Goal: Task Accomplishment & Management: Manage account settings

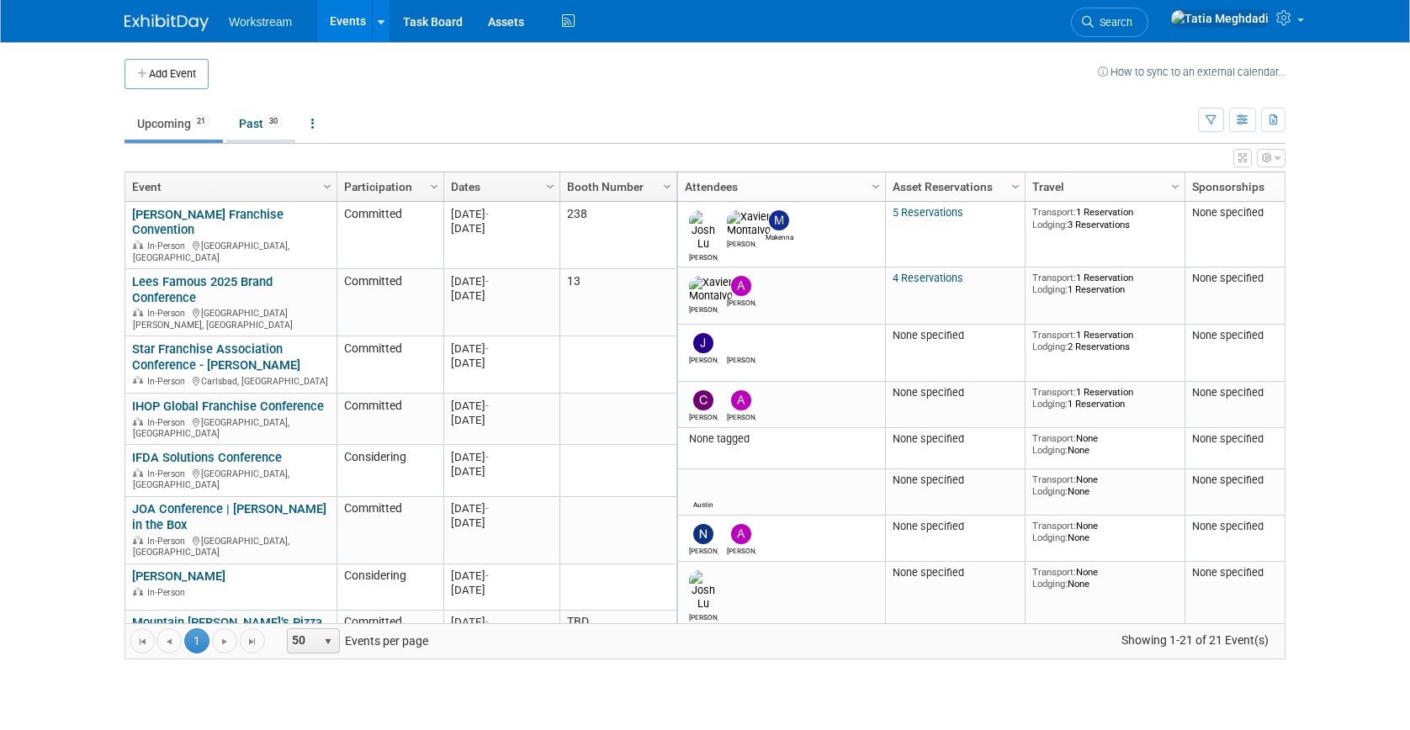
click at [263, 116] on link "Past 30" at bounding box center [260, 124] width 69 height 32
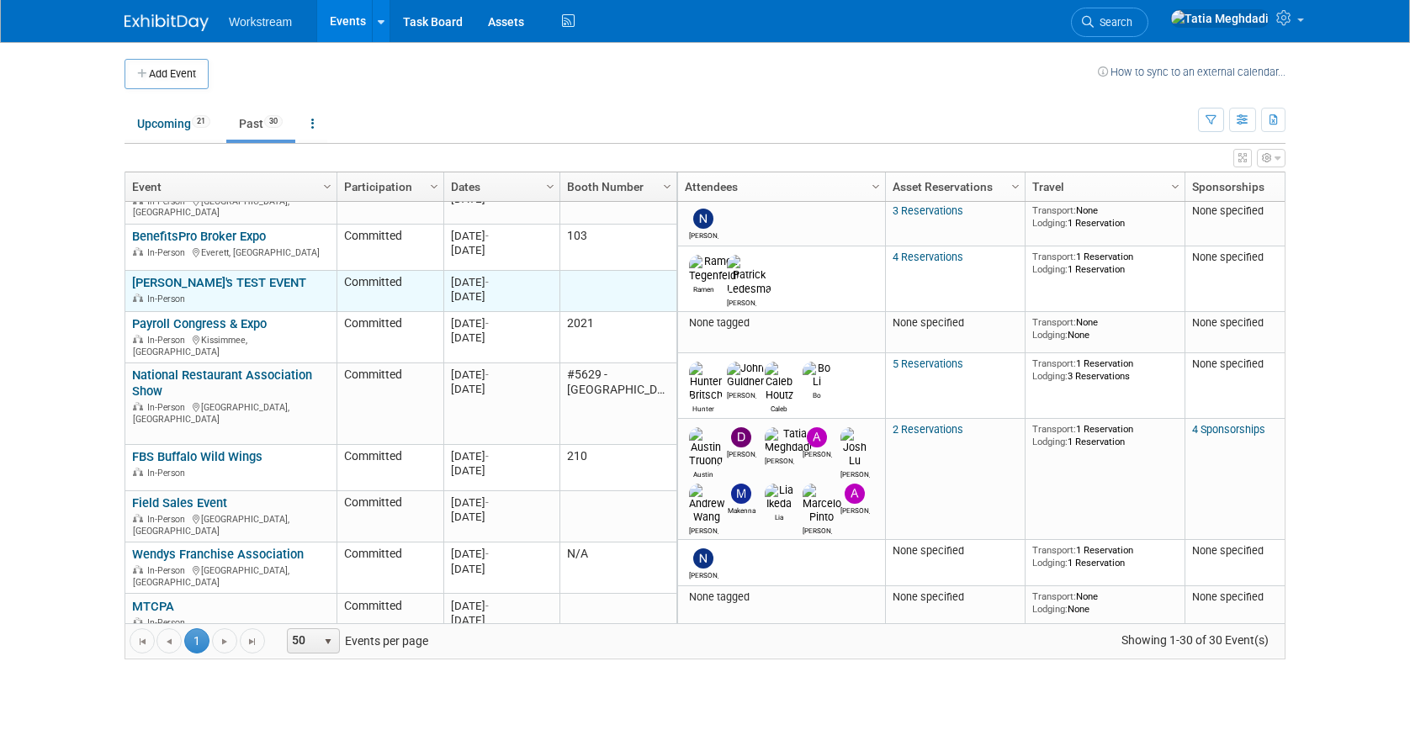
click at [220, 291] on div "In-Person" at bounding box center [230, 298] width 197 height 14
click at [192, 275] on link "Amelia's TEST EVENT" at bounding box center [219, 282] width 174 height 15
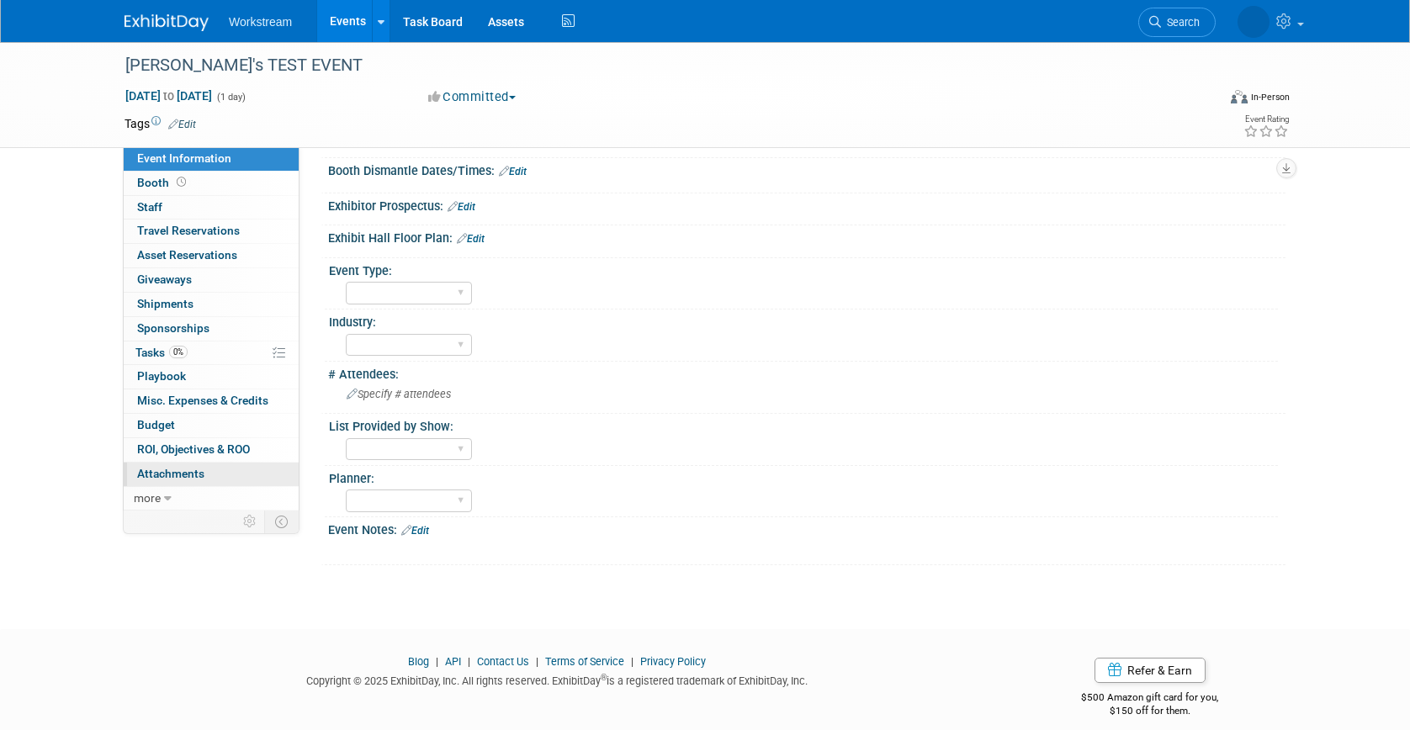
scroll to position [243, 0]
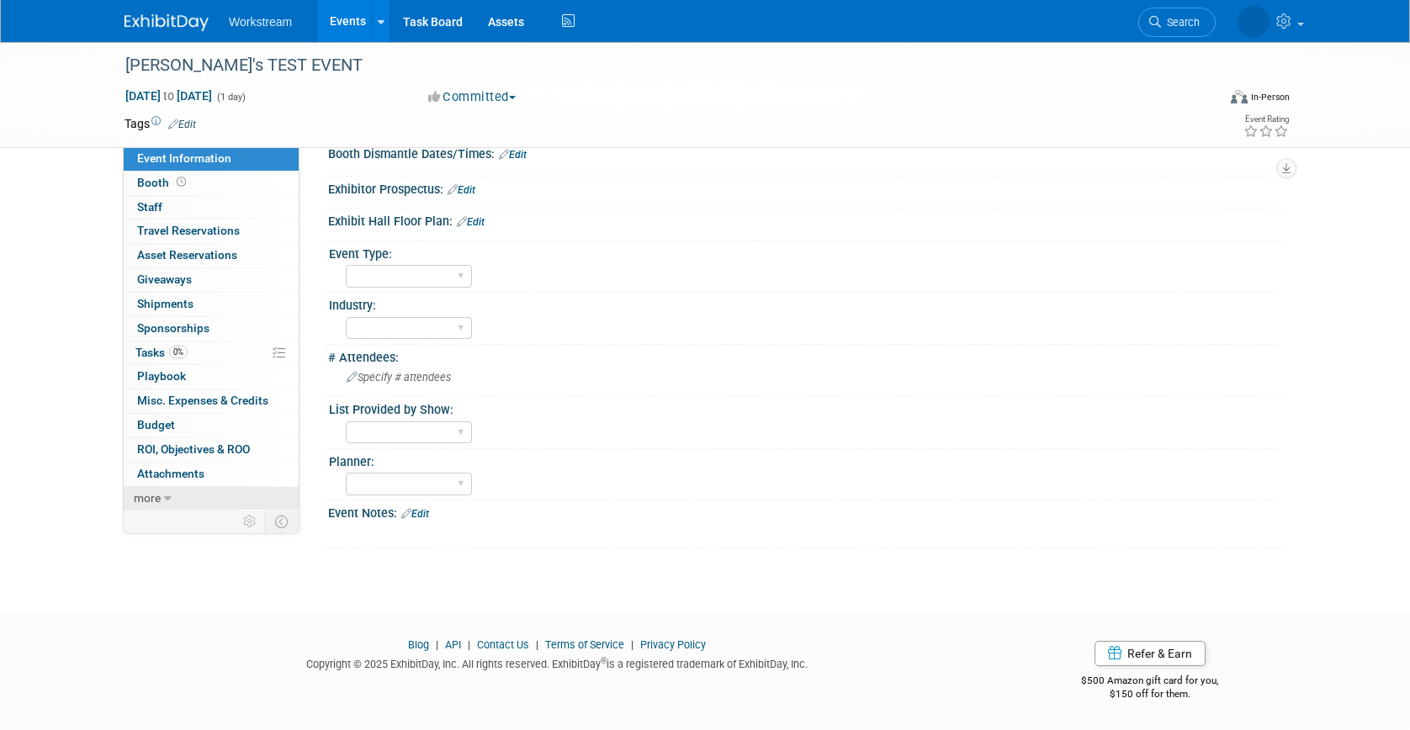
click at [164, 495] on icon at bounding box center [168, 499] width 8 height 12
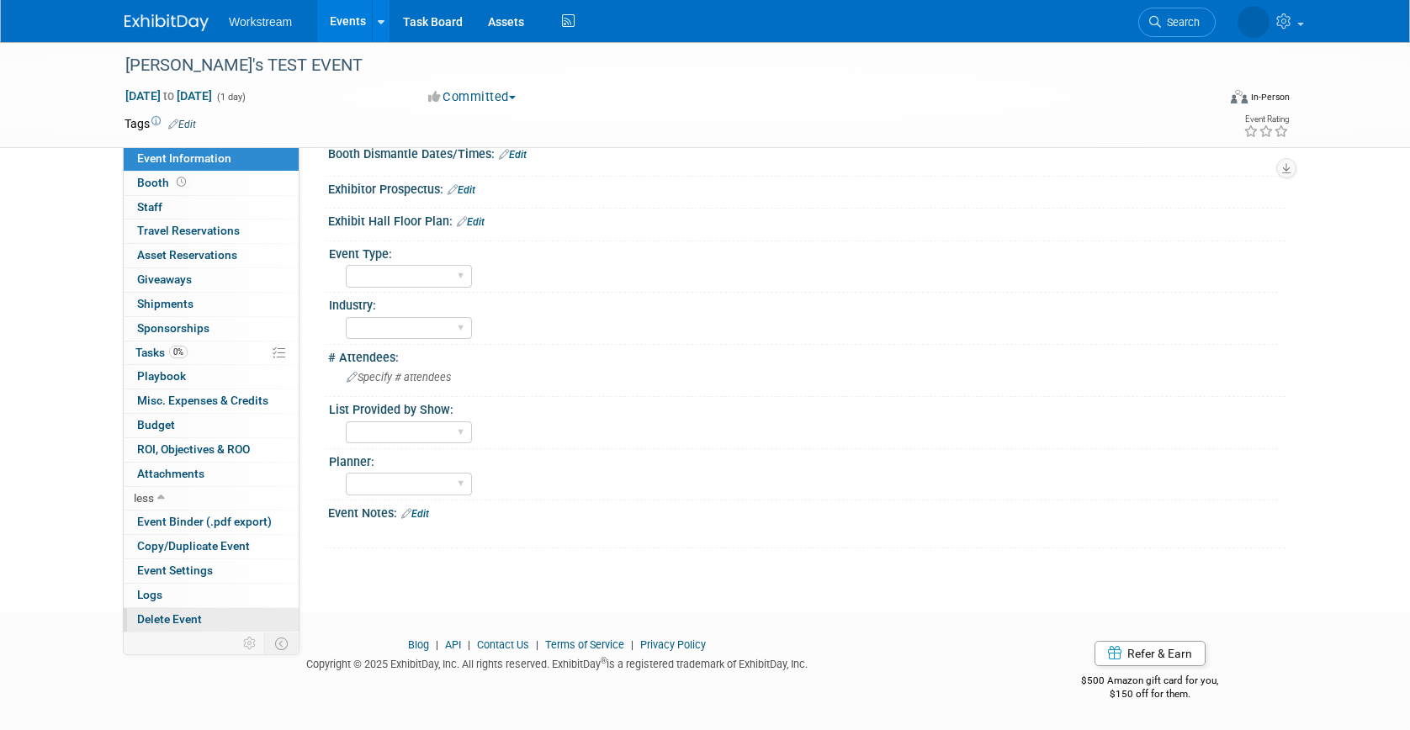
click at [162, 616] on span "Delete Event" at bounding box center [169, 619] width 65 height 13
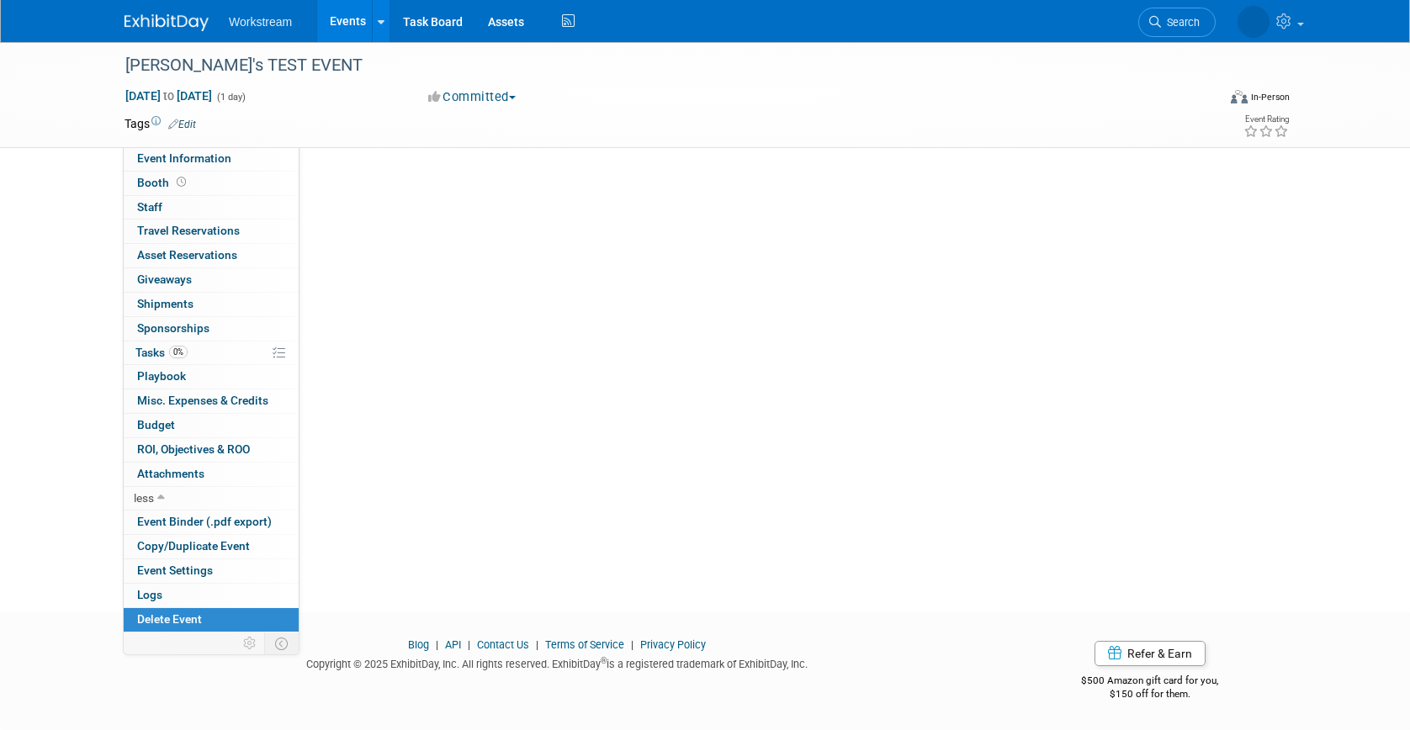
scroll to position [0, 0]
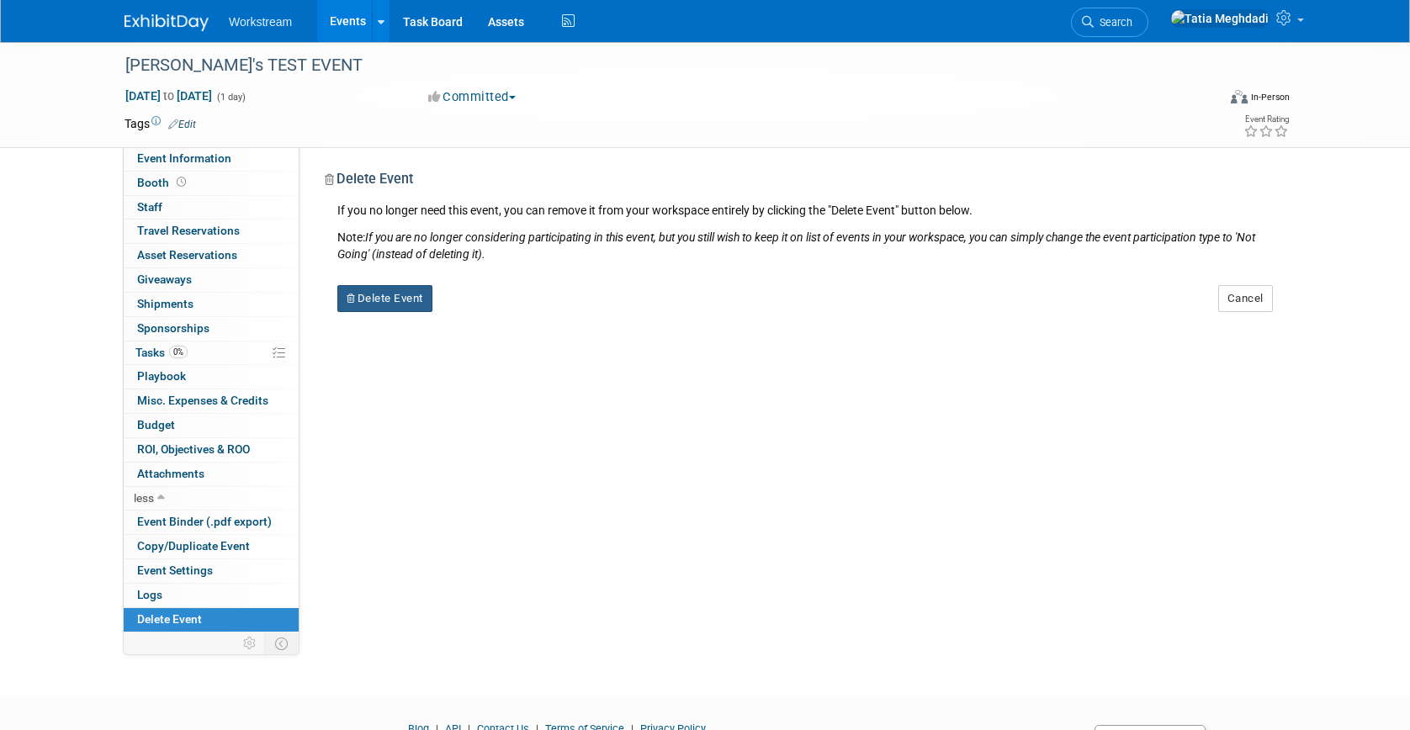
click at [401, 299] on button "Delete Event" at bounding box center [384, 298] width 95 height 27
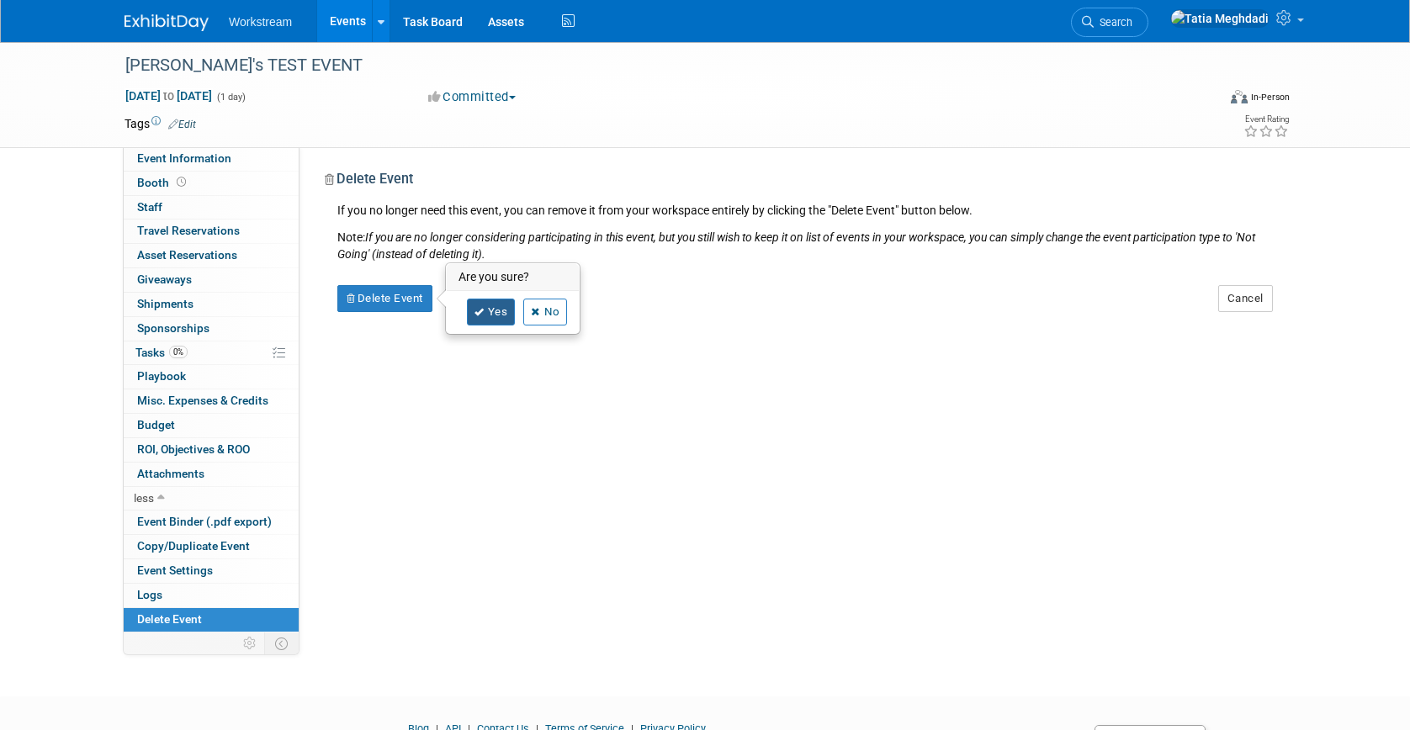
click at [495, 308] on link "Yes" at bounding box center [491, 312] width 49 height 27
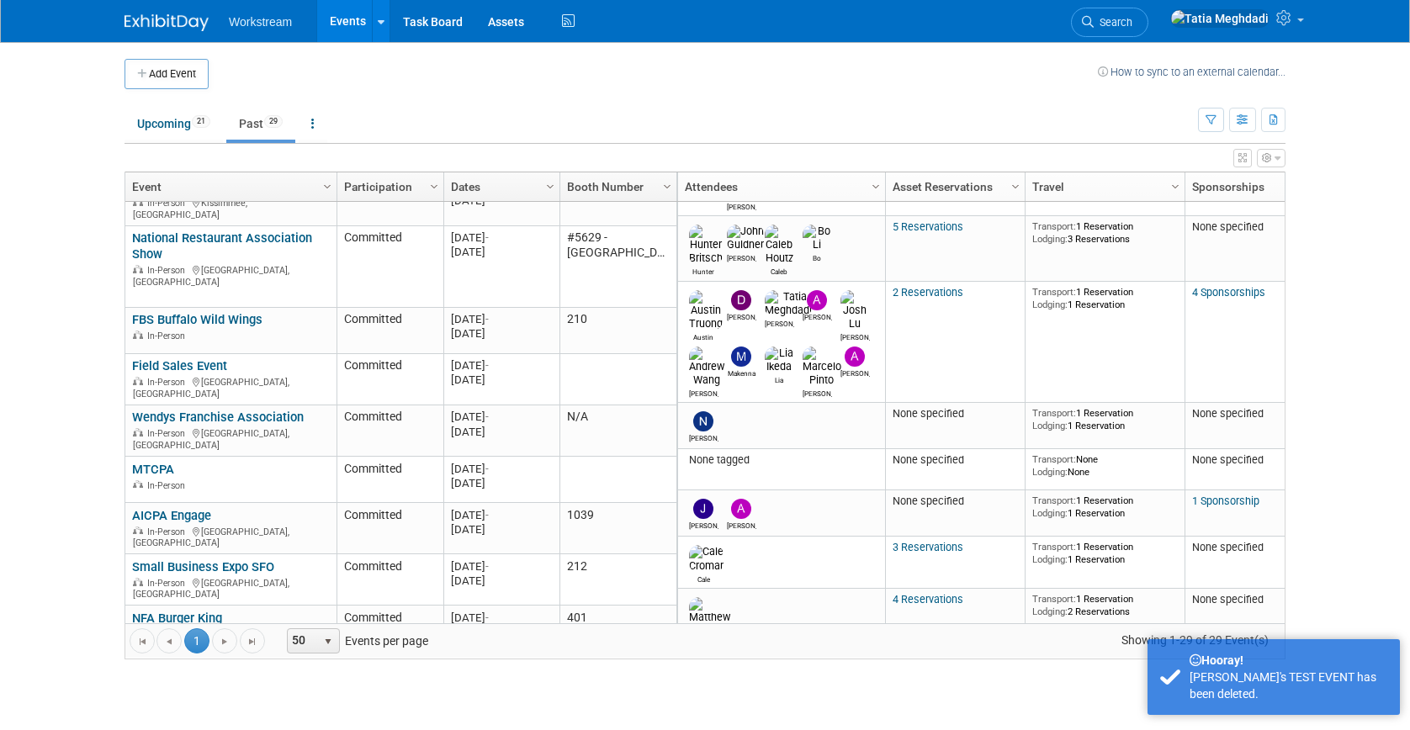
scroll to position [550, 0]
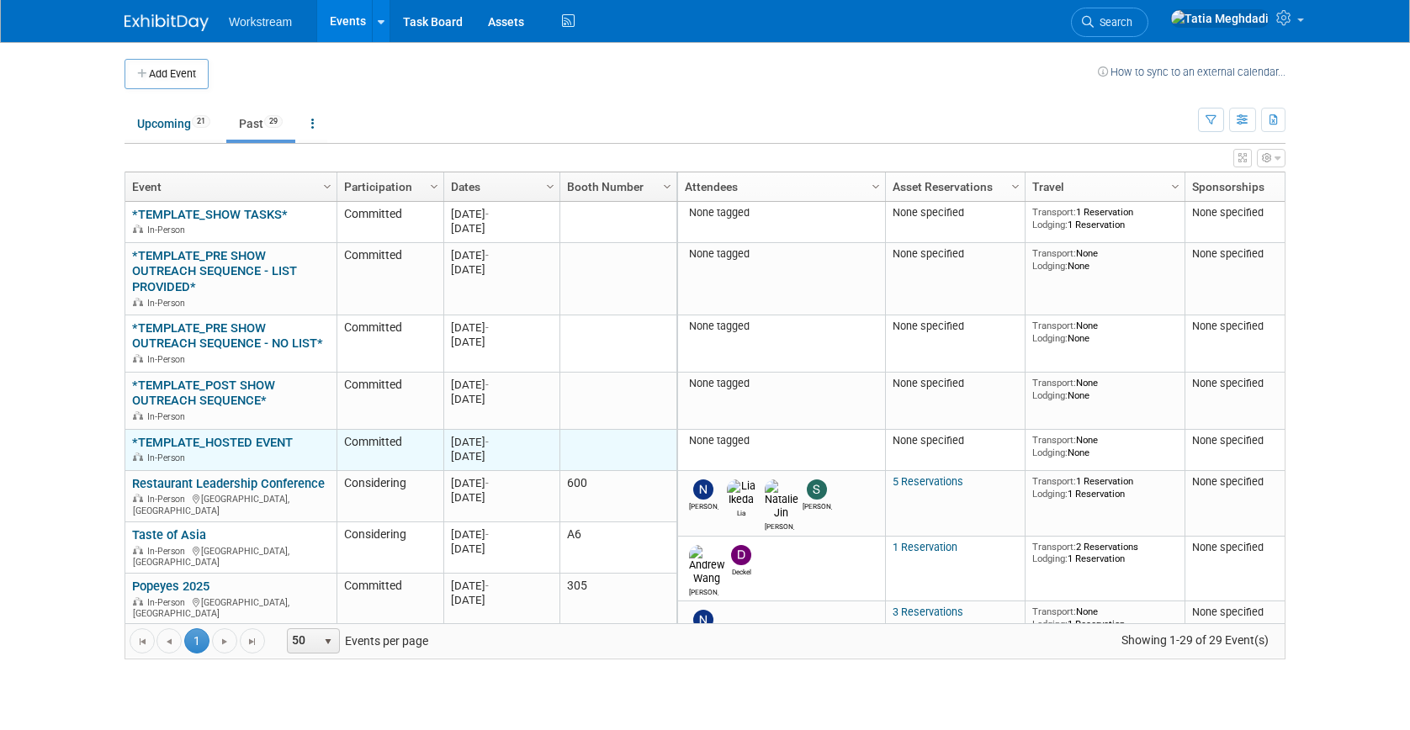
click at [231, 441] on link "*TEMPLATE_HOSTED EVENT" at bounding box center [212, 442] width 161 height 15
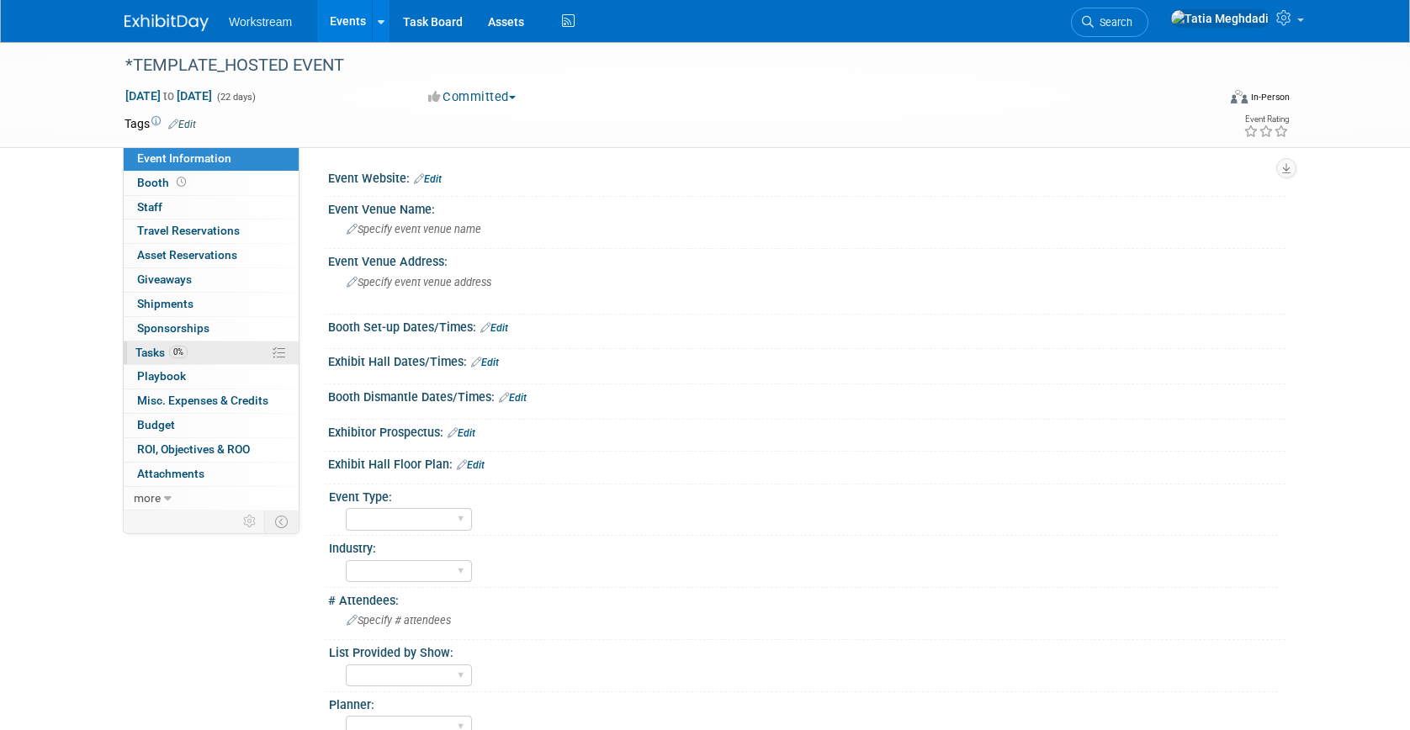
click at [142, 350] on span "Tasks 0%" at bounding box center [161, 352] width 52 height 13
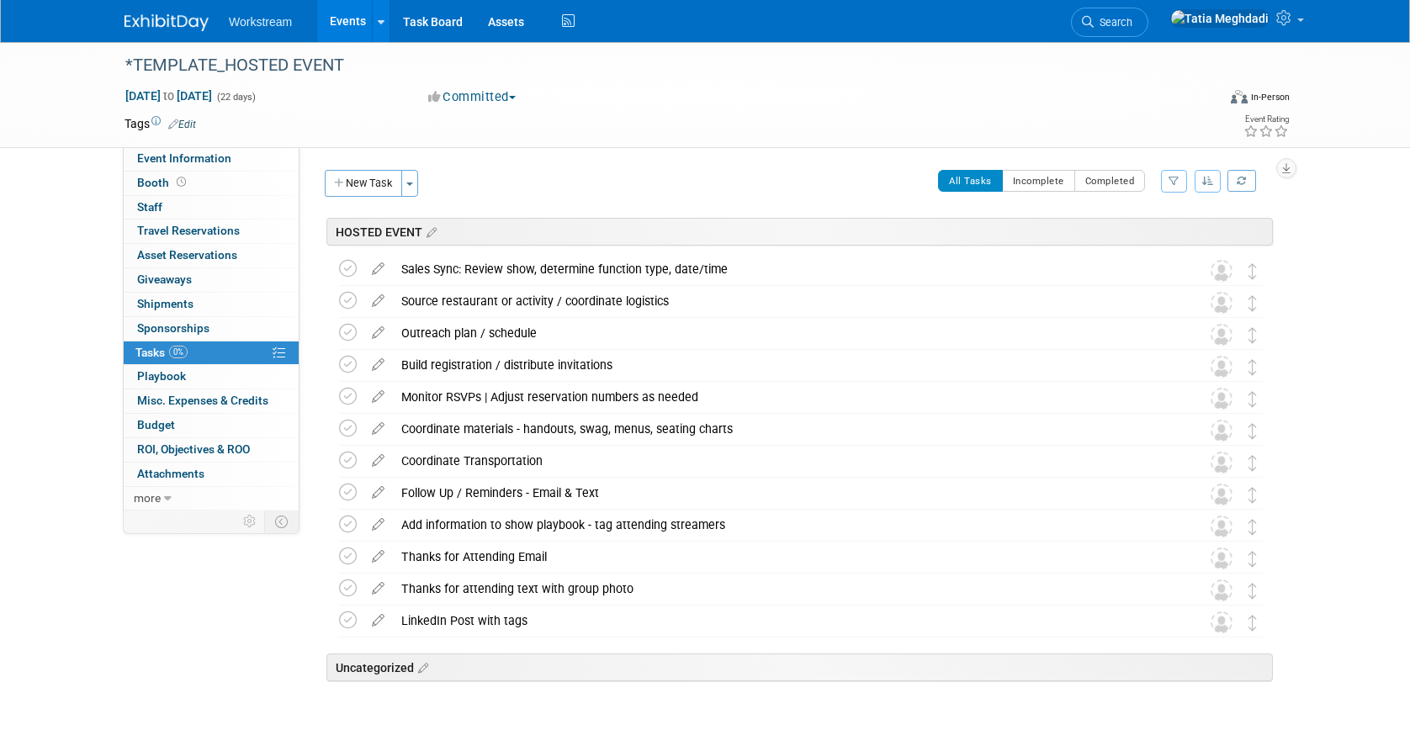
click at [352, 26] on link "Events" at bounding box center [347, 21] width 61 height 42
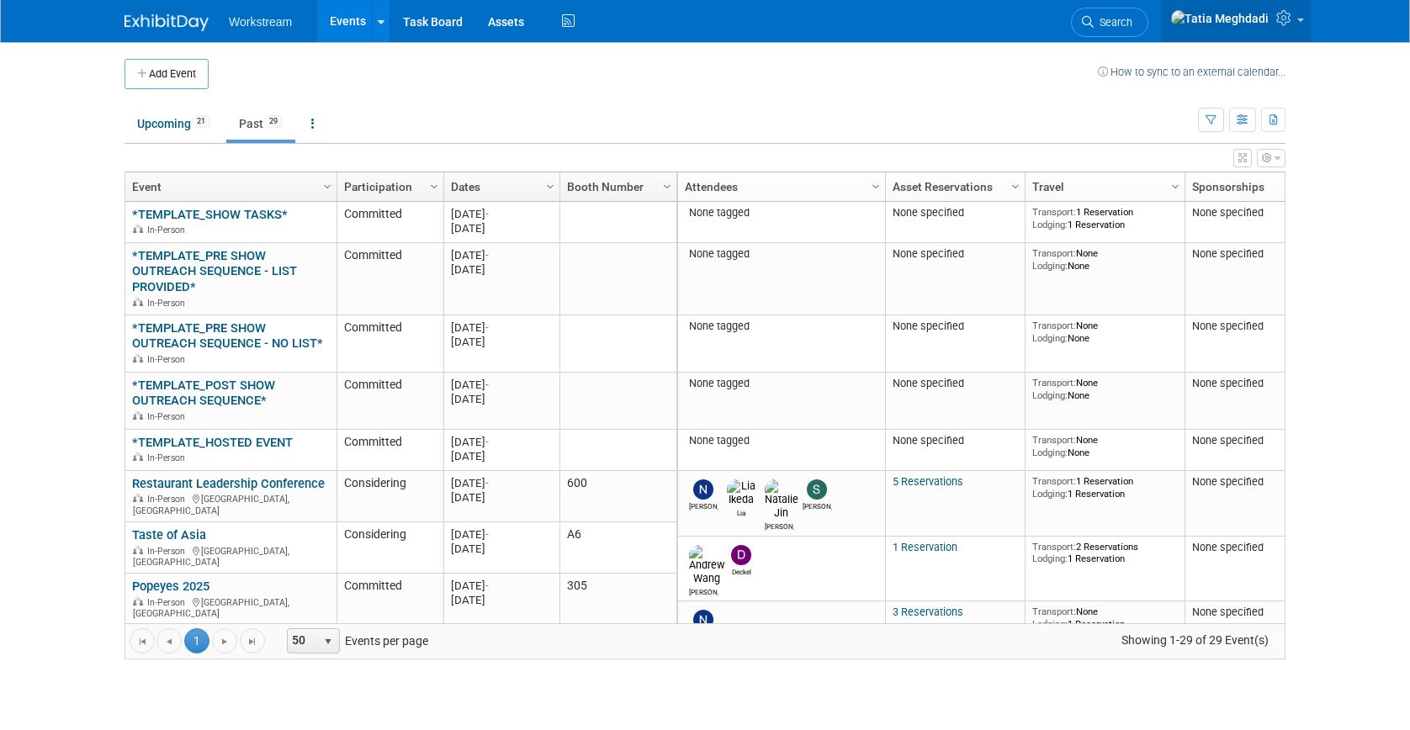
click at [1298, 28] on link at bounding box center [1236, 21] width 150 height 42
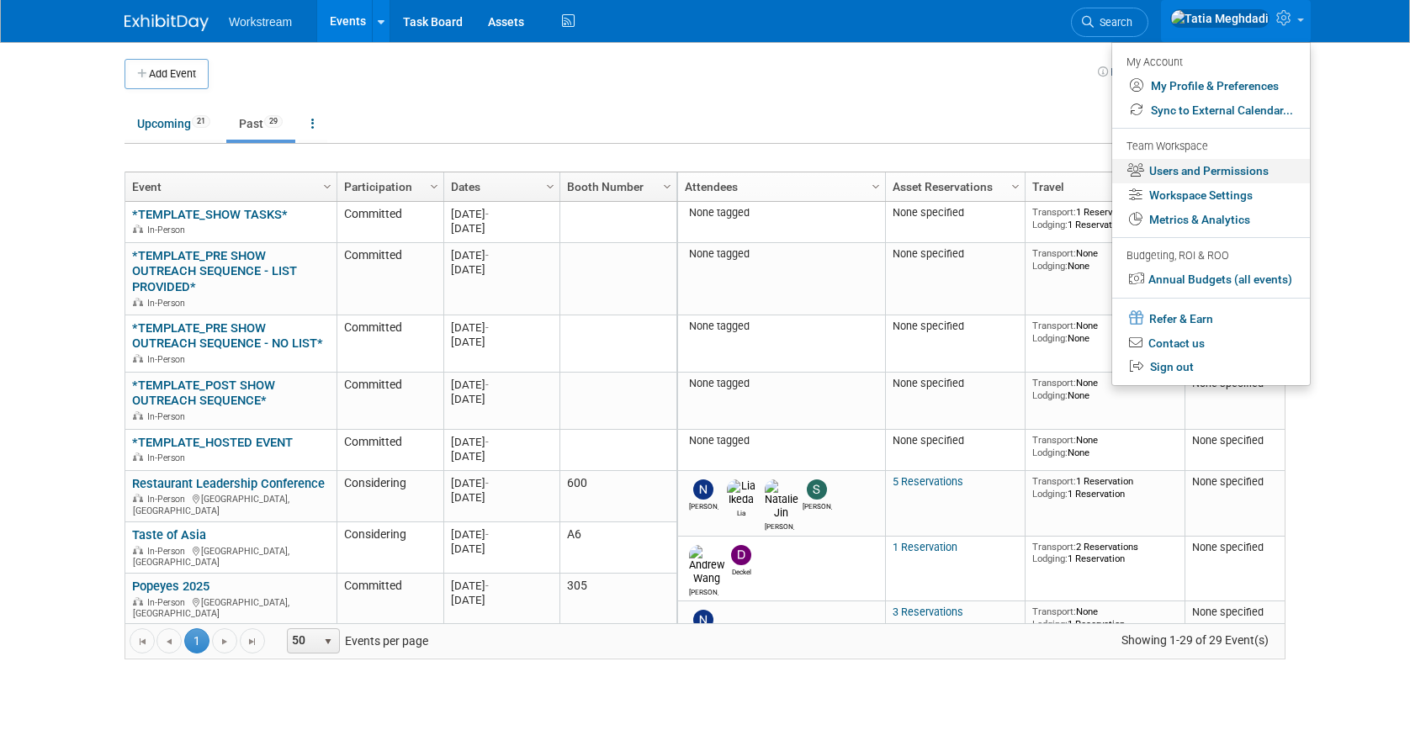
click at [1233, 168] on link "Users and Permissions" at bounding box center [1211, 171] width 198 height 24
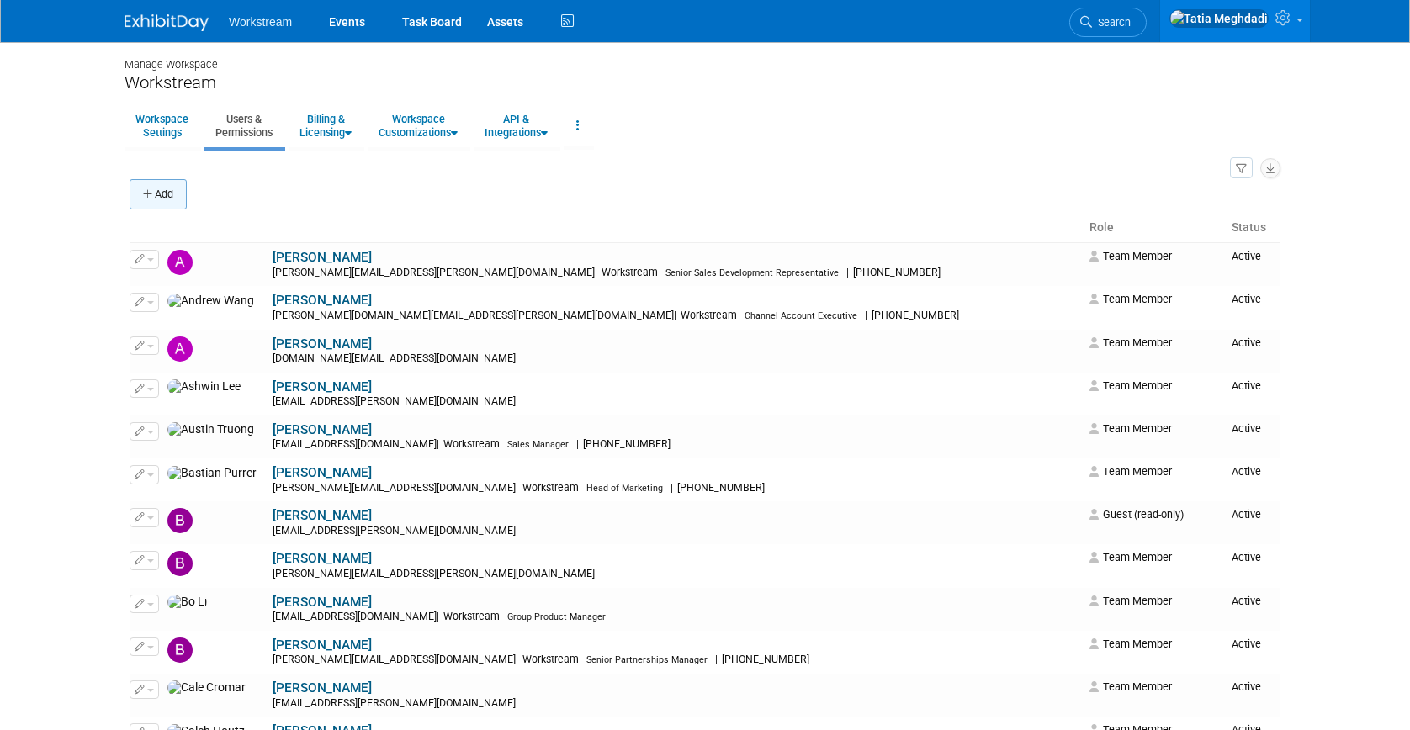
click at [166, 201] on button "Add" at bounding box center [158, 194] width 57 height 30
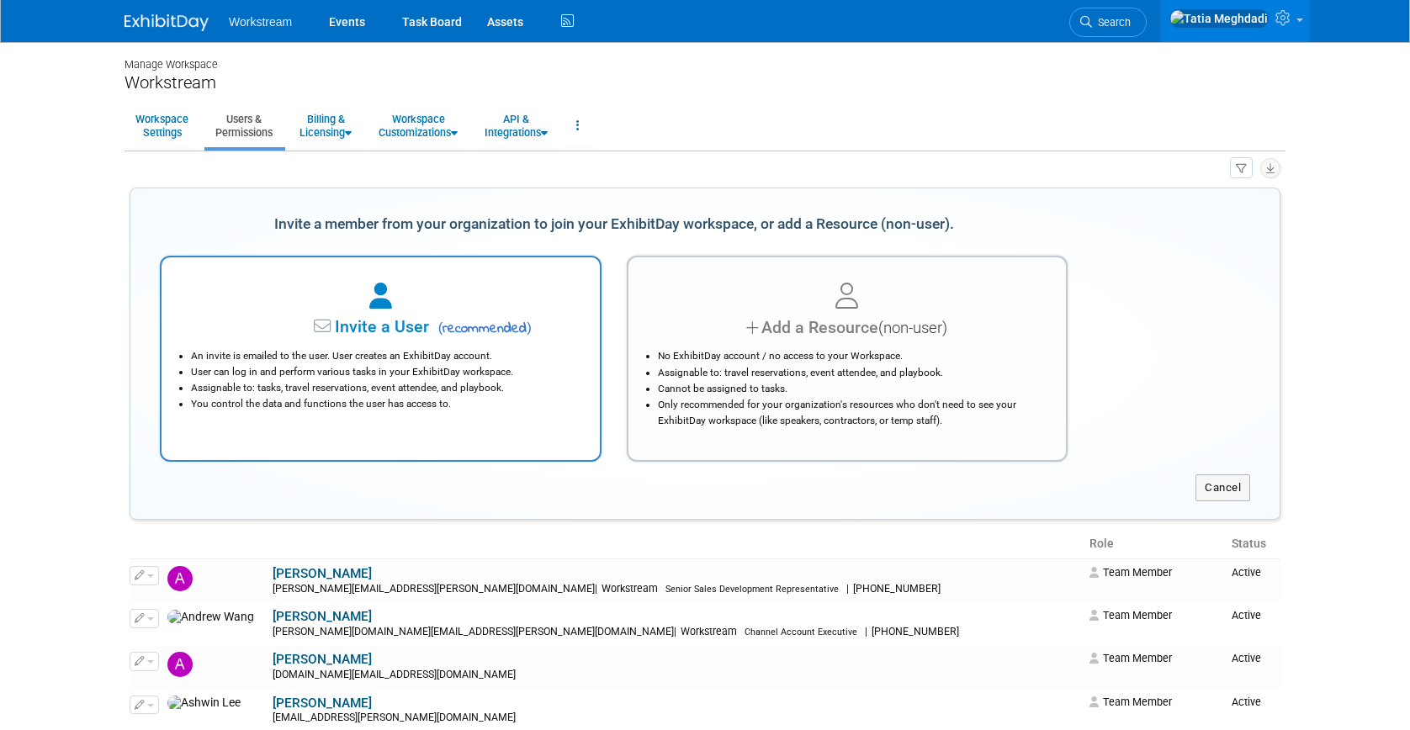
click at [339, 371] on li "User can log in and perform various tasks in your ExhibitDay workspace." at bounding box center [385, 372] width 388 height 16
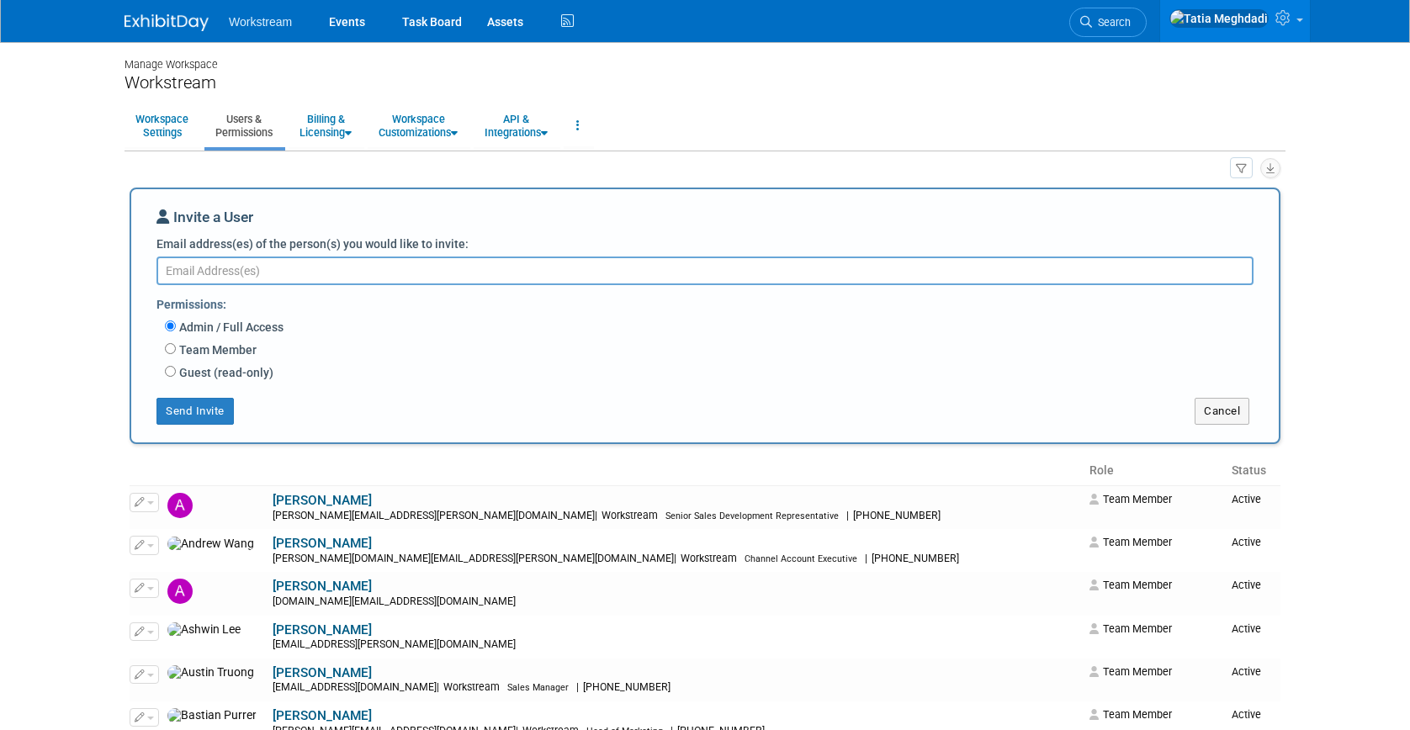
click at [176, 352] on label "Team Member" at bounding box center [216, 350] width 81 height 17
click at [175, 352] on input "Team Member" at bounding box center [170, 348] width 11 height 11
radio input "true"
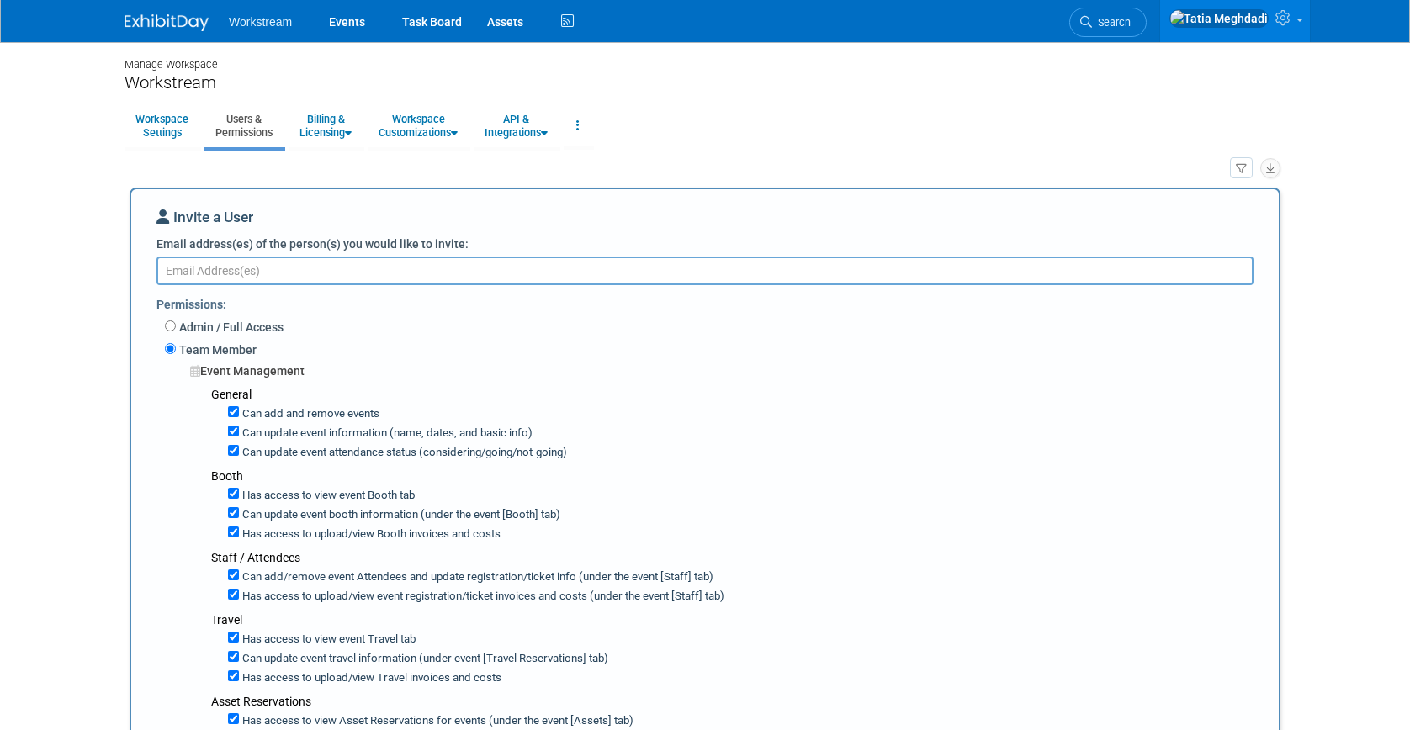
click at [212, 268] on textarea "Email address(es) of the person(s) you would like to invite:" at bounding box center [705, 271] width 1097 height 29
type textarea "l"
type textarea "j"
click at [327, 266] on textarea "keira.wiele" at bounding box center [705, 271] width 1097 height 29
type textarea "[EMAIL_ADDRESS][DOMAIN_NAME]"
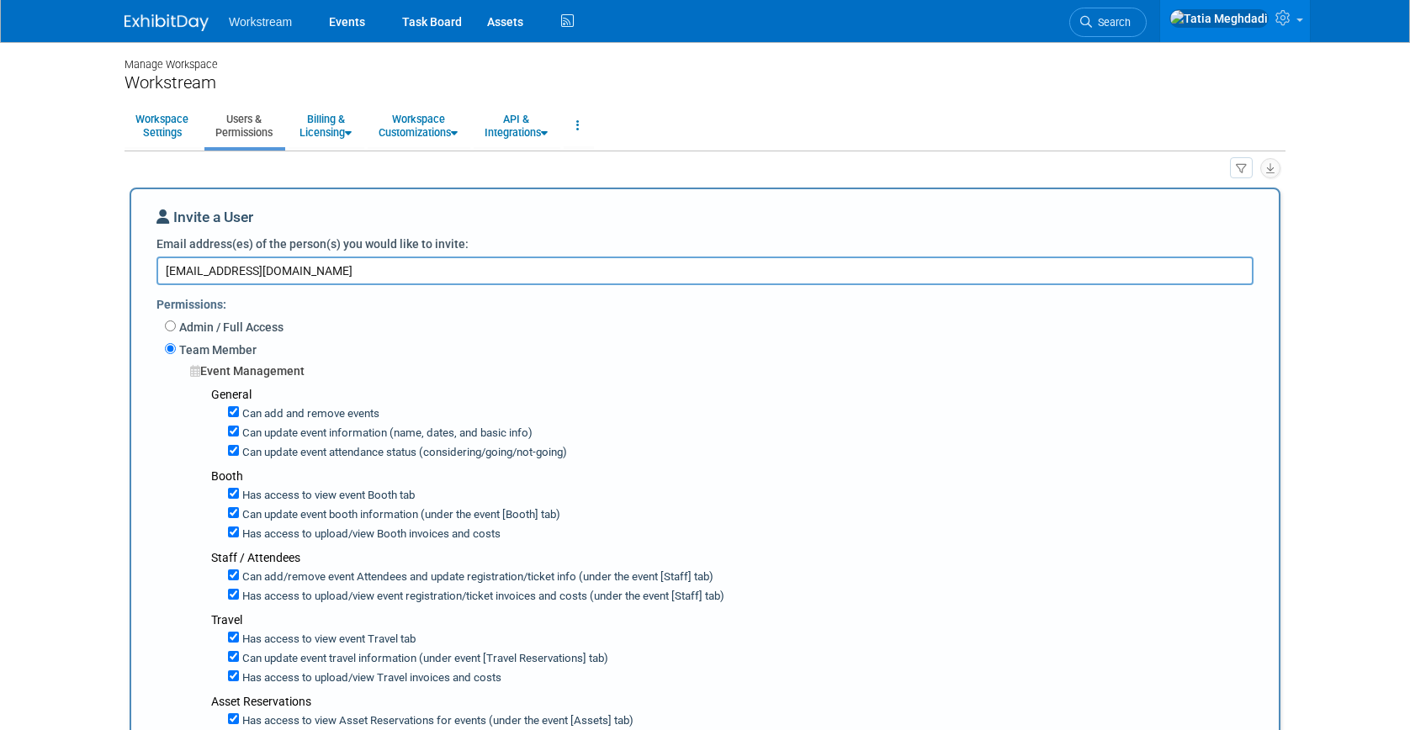
click at [96, 421] on body "Workstream Events Task Board Assets" at bounding box center [705, 365] width 1410 height 730
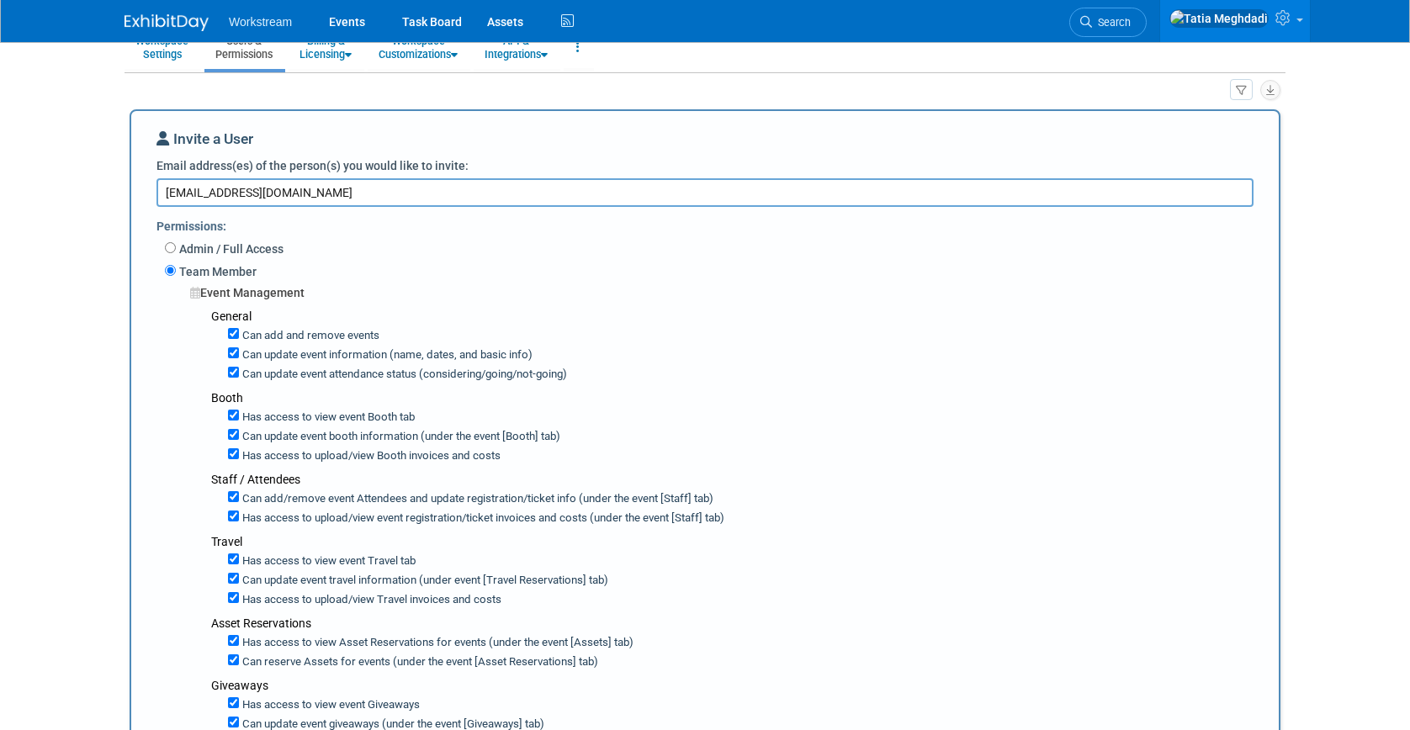
scroll to position [79, 0]
click at [232, 332] on input "Can add and remove events" at bounding box center [233, 332] width 11 height 11
checkbox input "false"
click at [232, 353] on input "Can update event information (name, dates, and basic info)" at bounding box center [233, 352] width 11 height 11
checkbox input "false"
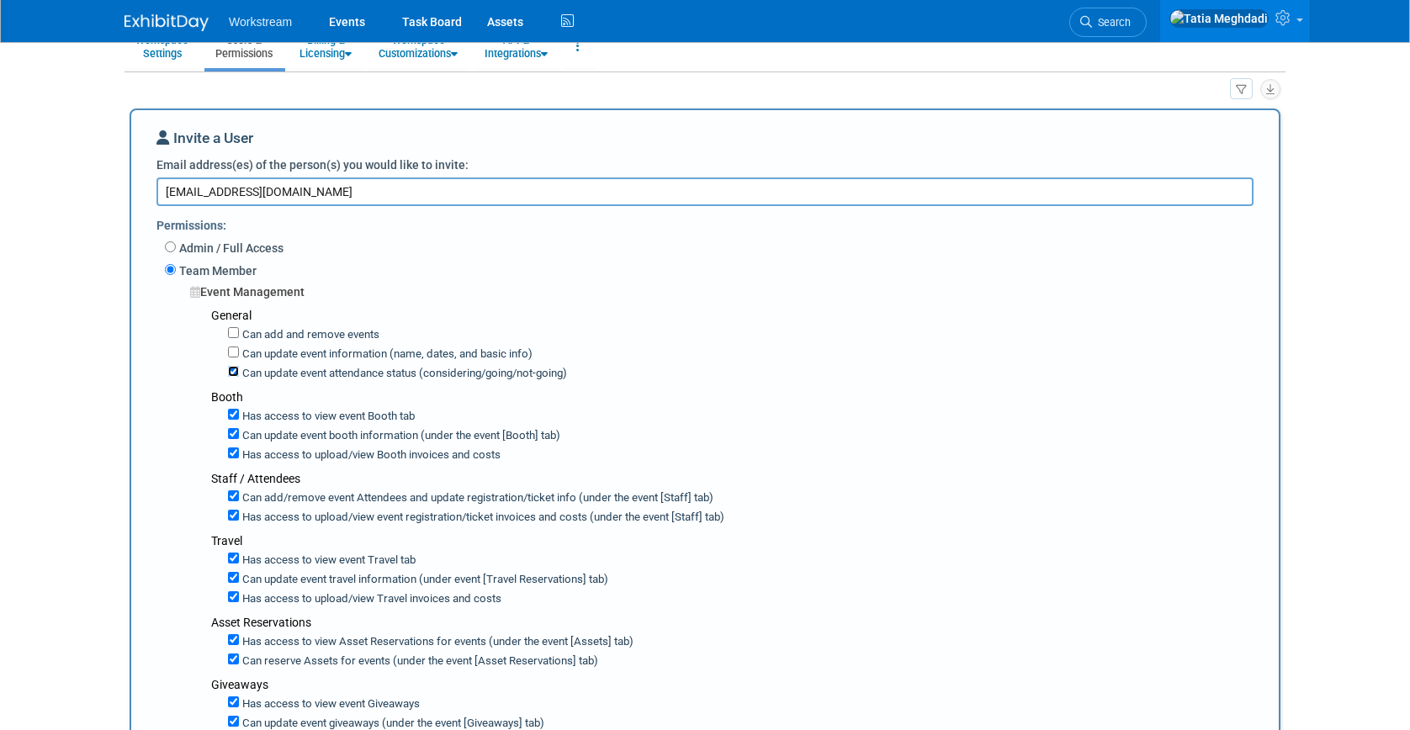
click at [233, 370] on input "Can update event attendance status (considering/going/not-going)" at bounding box center [233, 371] width 11 height 11
checkbox input "false"
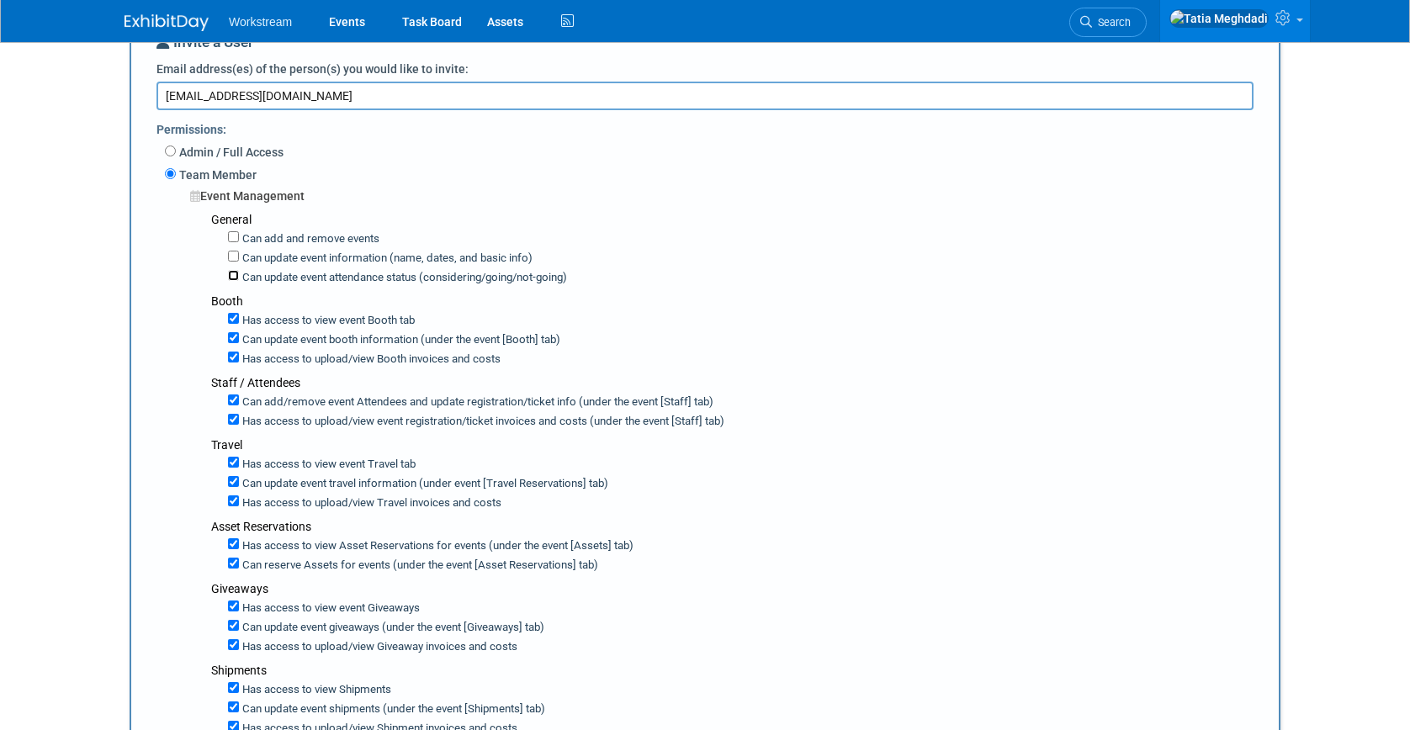
scroll to position [176, 0]
click at [233, 338] on input "Can update event booth information (under the event [Booth] tab)" at bounding box center [233, 337] width 11 height 11
checkbox input "false"
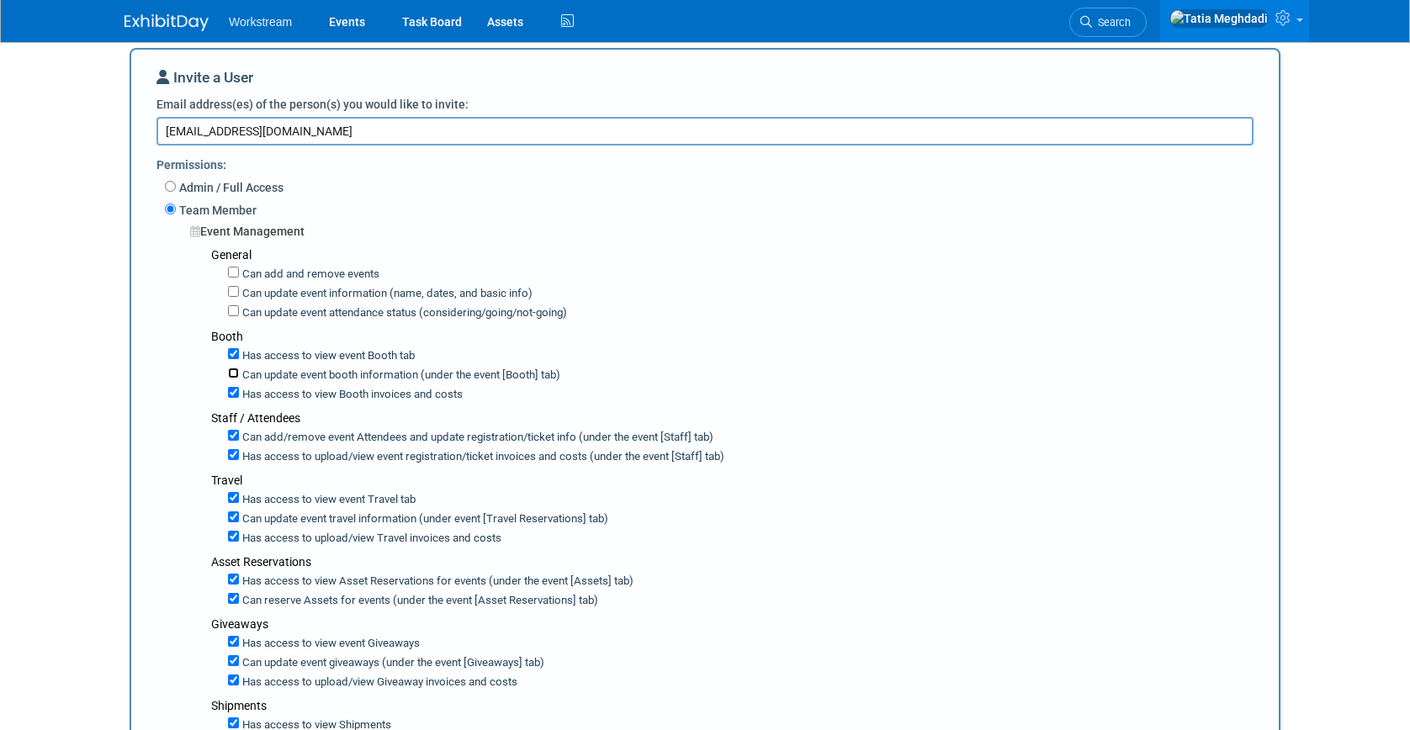
scroll to position [124, 0]
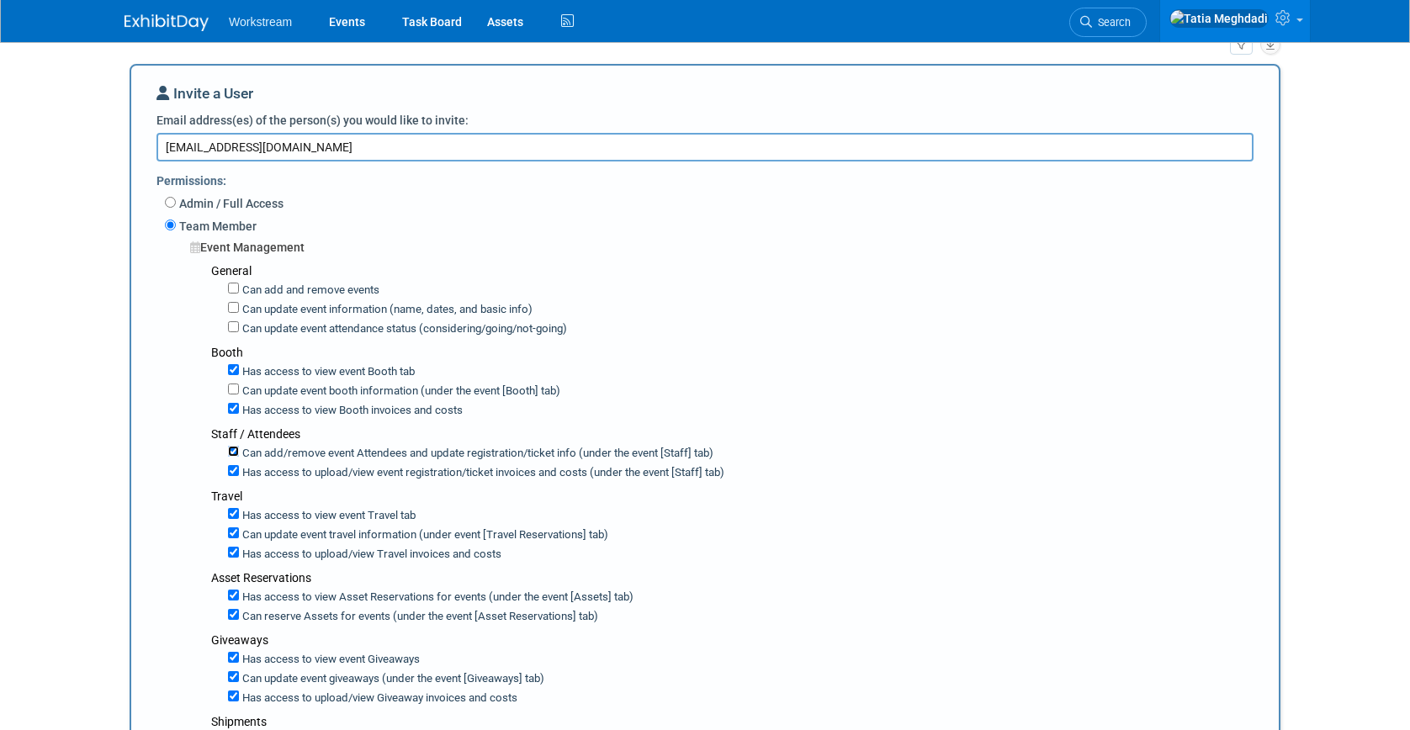
click at [234, 454] on input "Can add/remove event Attendees and update registration/ticket info (under the e…" at bounding box center [233, 451] width 11 height 11
checkbox input "false"
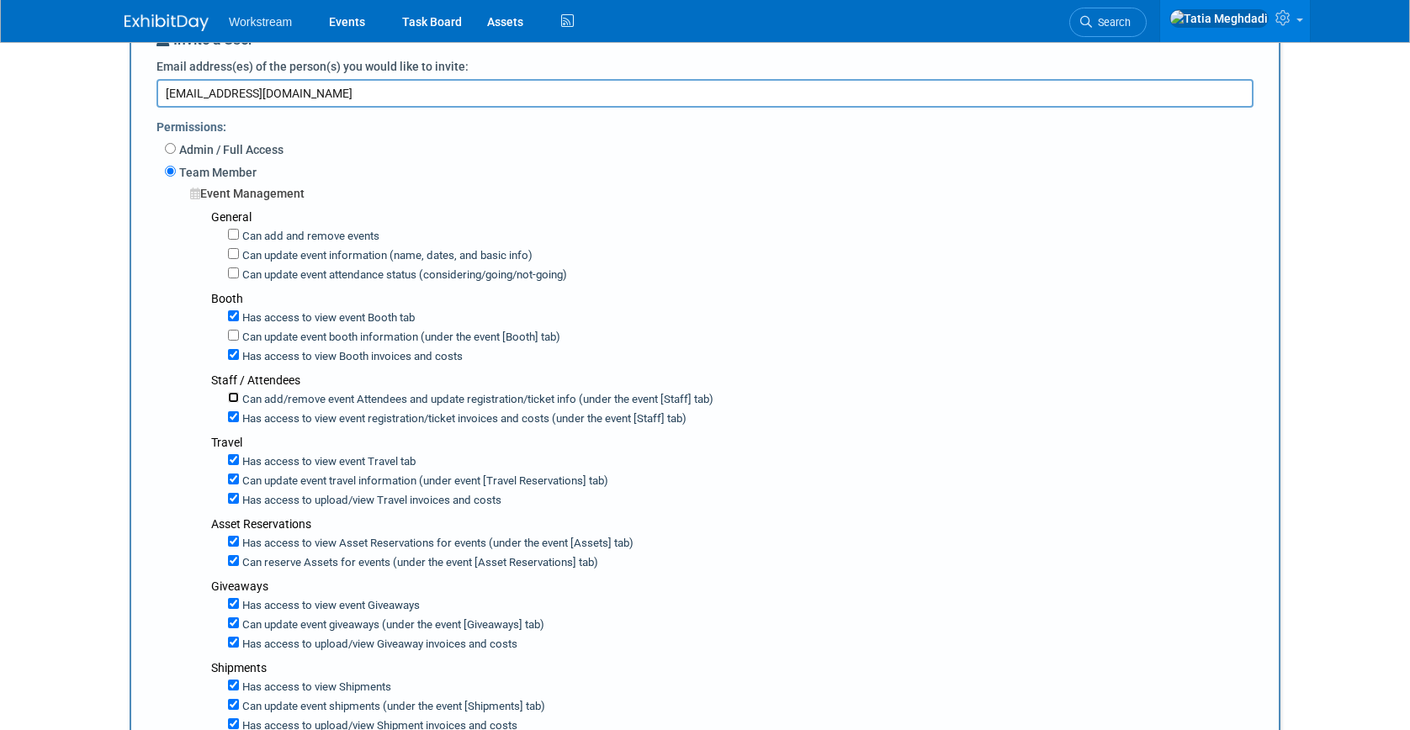
scroll to position [182, 0]
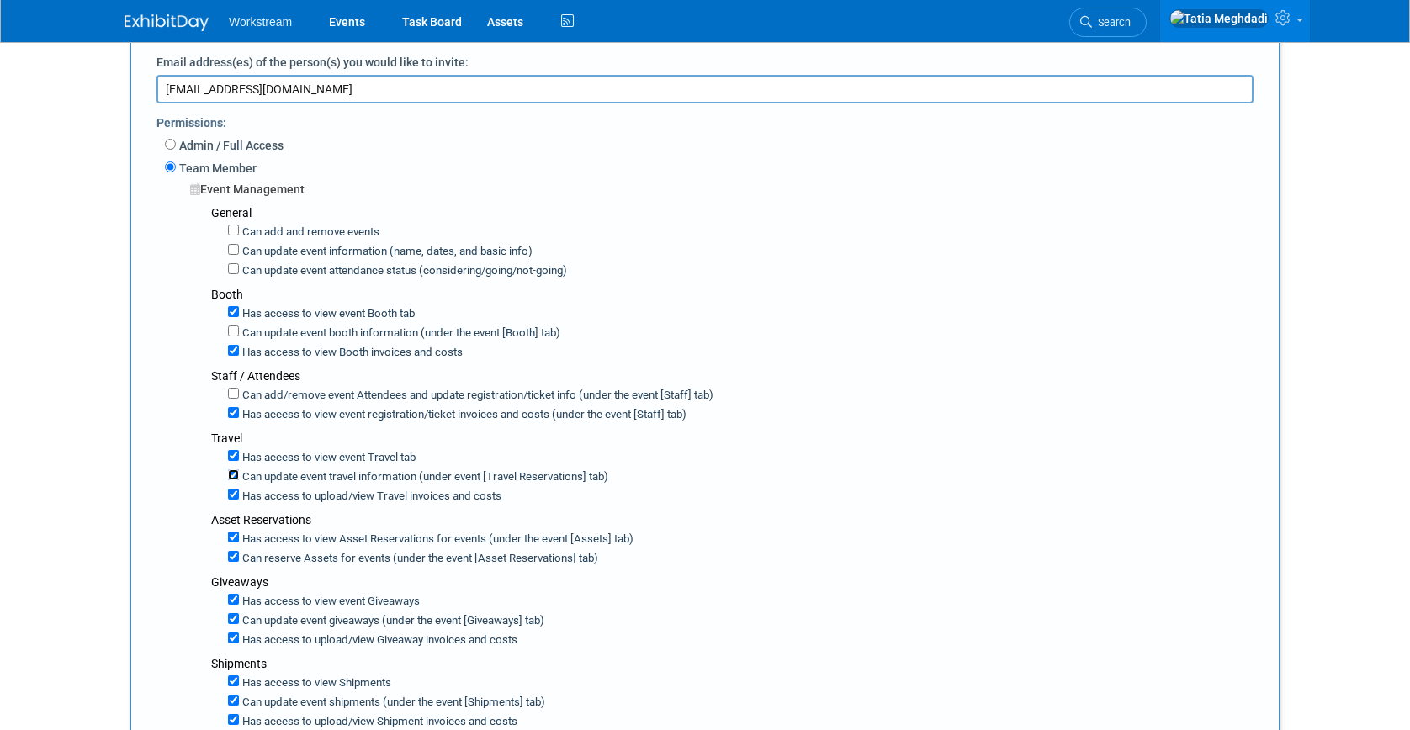
click at [231, 480] on input "Can update event travel information (under event [Travel Reservations] tab)" at bounding box center [233, 475] width 11 height 11
checkbox input "false"
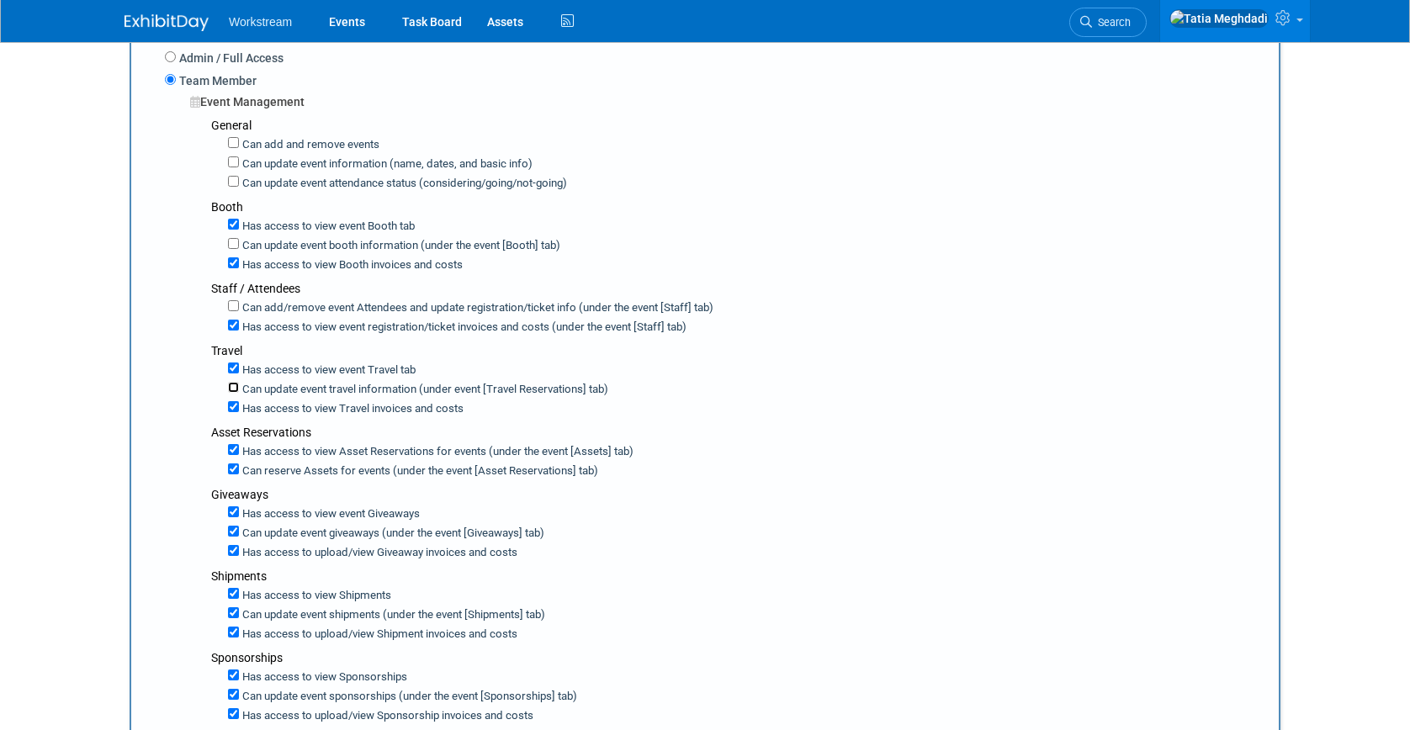
scroll to position [271, 0]
click at [233, 468] on input "Can reserve Assets for events (under the event [Asset Reservations] tab)" at bounding box center [233, 467] width 11 height 11
checkbox input "false"
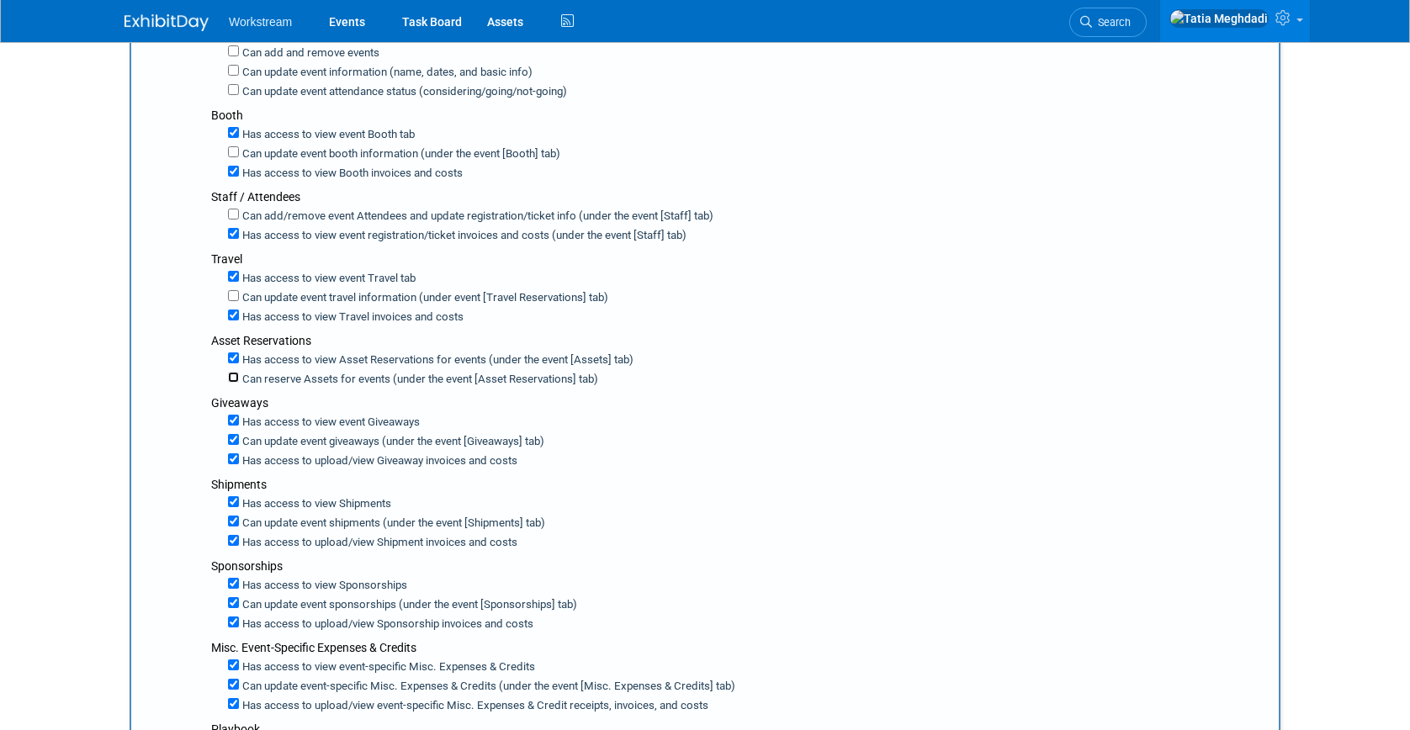
scroll to position [363, 0]
click at [236, 438] on input "Can update event giveaways (under the event [Giveaways] tab)" at bounding box center [233, 437] width 11 height 11
checkbox input "false"
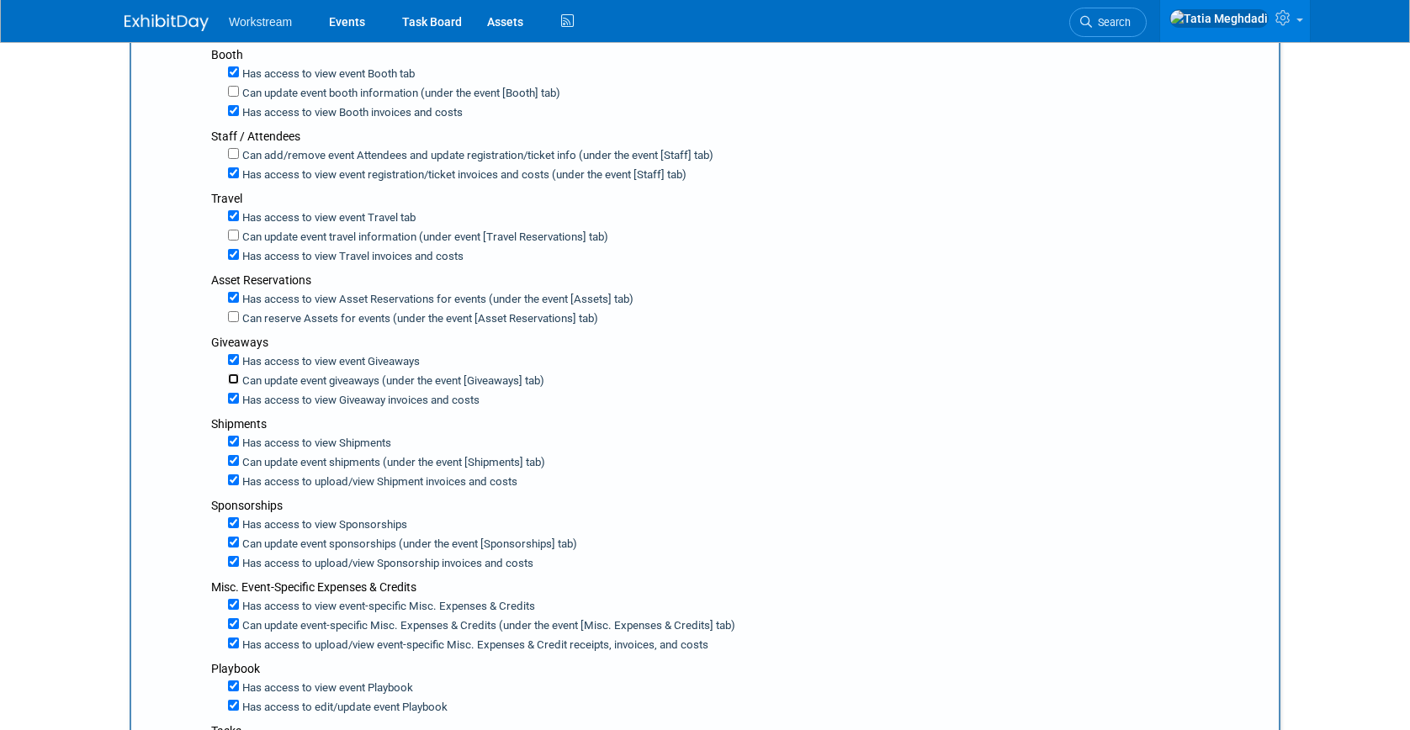
scroll to position [421, 0]
click at [233, 459] on input "Can update event shipments (under the event [Shipments] tab)" at bounding box center [233, 461] width 11 height 11
checkbox input "false"
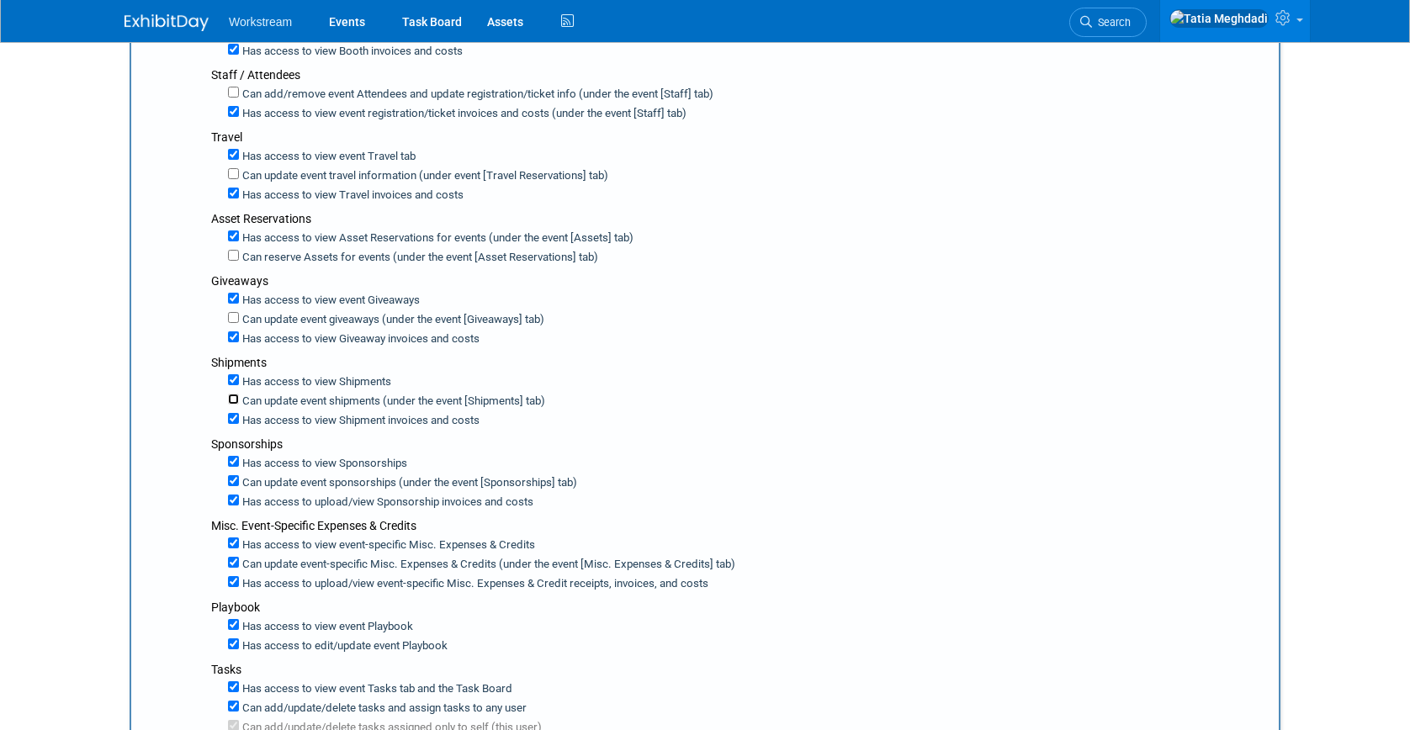
scroll to position [490, 0]
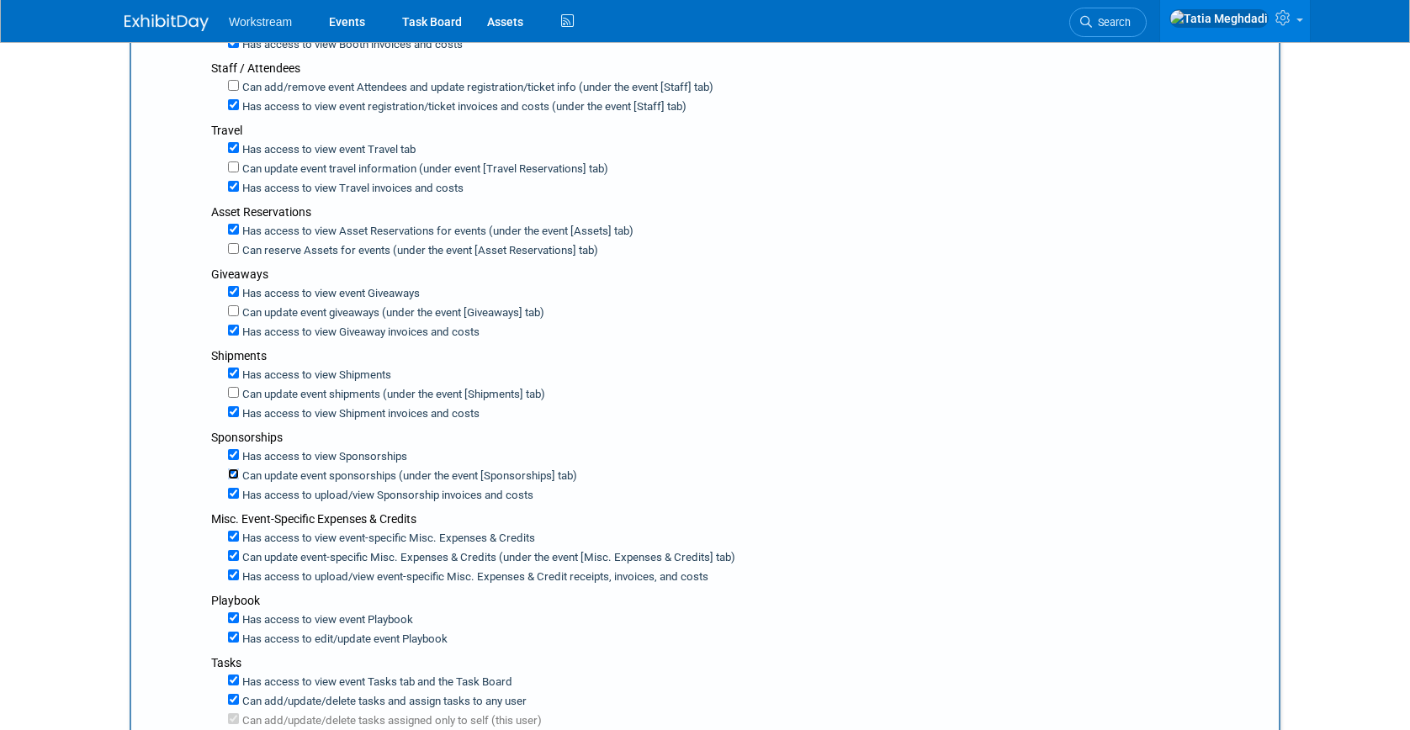
click at [232, 476] on input "Can update event sponsorships (under the event [Sponsorships] tab)" at bounding box center [233, 474] width 11 height 11
checkbox input "false"
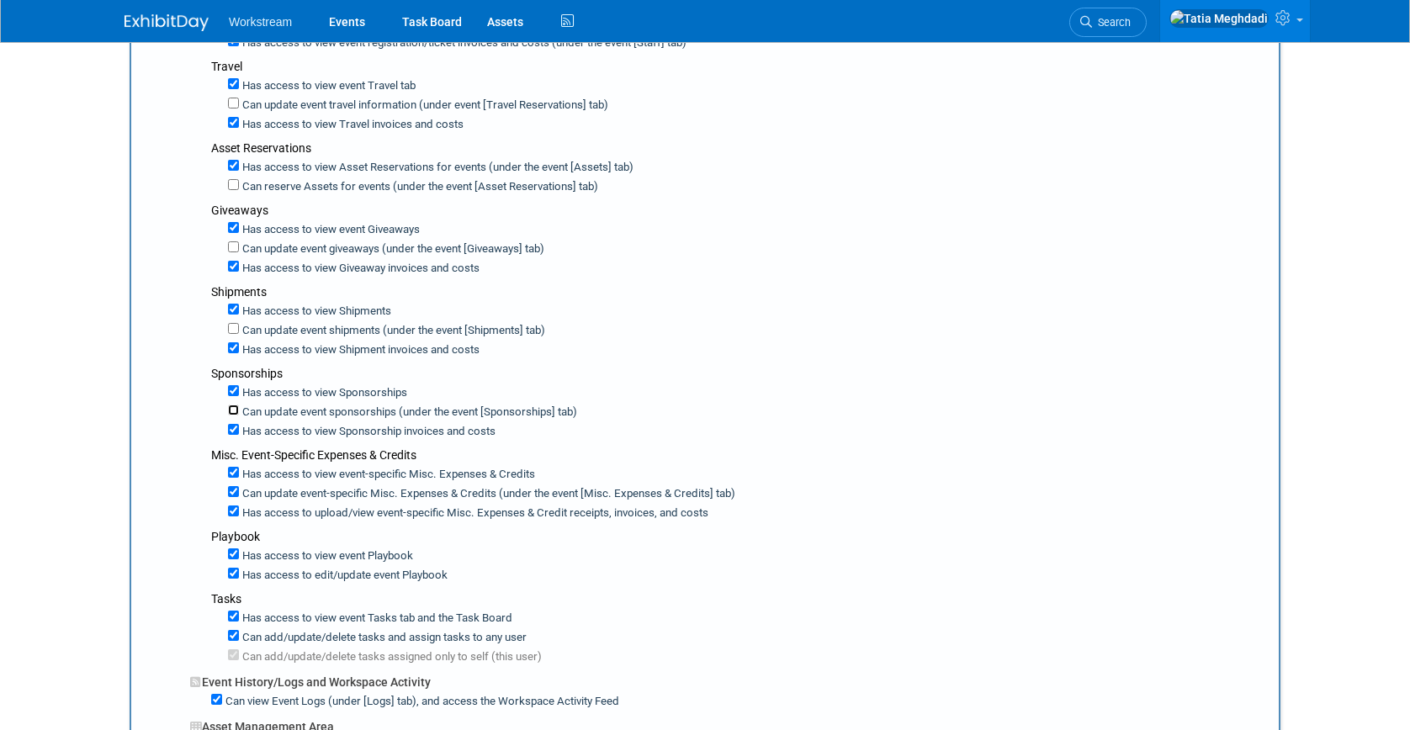
scroll to position [577, 0]
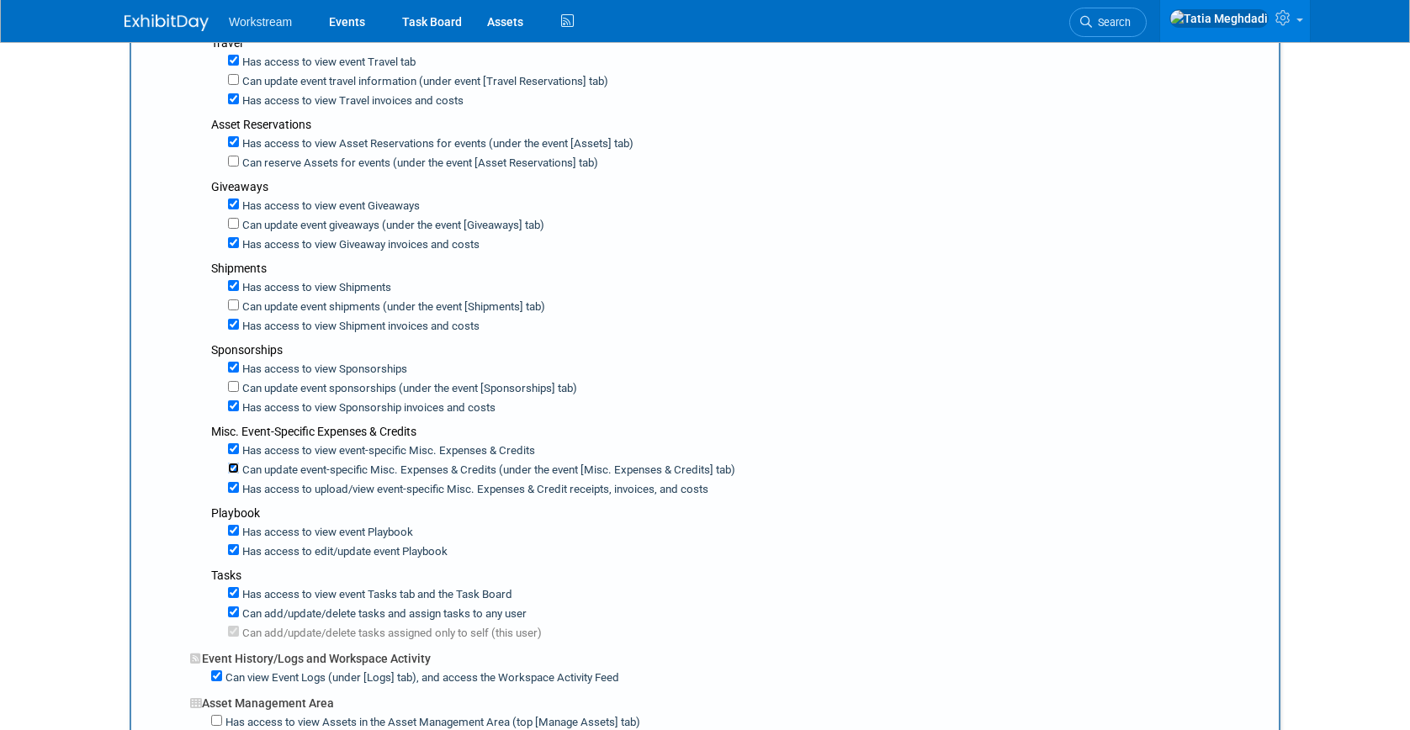
click at [235, 470] on input "Can update event-specific Misc. Expenses & Credits (under the event [Misc. Expe…" at bounding box center [233, 468] width 11 height 11
checkbox input "false"
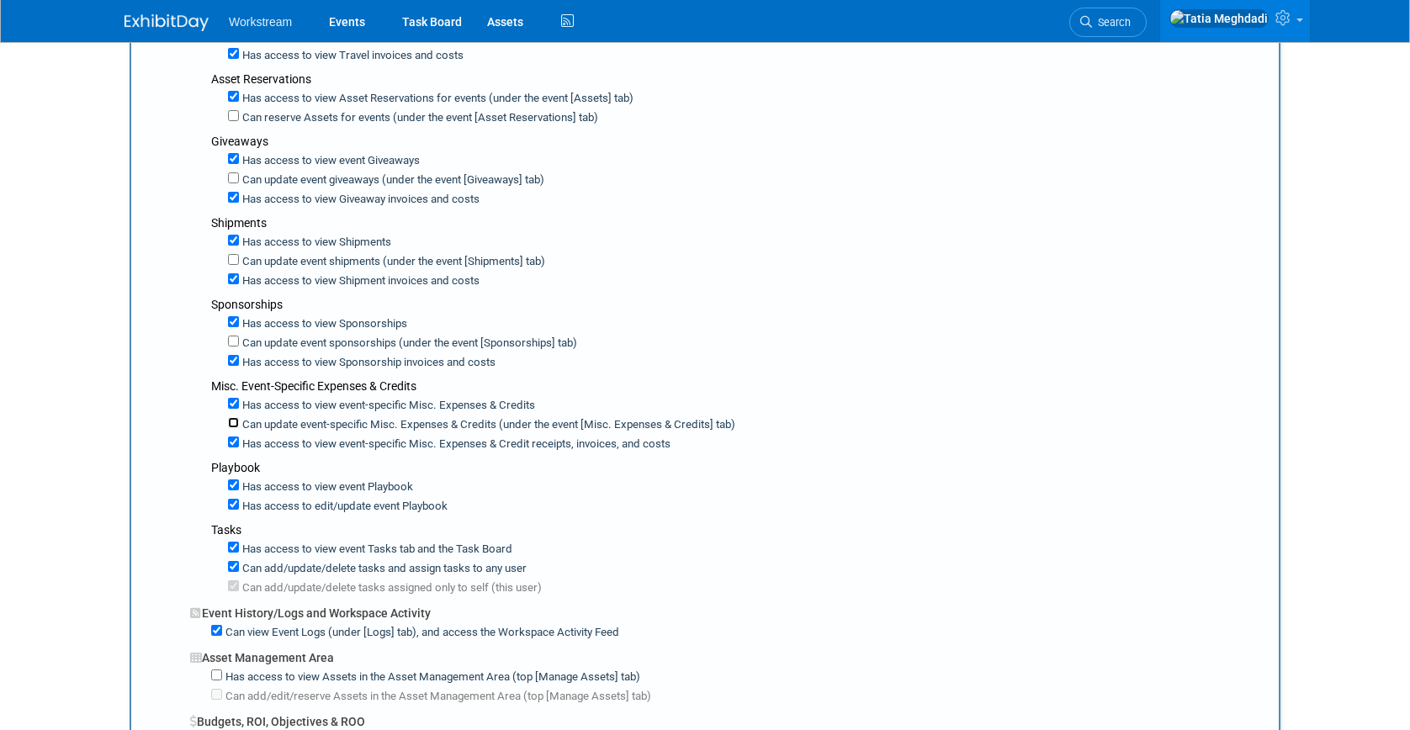
scroll to position [623, 0]
click at [231, 504] on input "Has access to edit/update event Playbook" at bounding box center [233, 503] width 11 height 11
checkbox input "false"
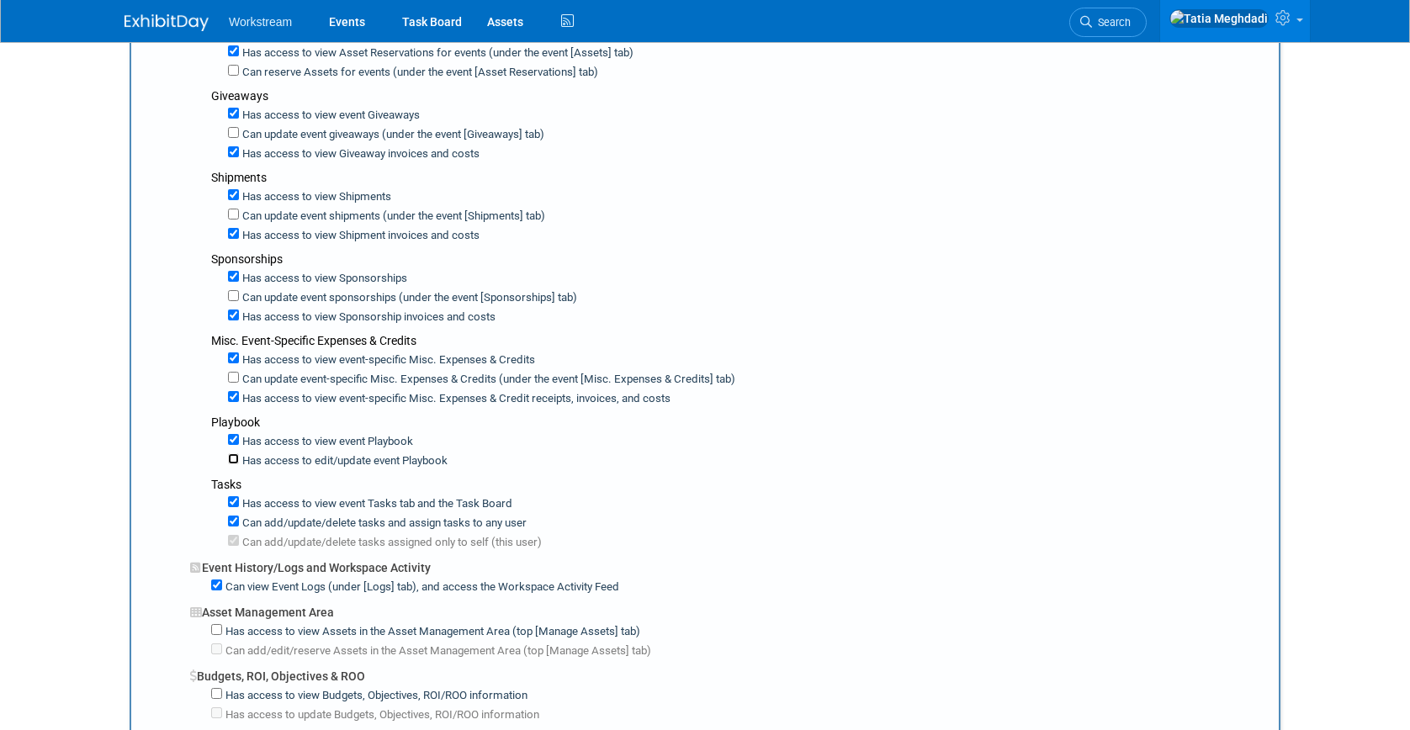
scroll to position [675, 0]
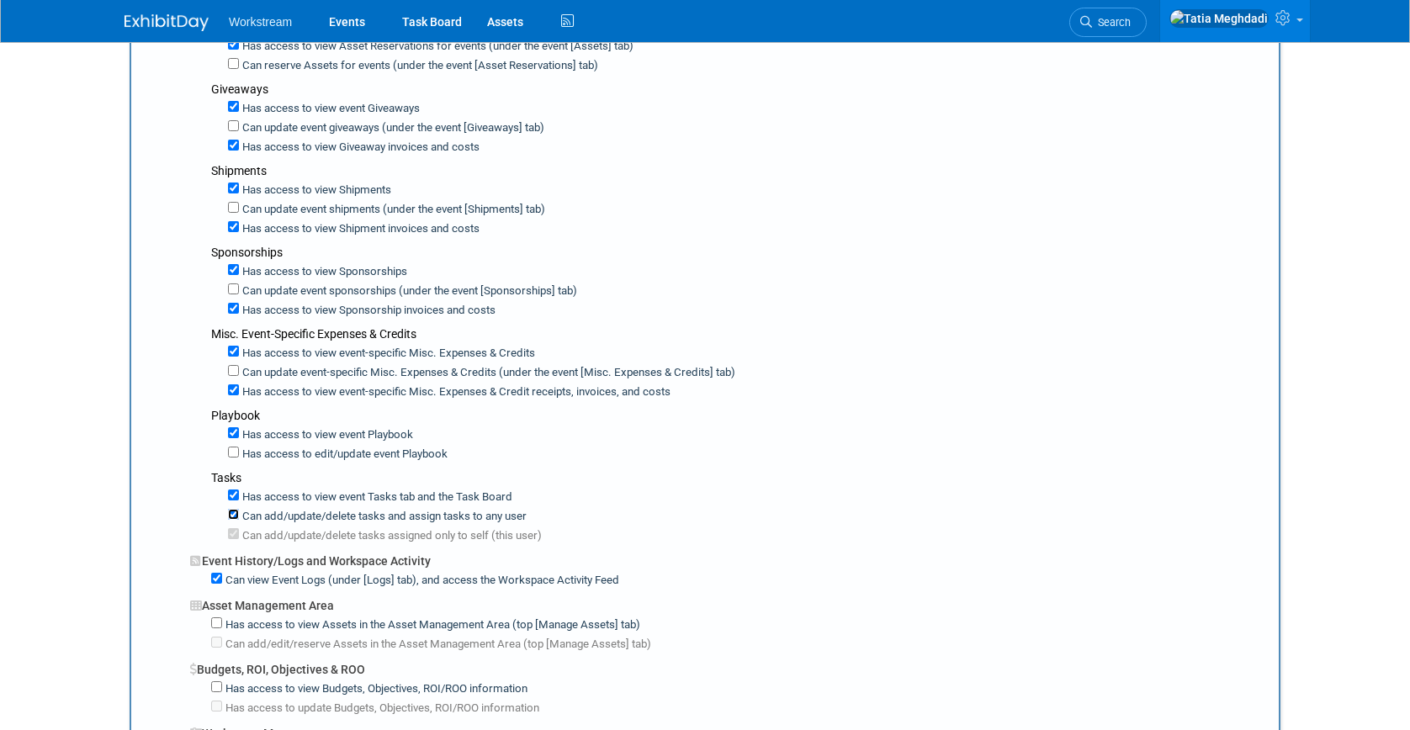
click at [234, 512] on input "Can add/update/delete tasks and assign tasks to any user" at bounding box center [233, 514] width 11 height 11
checkbox input "false"
click at [233, 533] on input "Can add/update/delete tasks assigned only to self (this user)" at bounding box center [233, 533] width 11 height 11
checkbox input "false"
click at [217, 576] on input "Can view Event Logs (under [Logs] tab), and access the Workspace Activity Feed" at bounding box center [216, 578] width 11 height 11
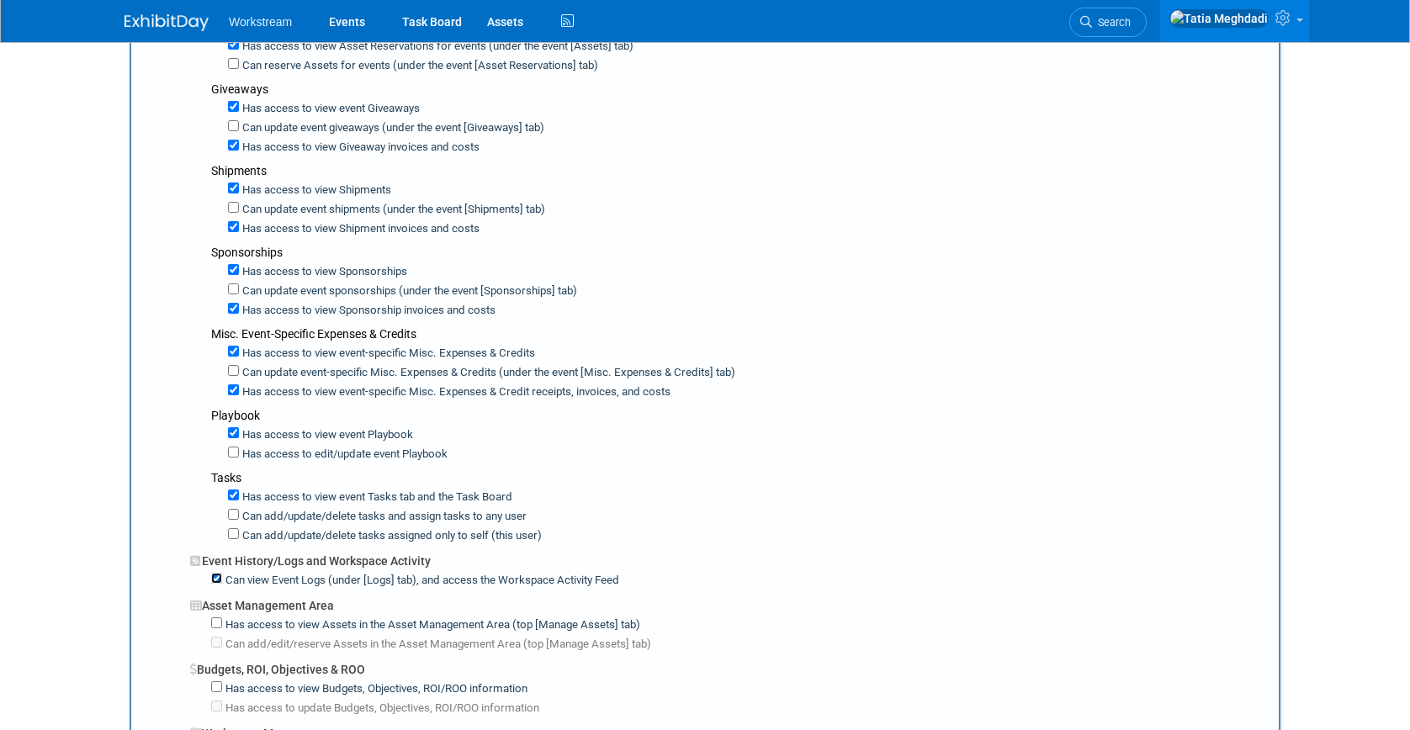
checkbox input "false"
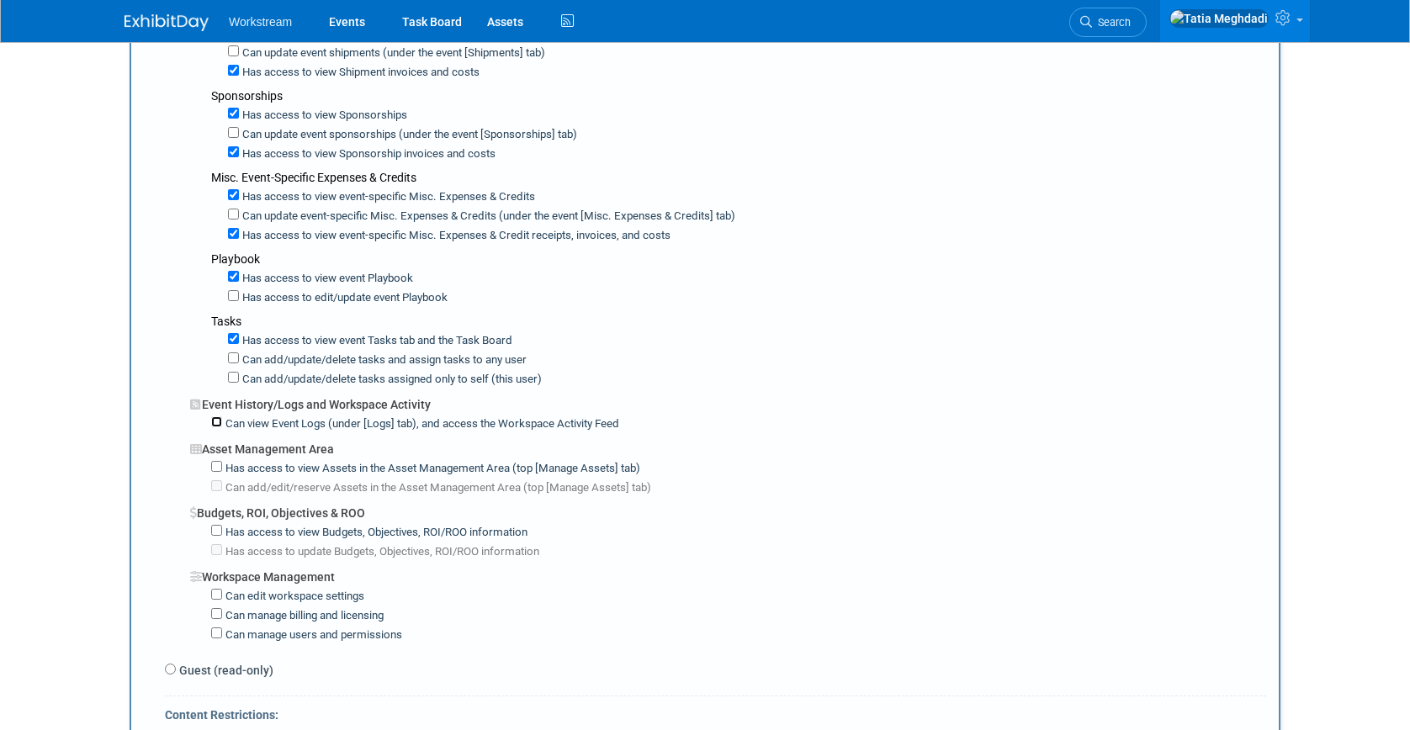
scroll to position [880, 0]
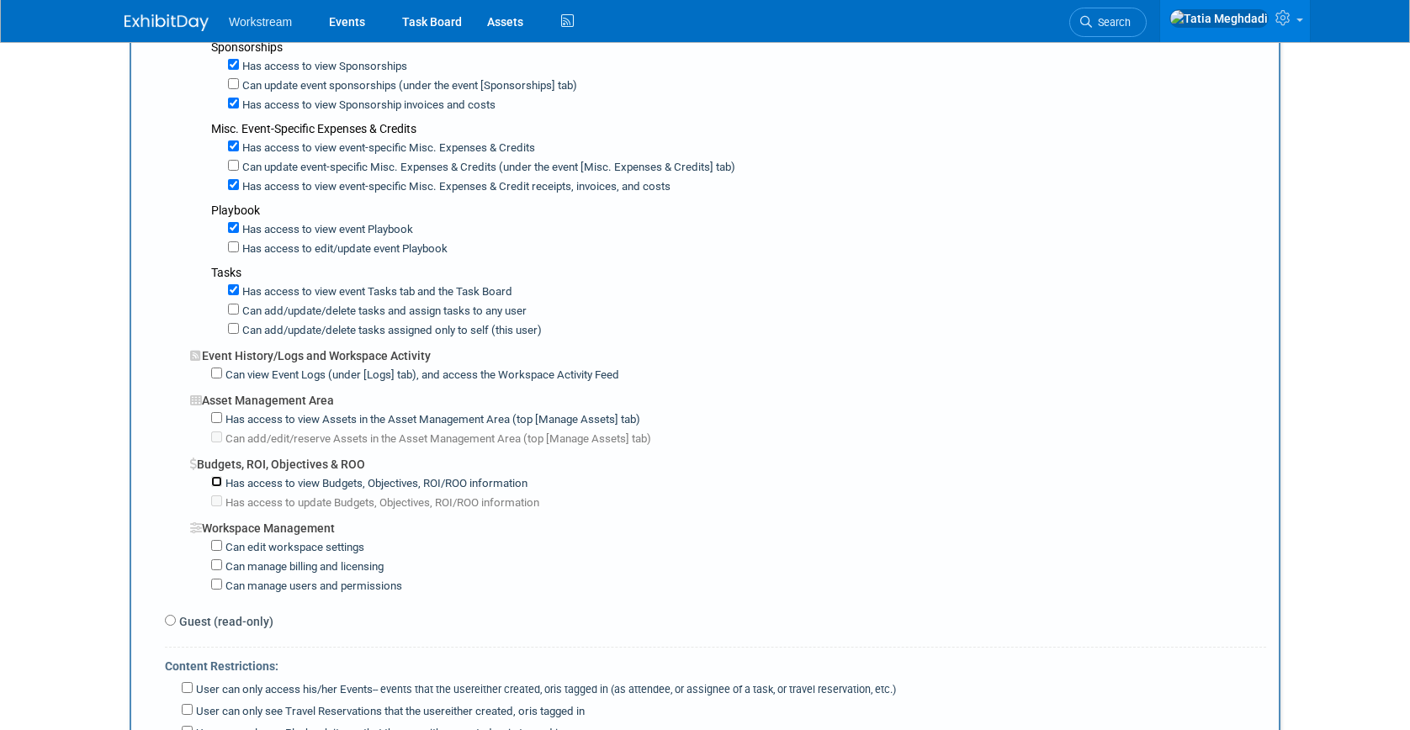
click at [215, 480] on input "Has access to view Budgets, Objectives, ROI/ROO information" at bounding box center [216, 481] width 11 height 11
checkbox input "true"
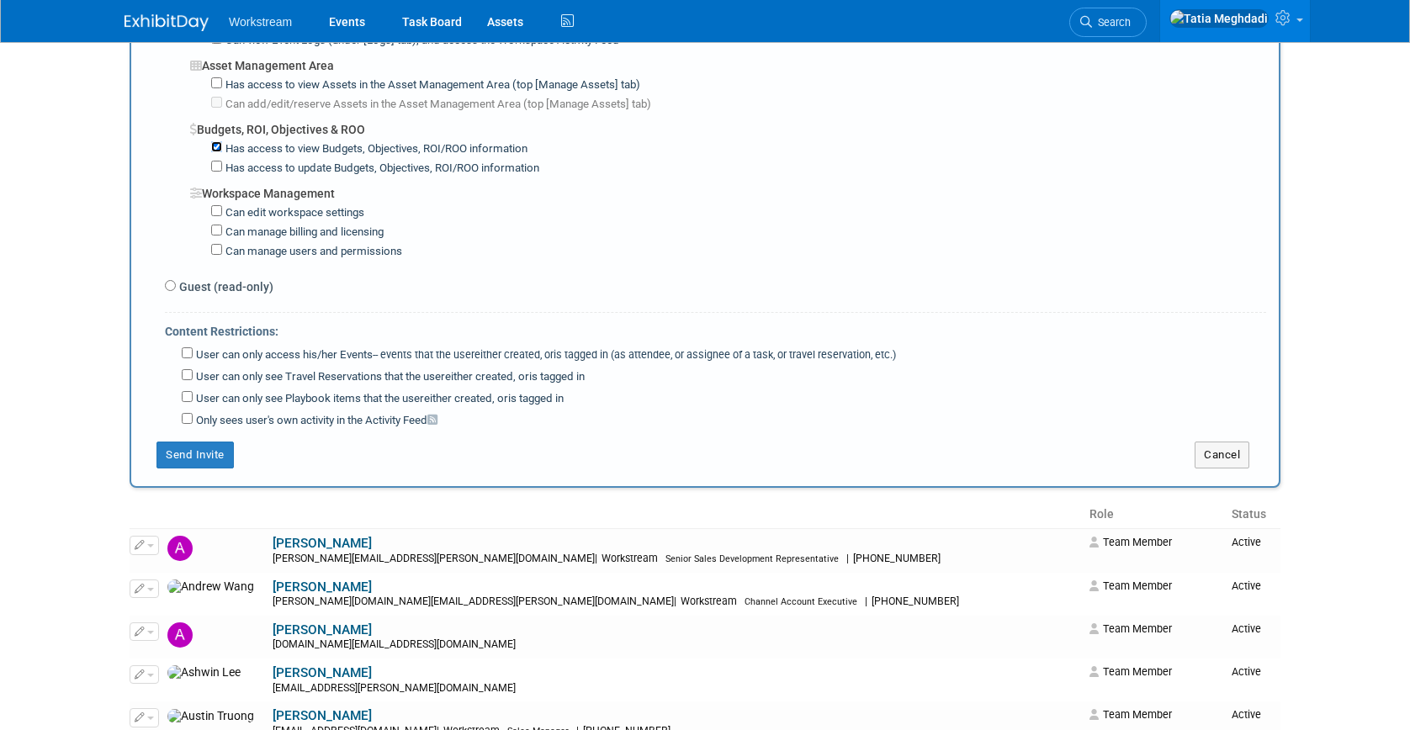
scroll to position [1209, 0]
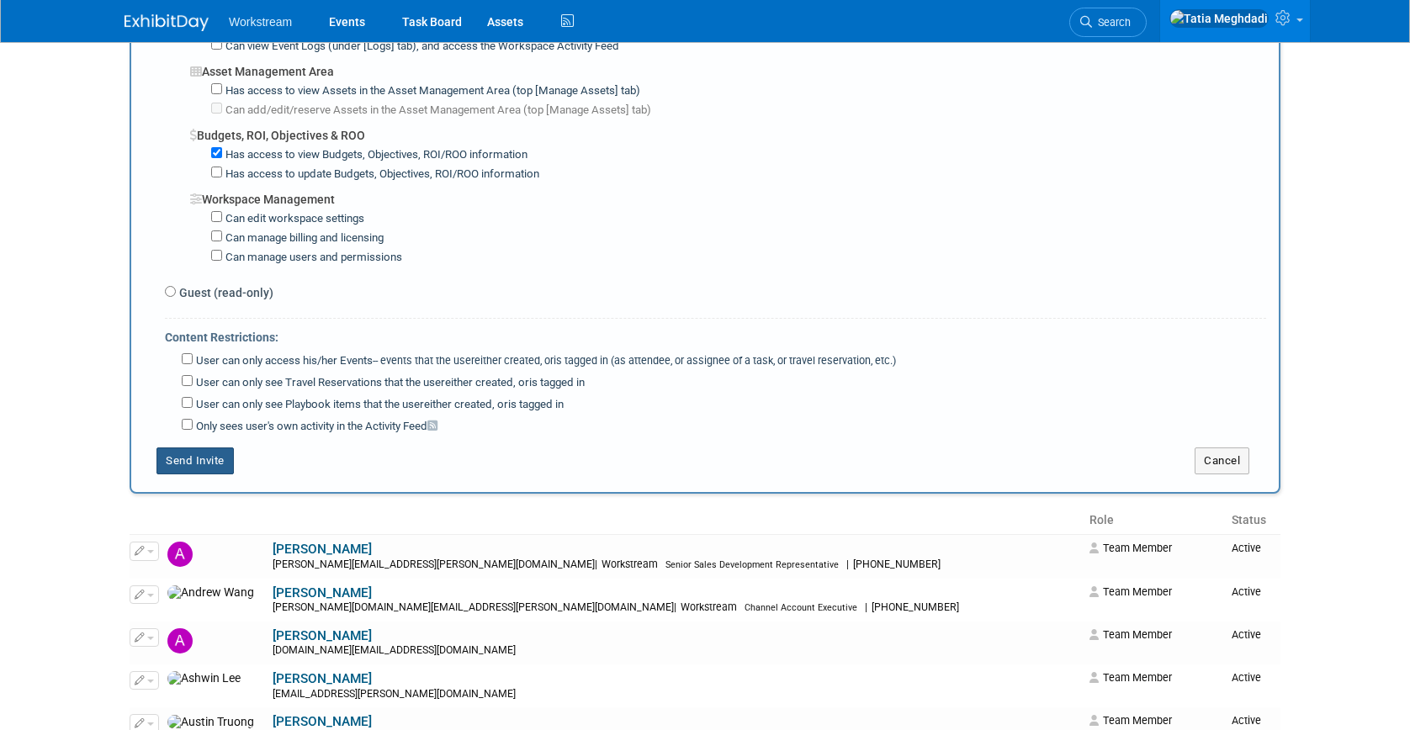
click at [180, 467] on button "Send Invite" at bounding box center [195, 461] width 77 height 27
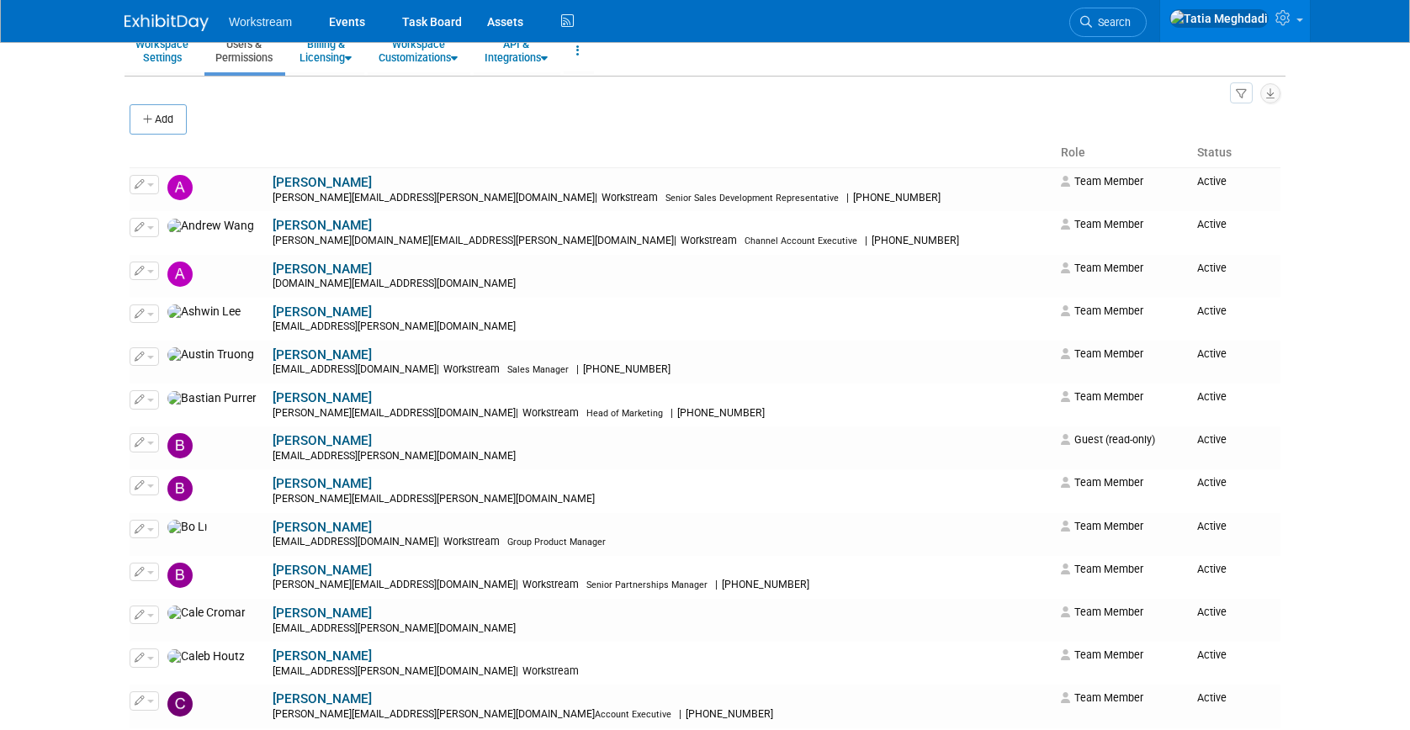
scroll to position [77, 0]
click at [348, 19] on link "Events" at bounding box center [346, 21] width 61 height 42
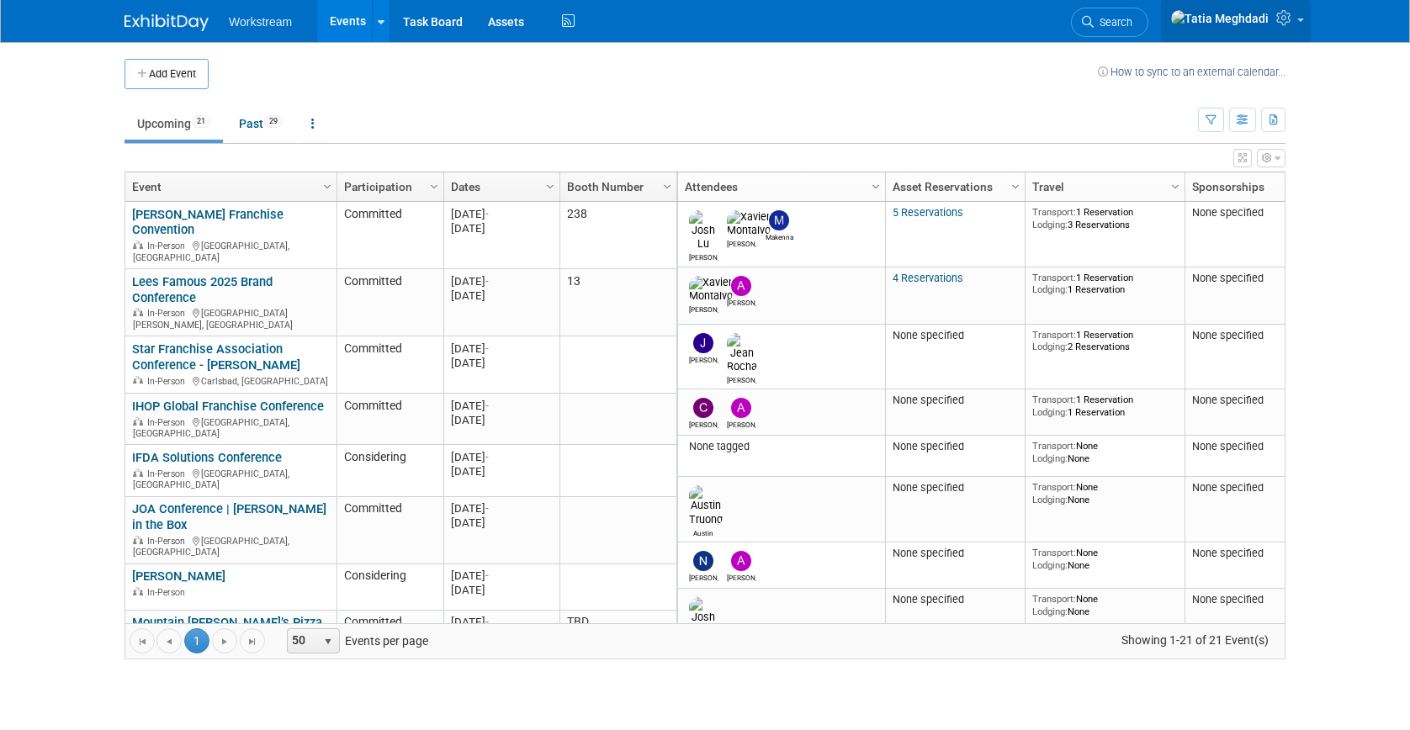
click at [1282, 20] on icon at bounding box center [1285, 17] width 19 height 15
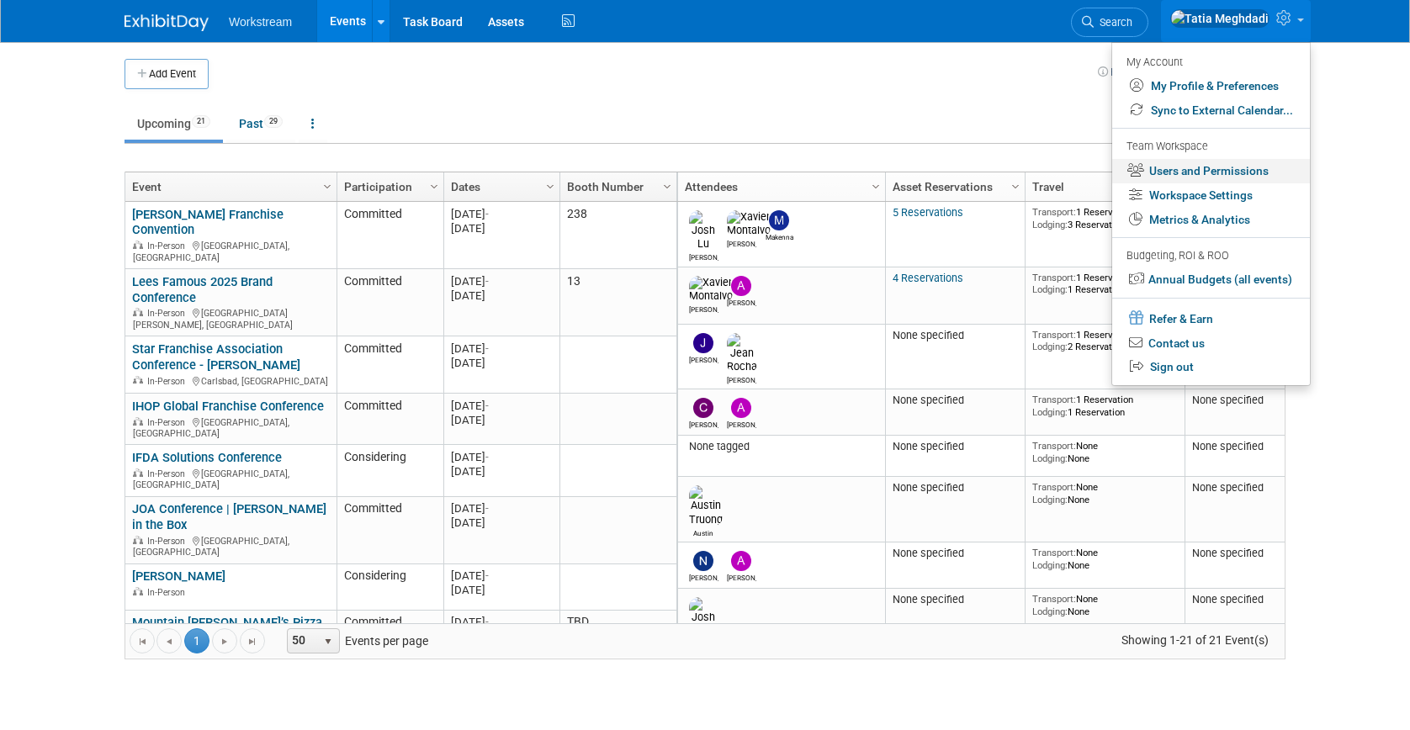
click at [1213, 162] on link "Users and Permissions" at bounding box center [1211, 171] width 198 height 24
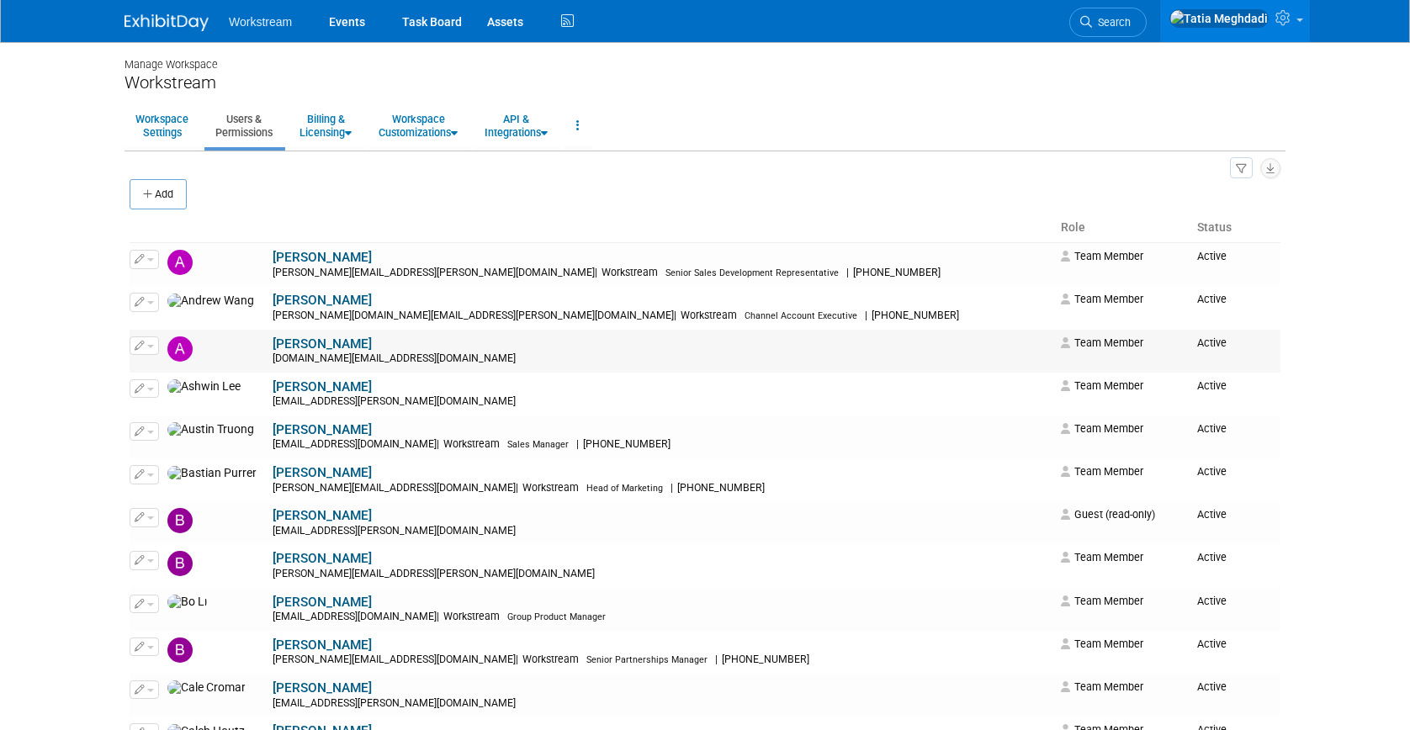
click at [273, 340] on link "[PERSON_NAME]" at bounding box center [322, 344] width 99 height 15
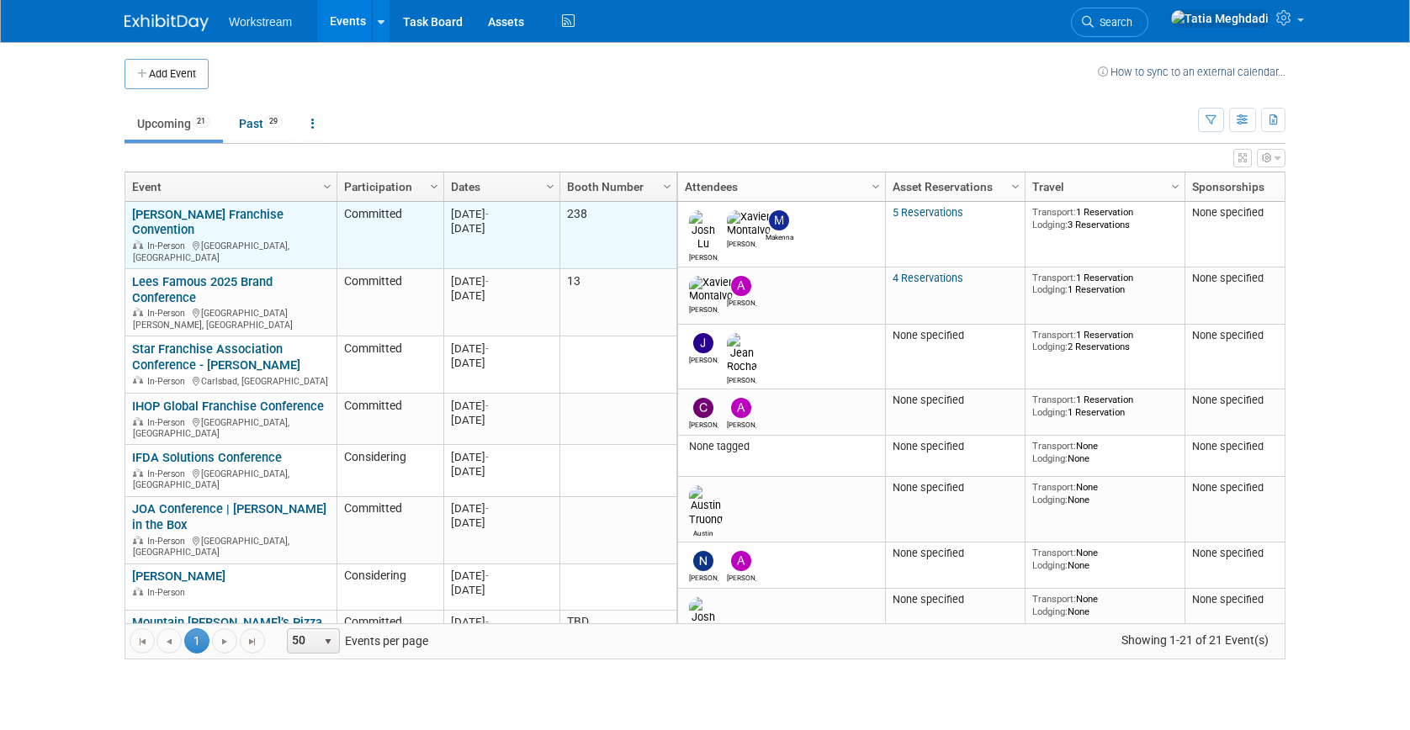
click at [197, 215] on link "[PERSON_NAME] Franchise Convention" at bounding box center [207, 222] width 151 height 31
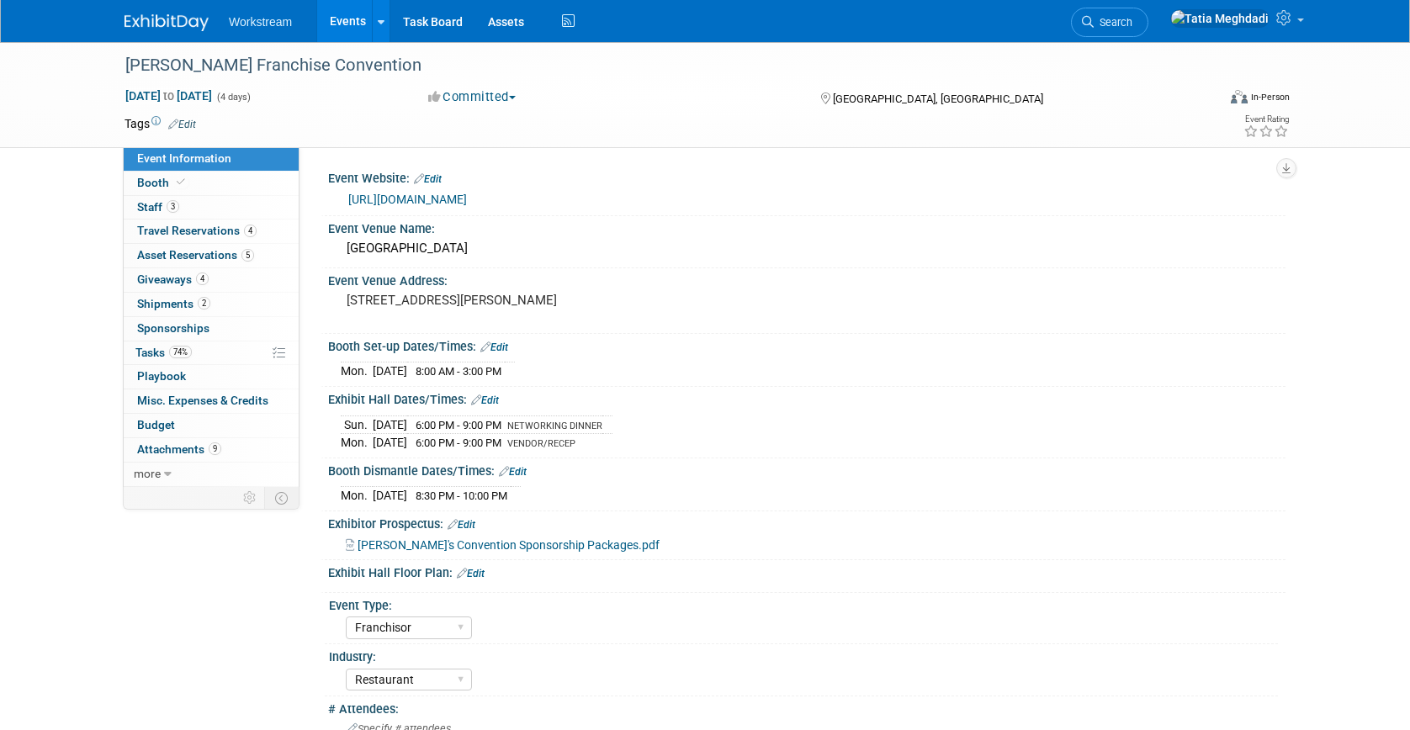
select select "Franchisor"
select select "Restaurant"
select select "No"
select select "Tatia Meghdadi"
click at [140, 183] on span "Booth" at bounding box center [162, 182] width 51 height 13
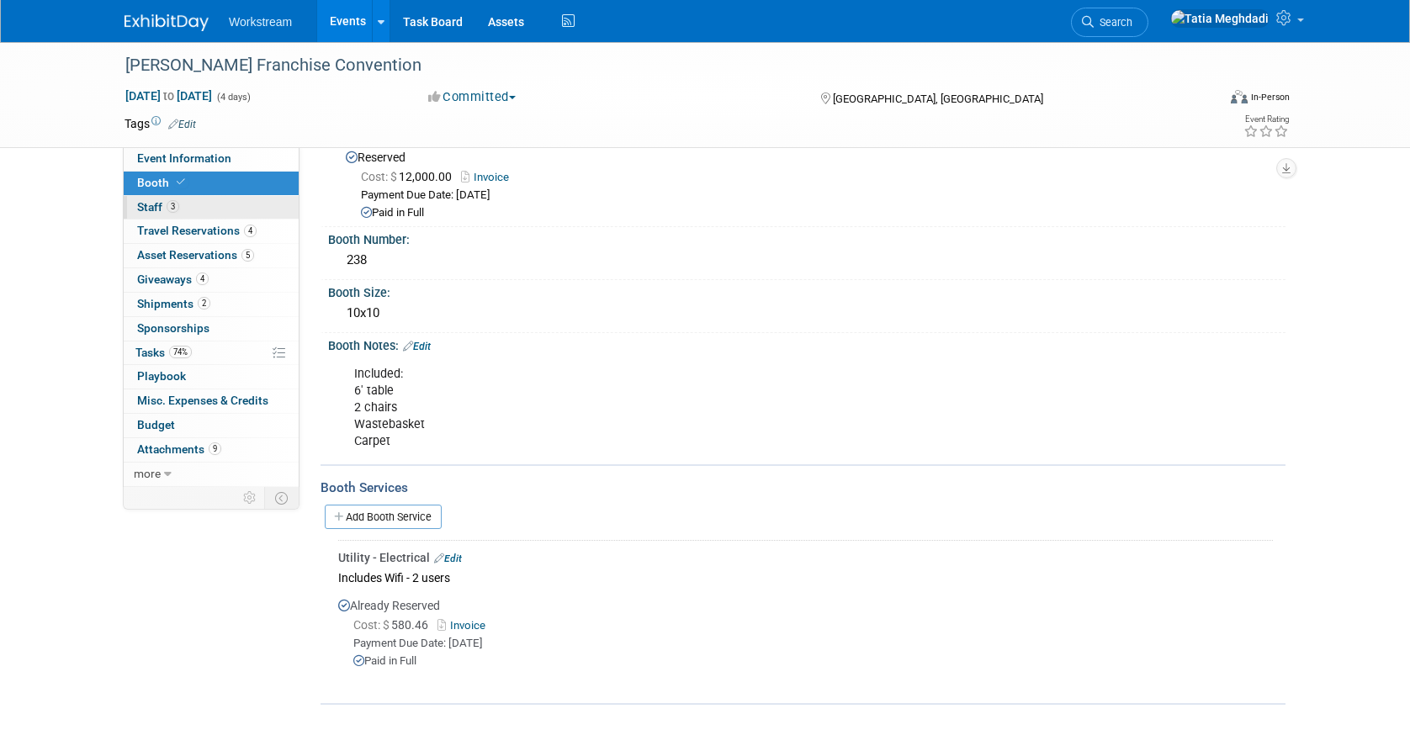
scroll to position [32, 0]
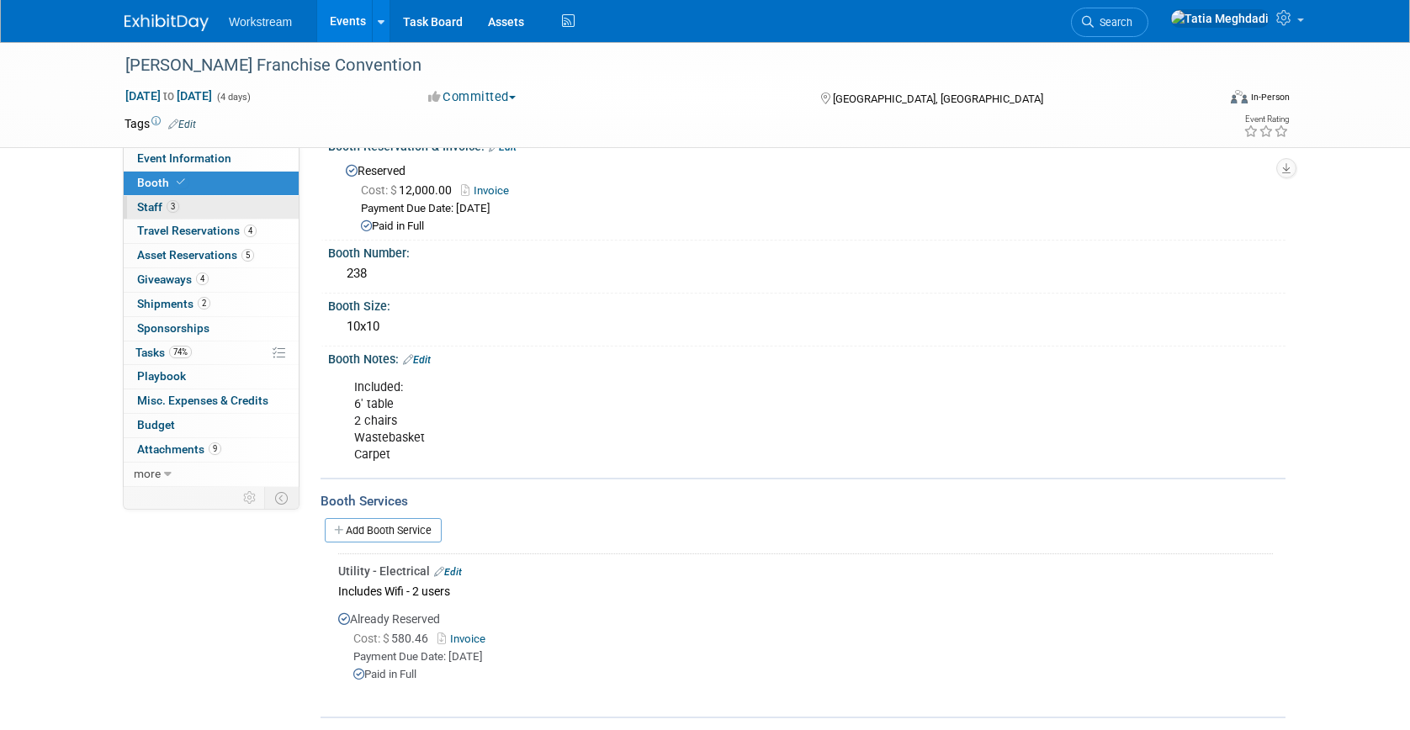
click at [153, 208] on span "Staff 3" at bounding box center [158, 206] width 42 height 13
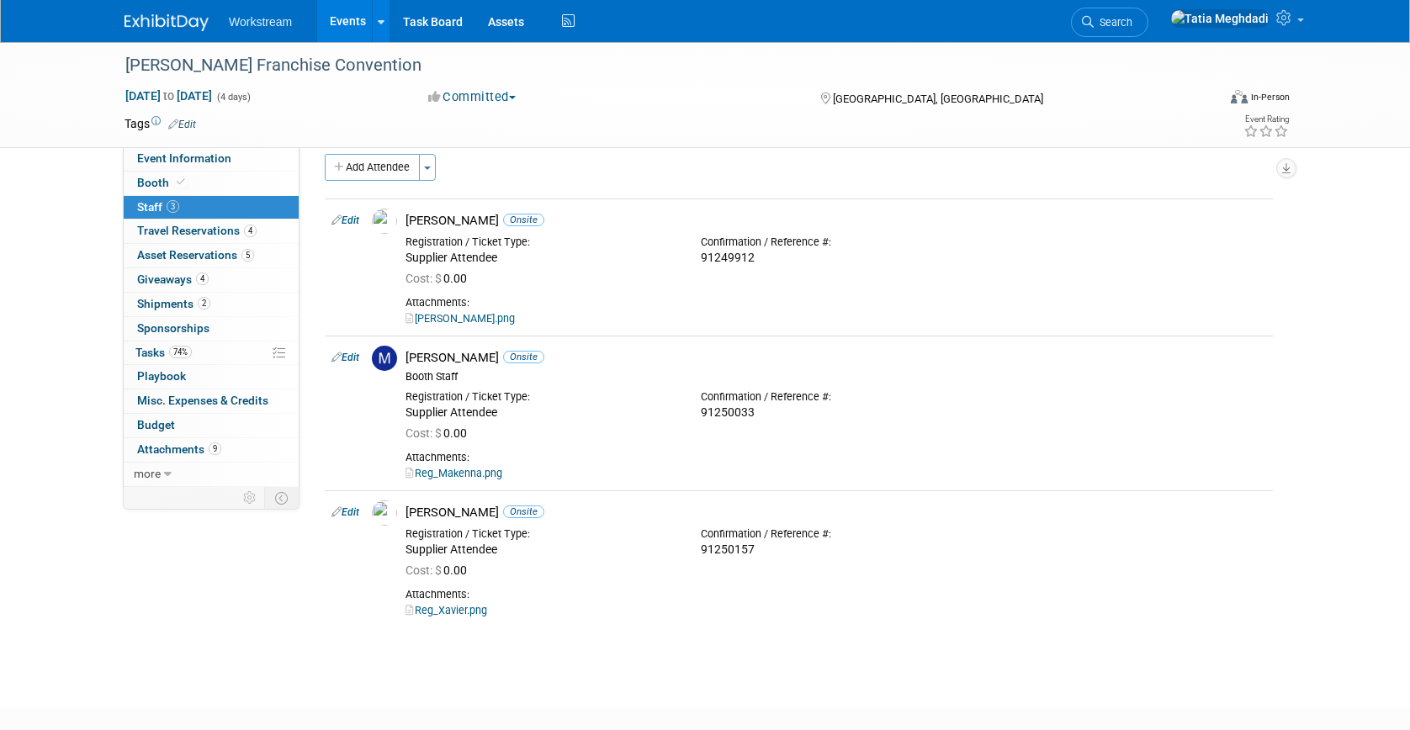
scroll to position [0, 0]
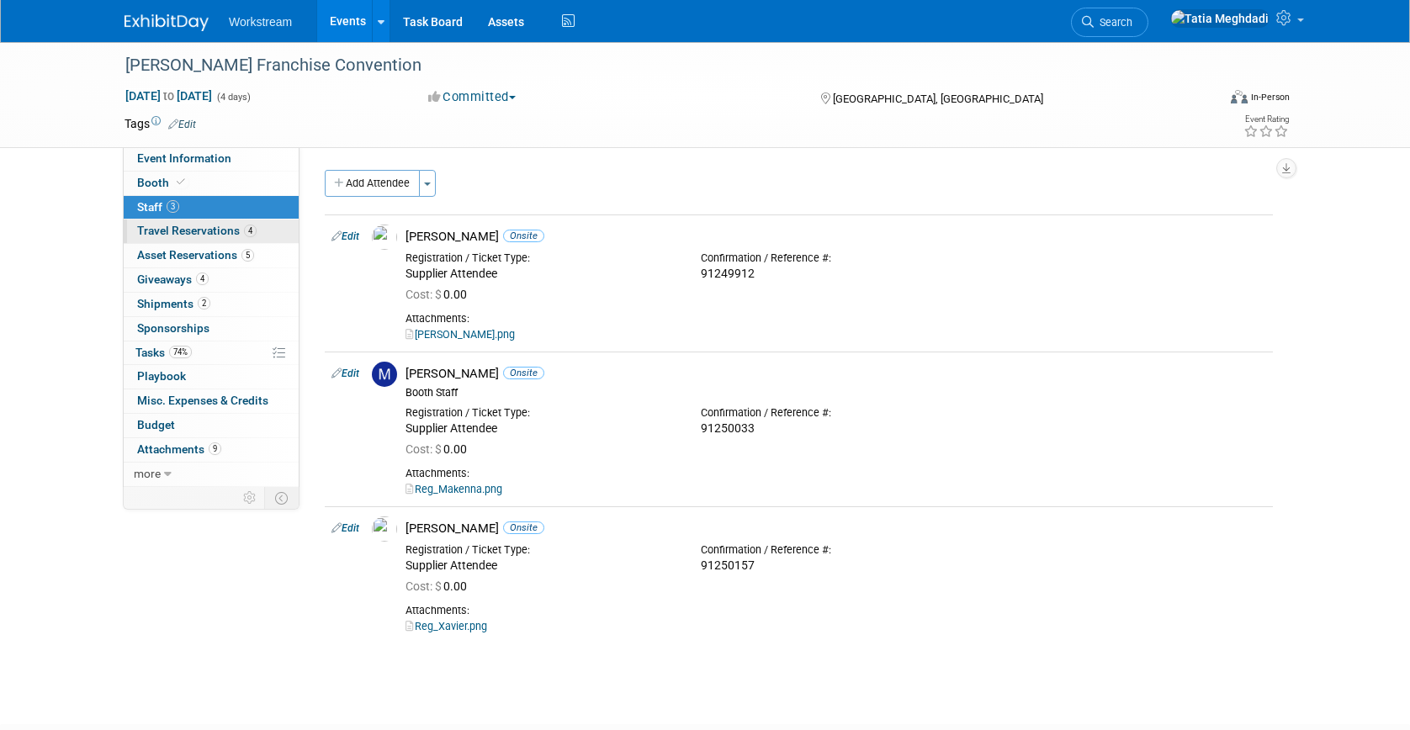
click at [161, 227] on span "Travel Reservations 4" at bounding box center [196, 230] width 119 height 13
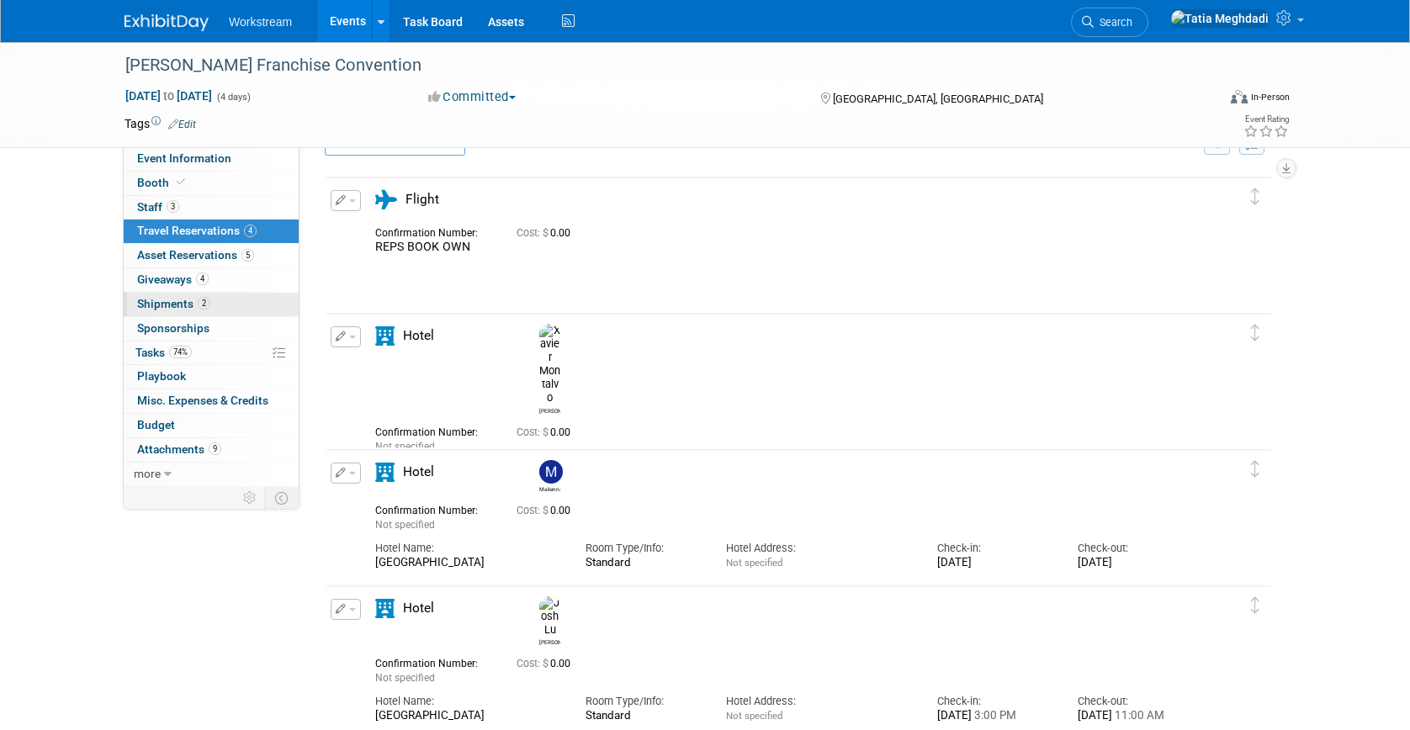
scroll to position [54, 0]
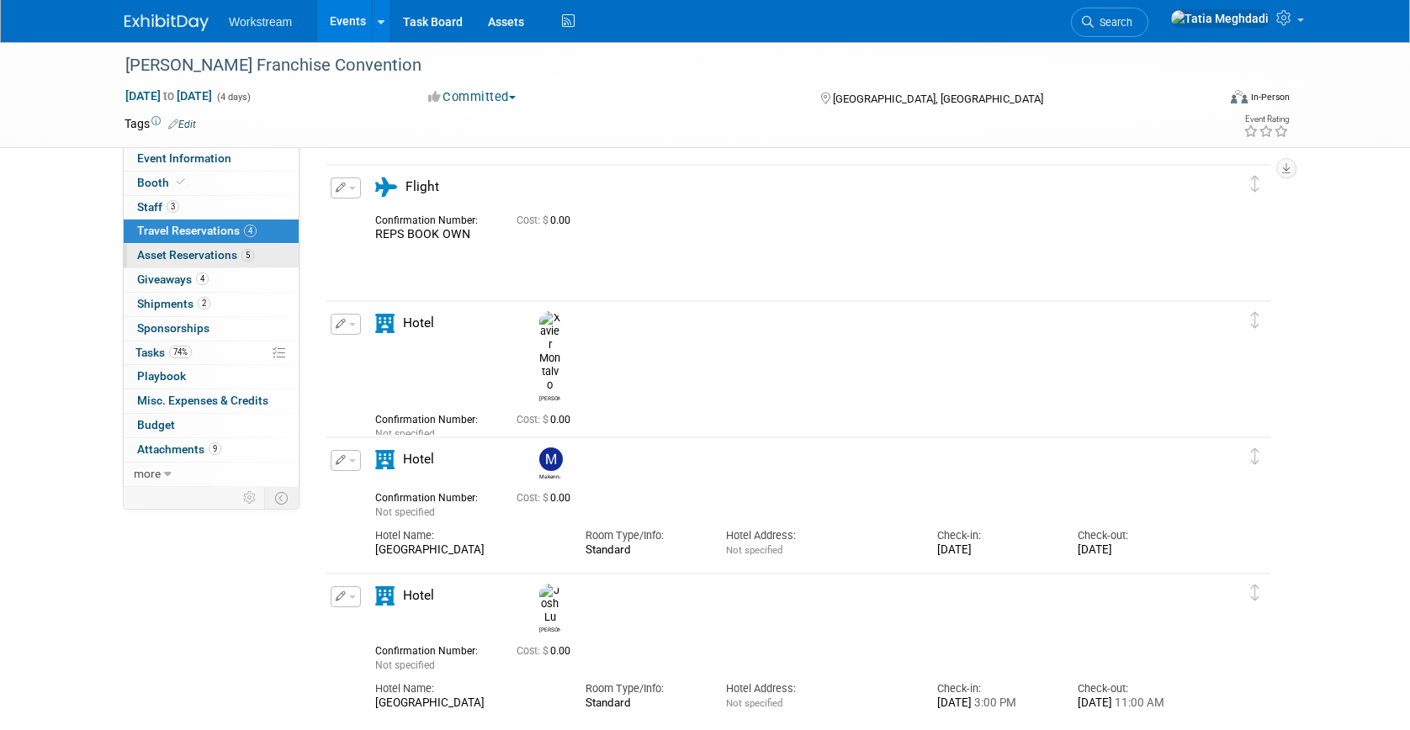
click at [186, 256] on span "Asset Reservations 5" at bounding box center [195, 254] width 117 height 13
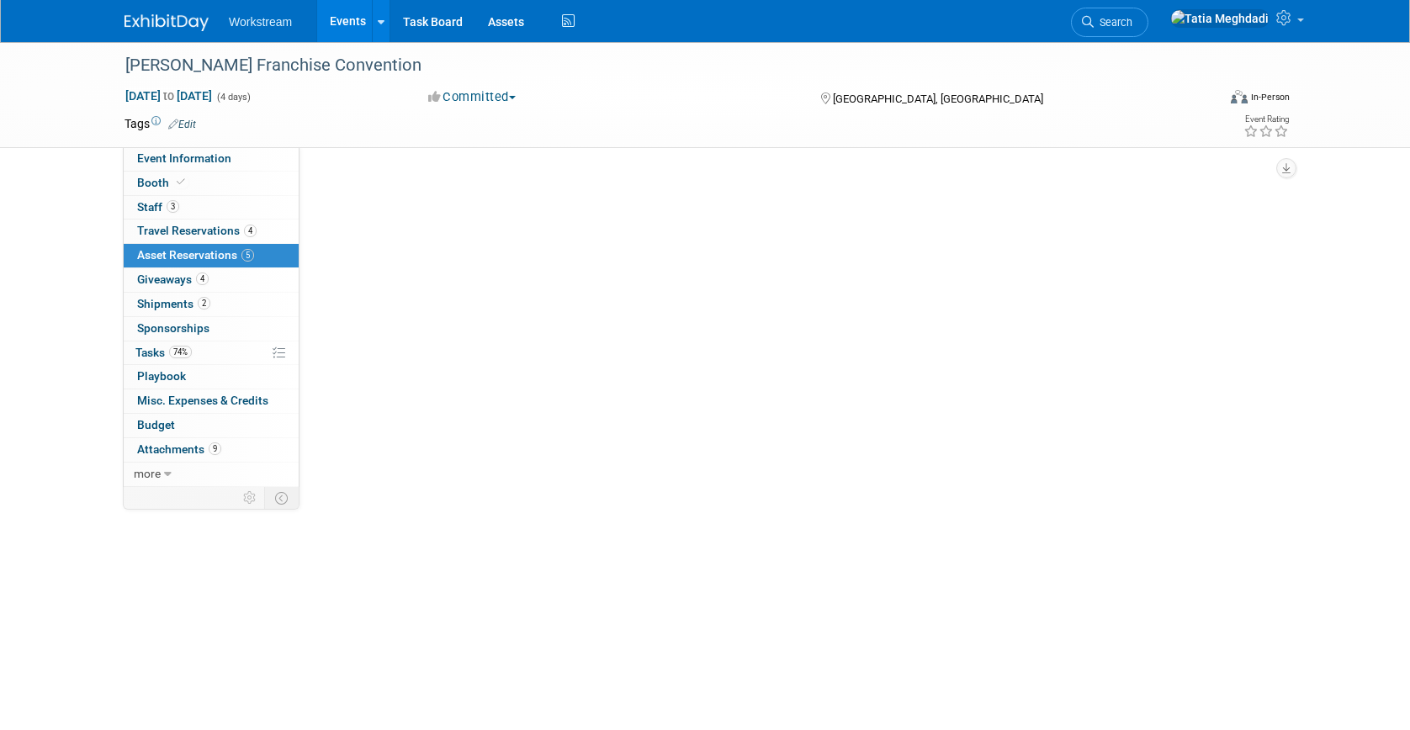
scroll to position [0, 0]
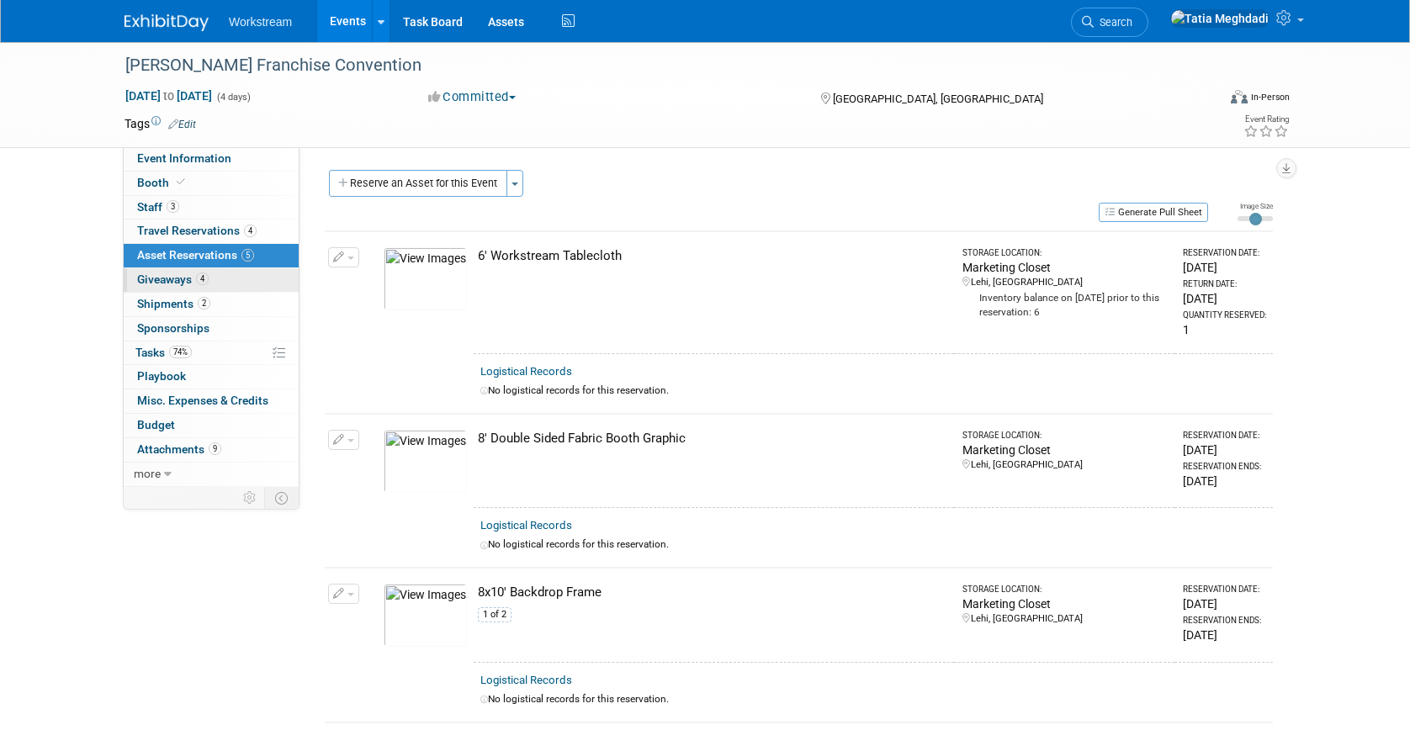
click at [168, 279] on span "Giveaways 4" at bounding box center [173, 279] width 72 height 13
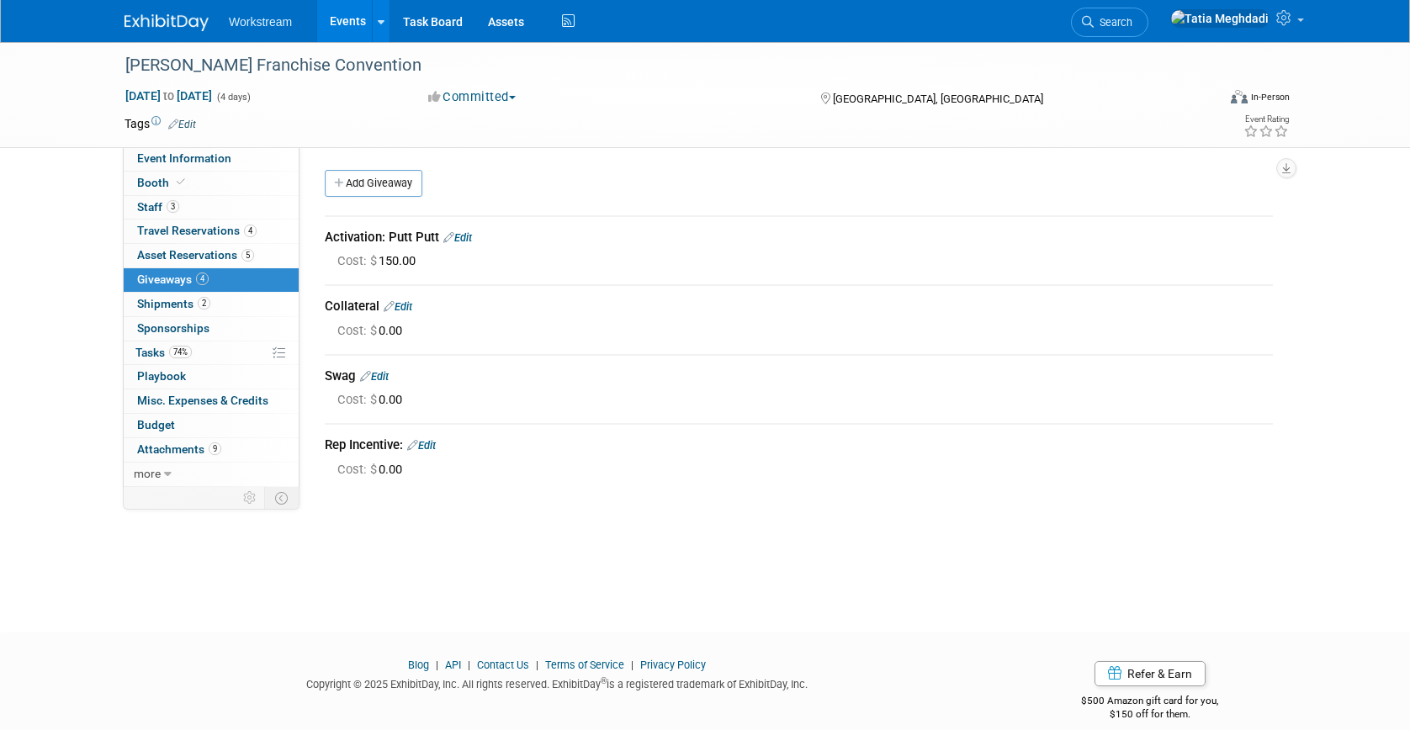
scroll to position [20, 0]
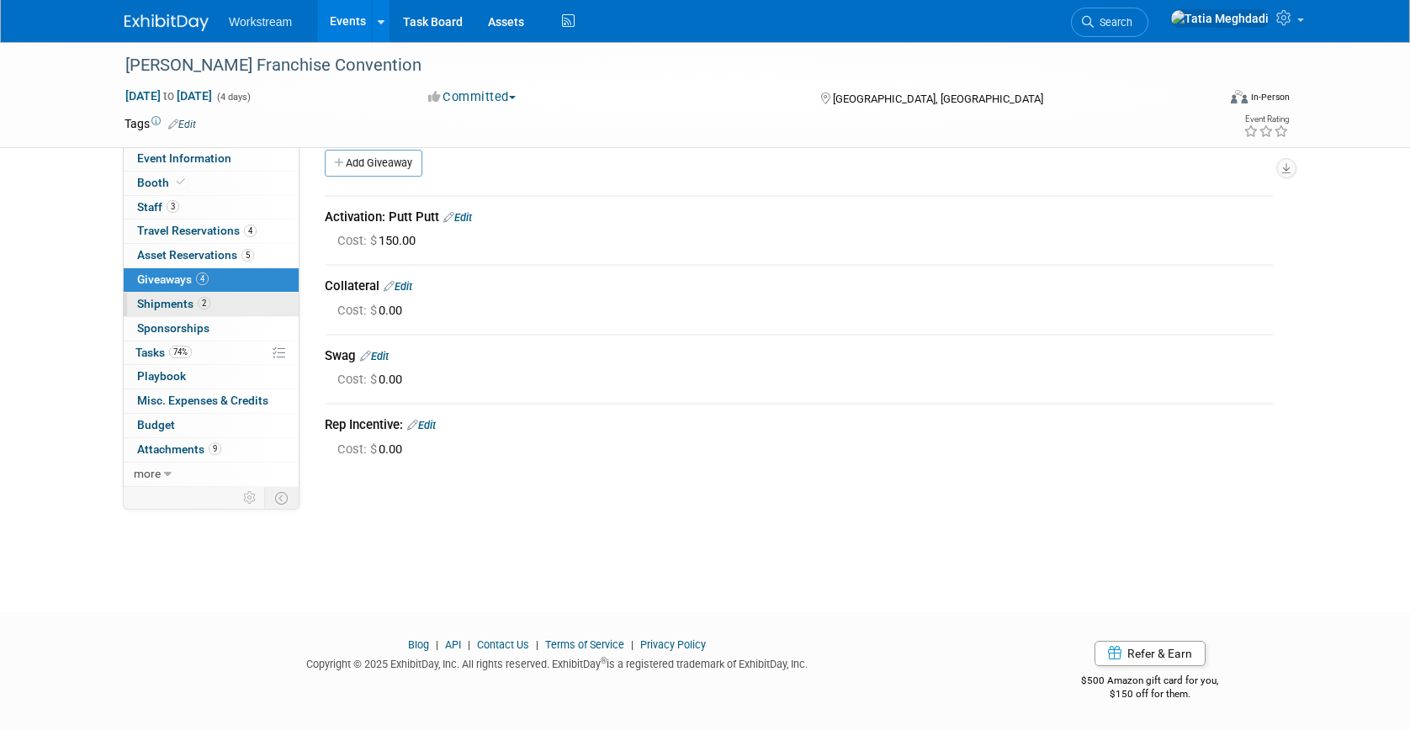
click at [169, 303] on span "Shipments 2" at bounding box center [173, 303] width 73 height 13
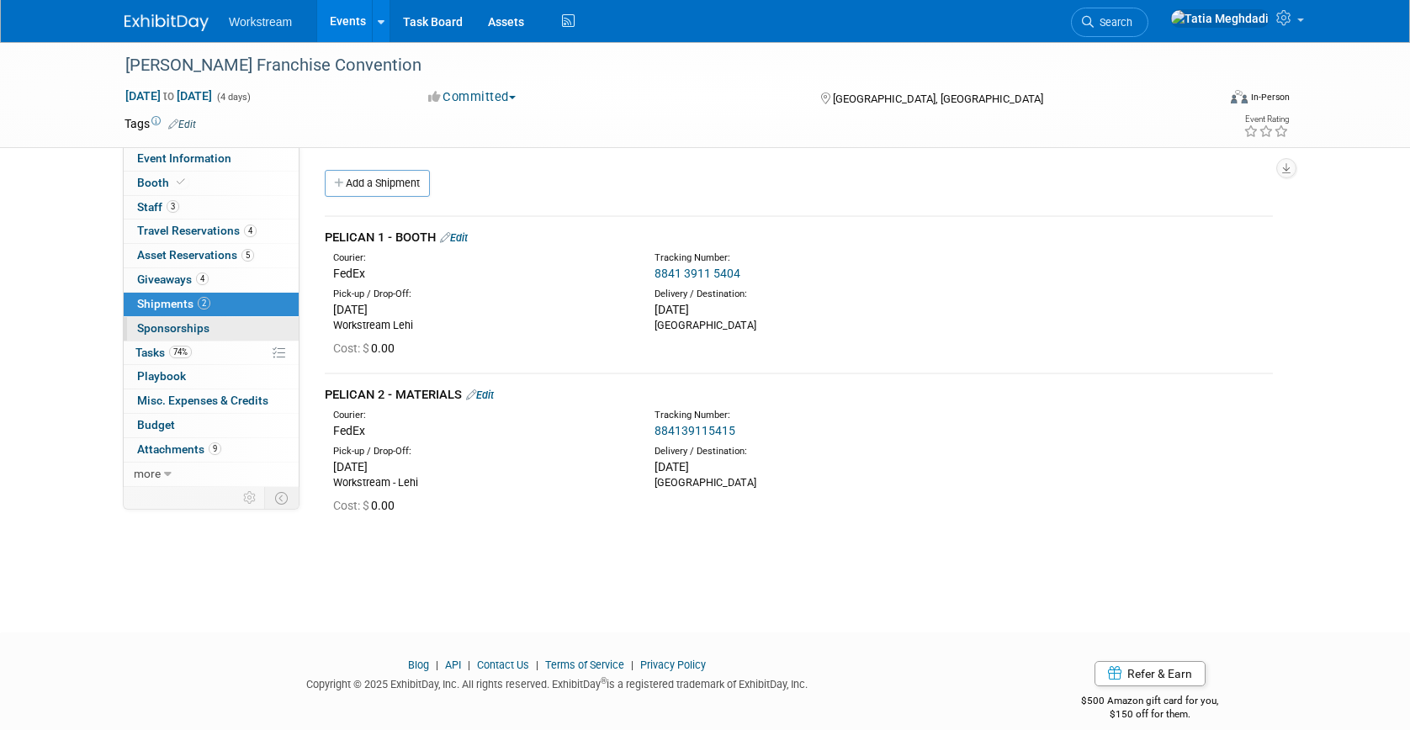
click at [170, 326] on span "Sponsorships 0" at bounding box center [173, 327] width 72 height 13
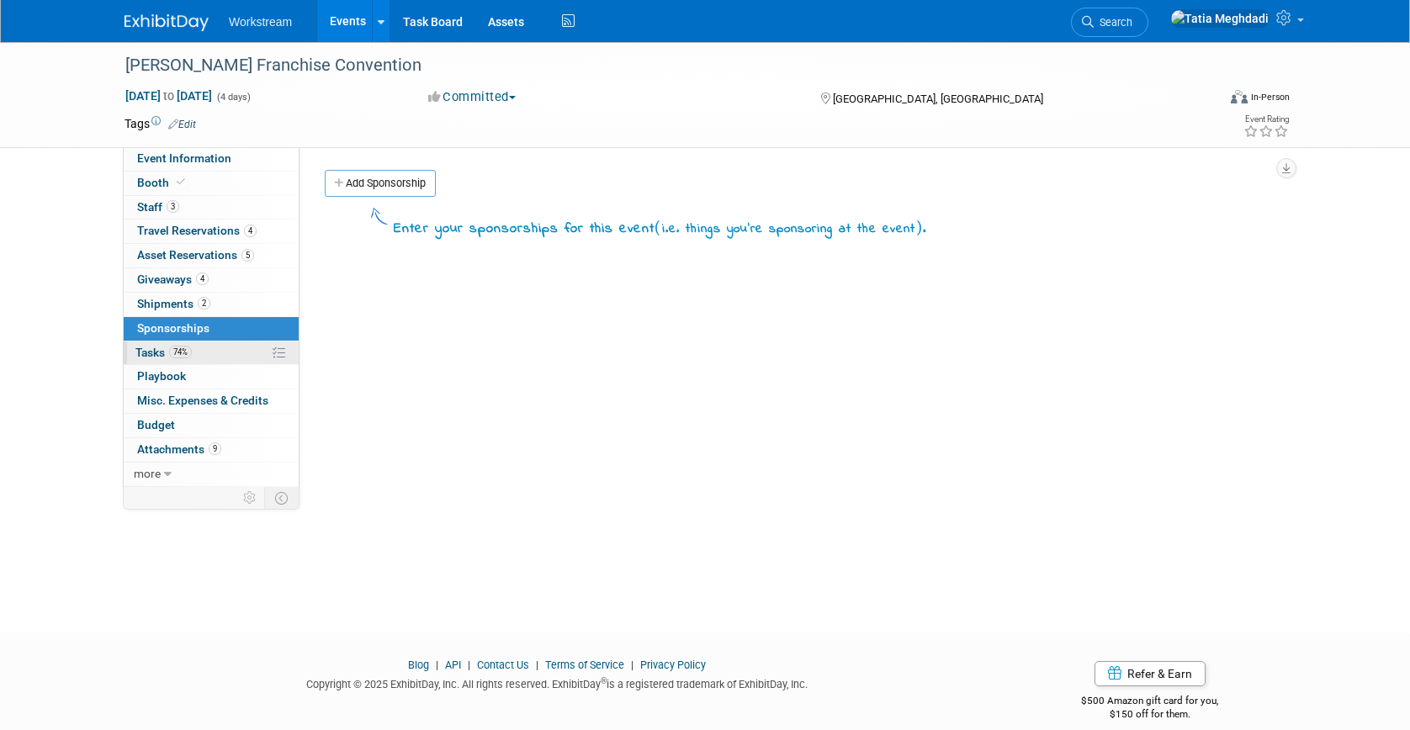
scroll to position [3, 0]
click at [155, 350] on span "Tasks 74%" at bounding box center [163, 352] width 56 height 13
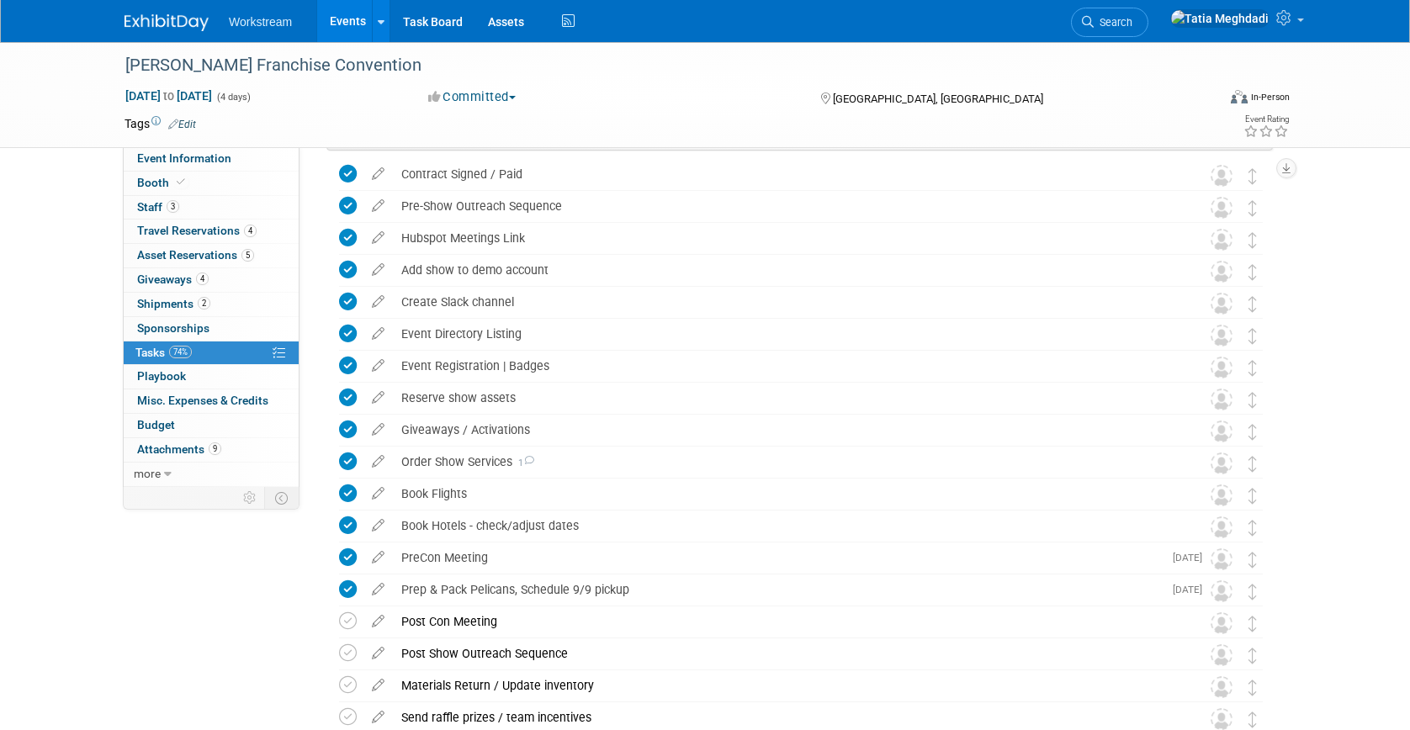
scroll to position [0, 0]
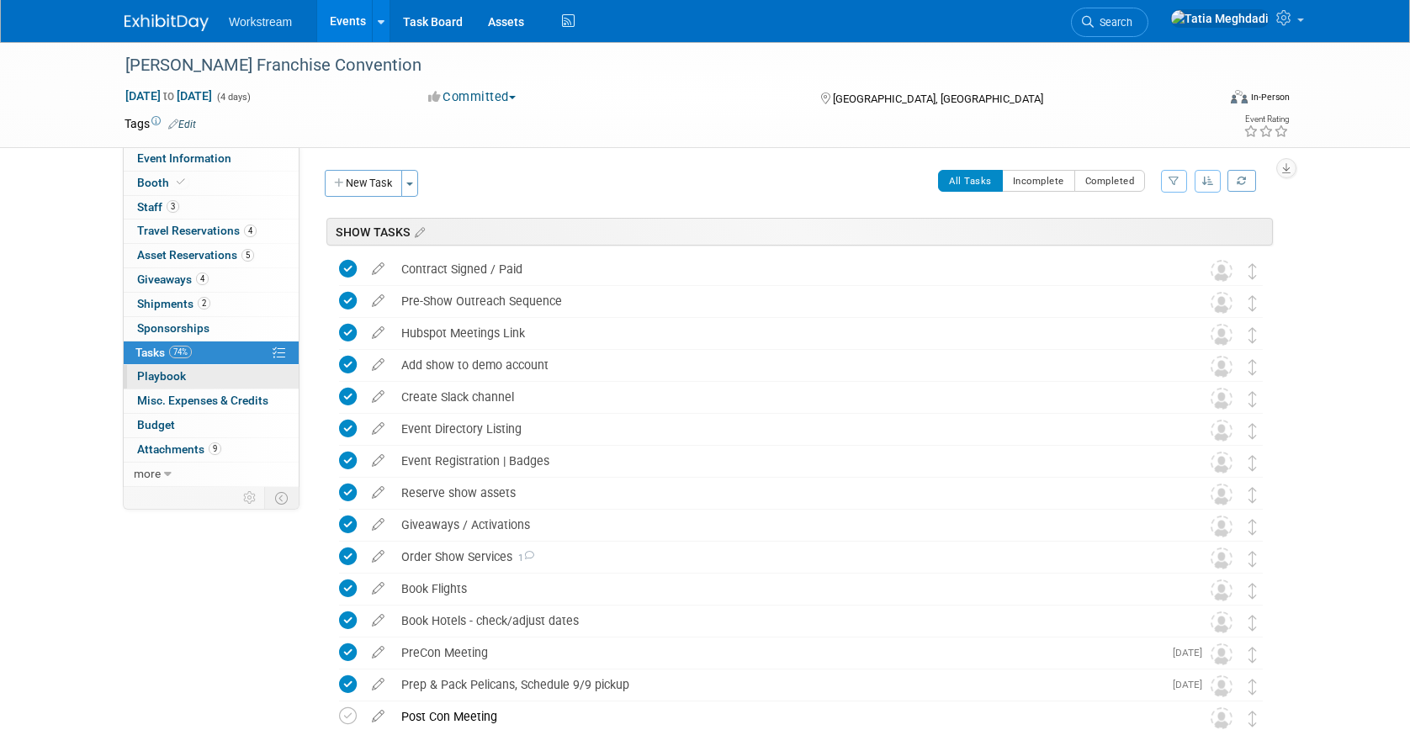
click at [167, 370] on span "Playbook 0" at bounding box center [161, 375] width 49 height 13
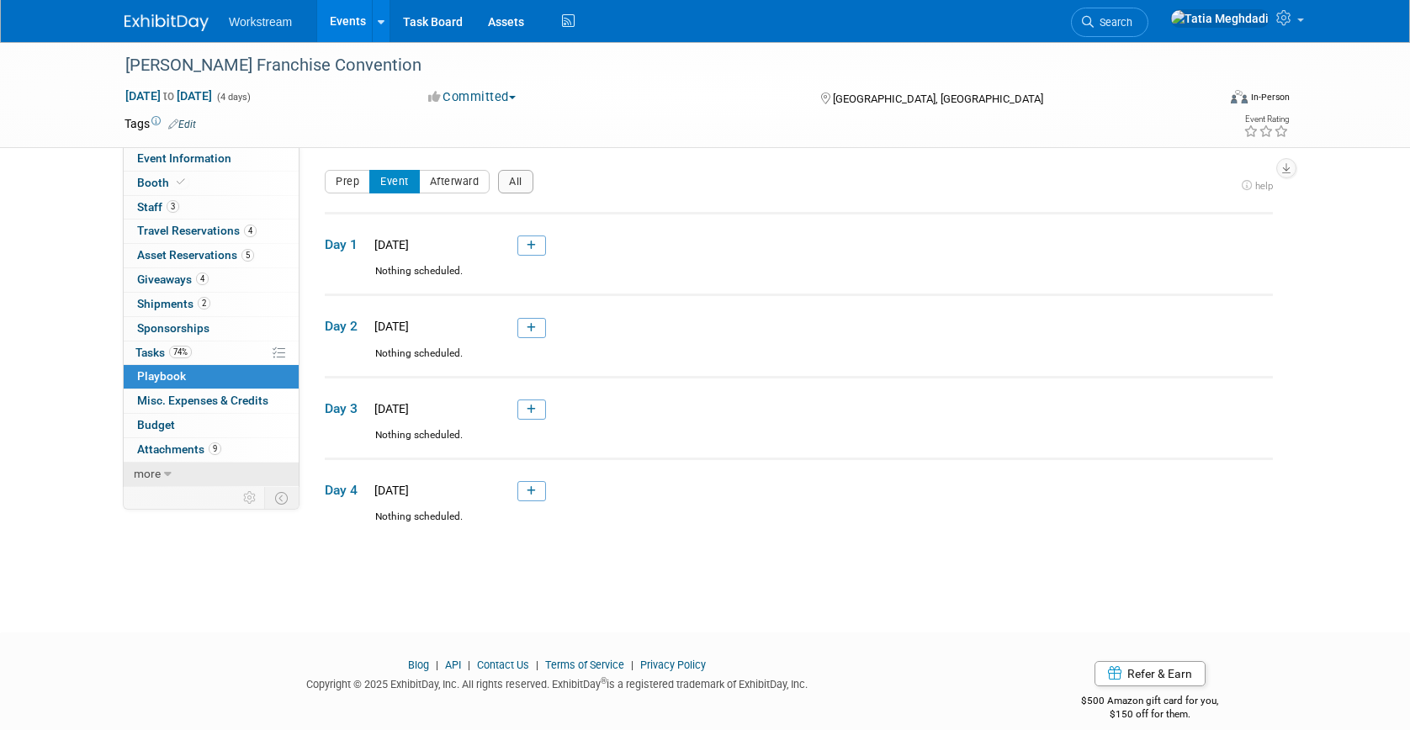
click at [151, 477] on span "more" at bounding box center [147, 473] width 27 height 13
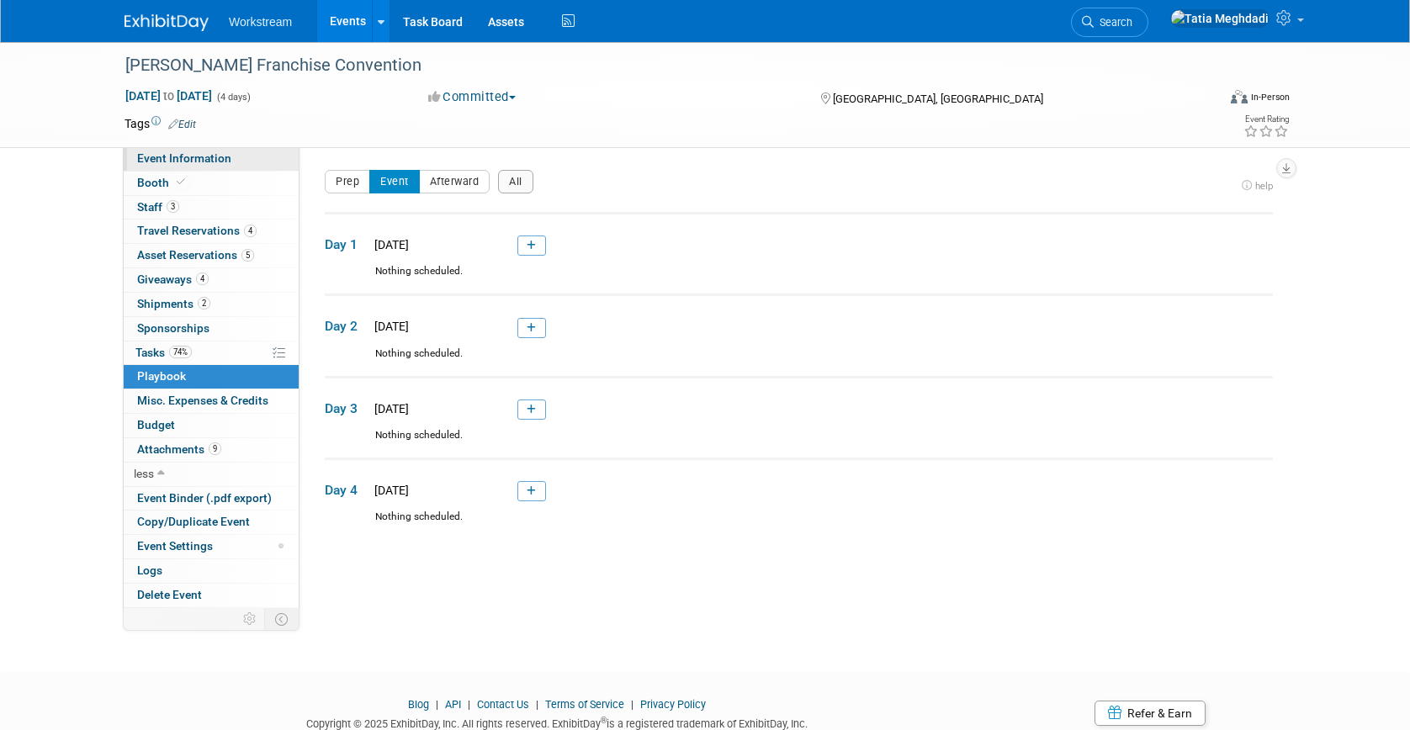
click at [179, 152] on span "Event Information" at bounding box center [184, 157] width 94 height 13
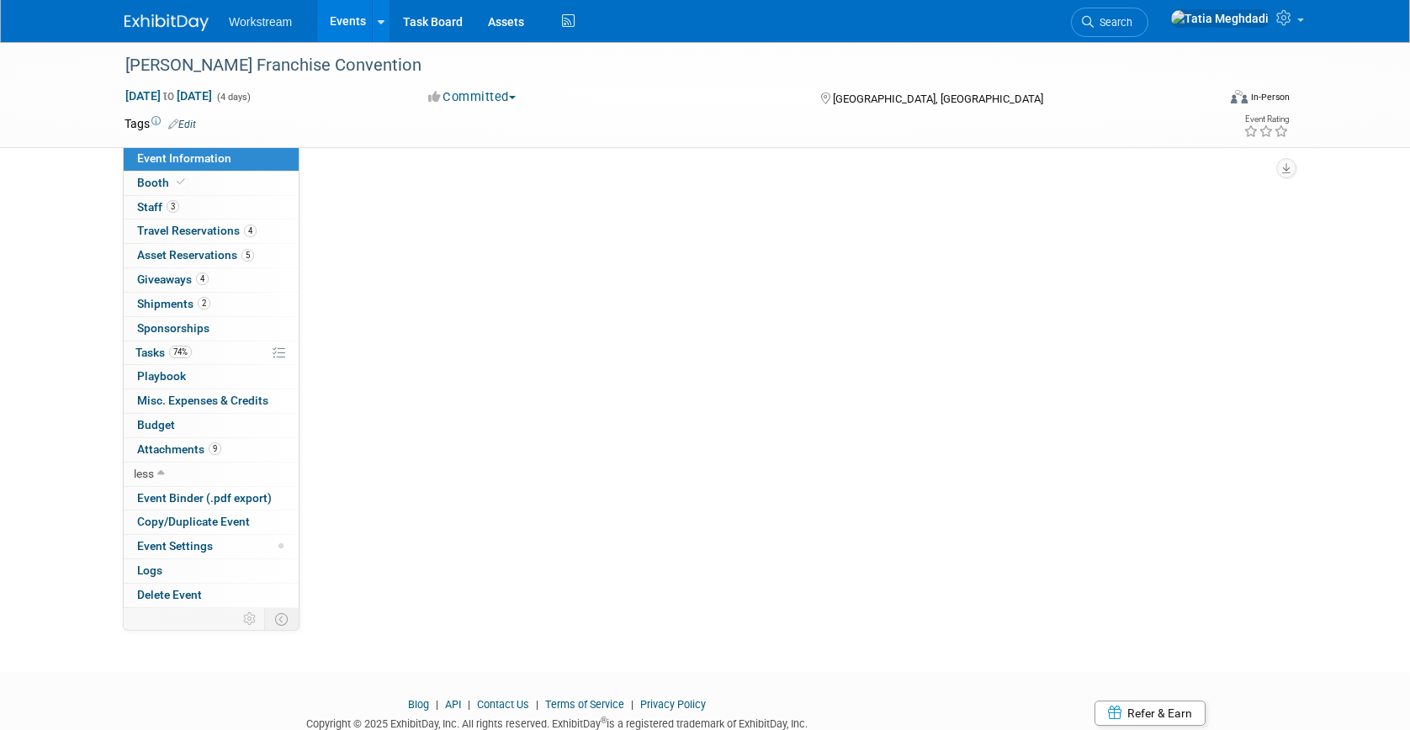
select select "Franchisor"
select select "Restaurant"
select select "No"
select select "Tatia Meghdadi"
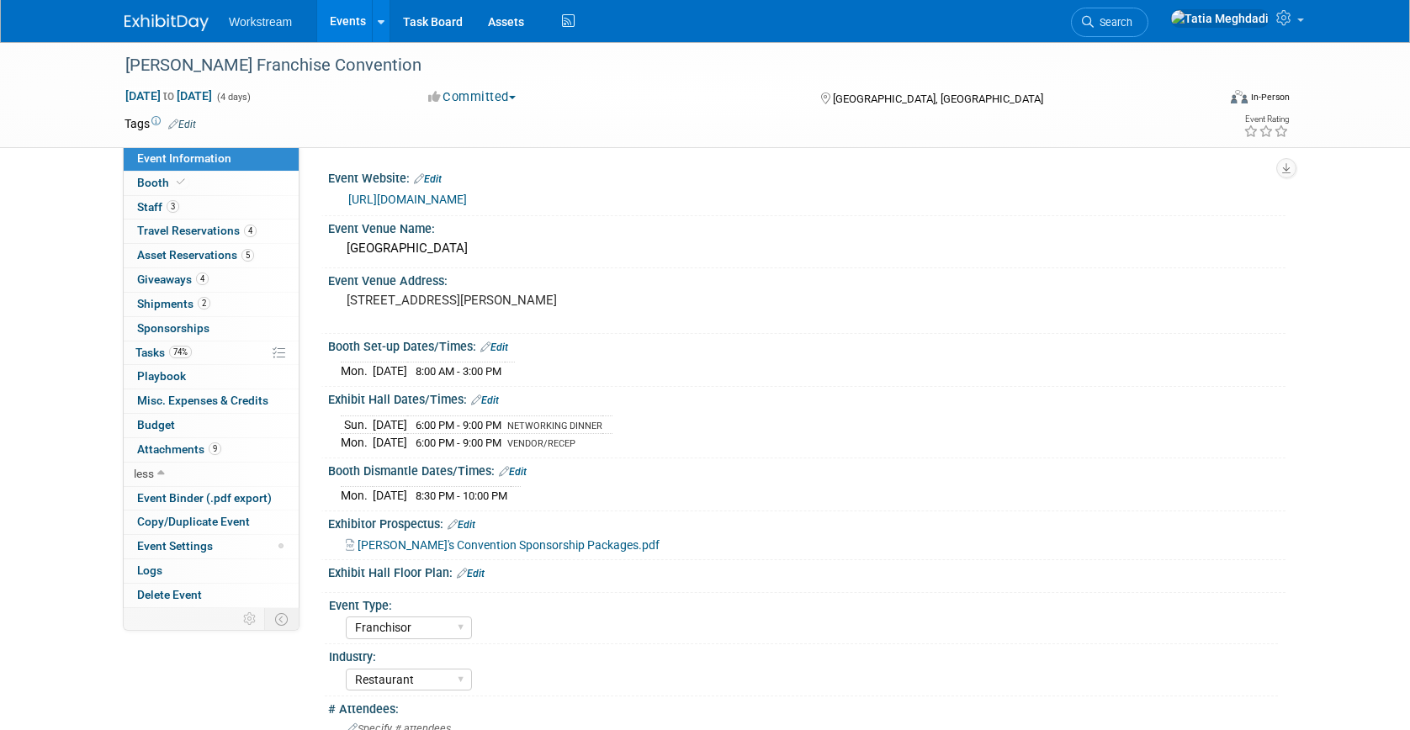
click at [349, 19] on link "Events" at bounding box center [347, 21] width 61 height 42
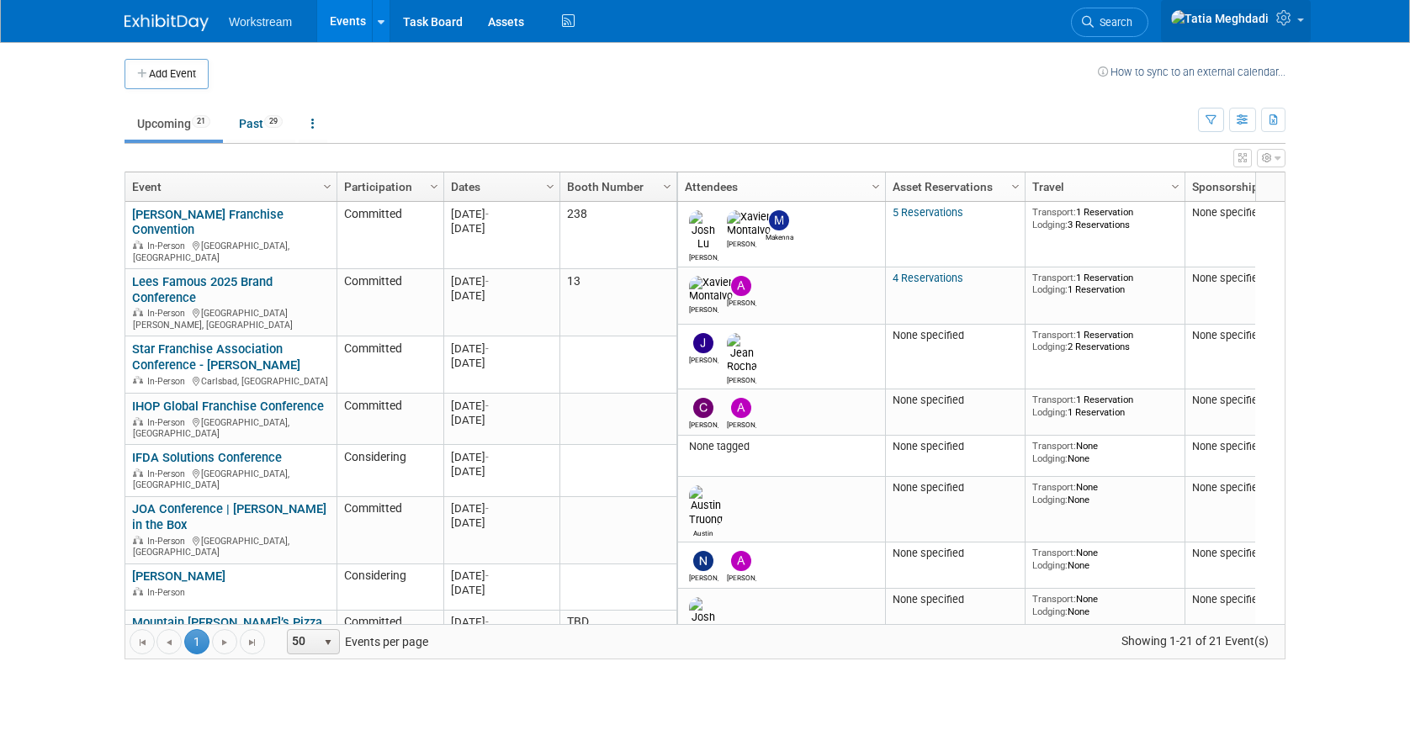
click at [1303, 22] on span at bounding box center [1300, 20] width 7 height 3
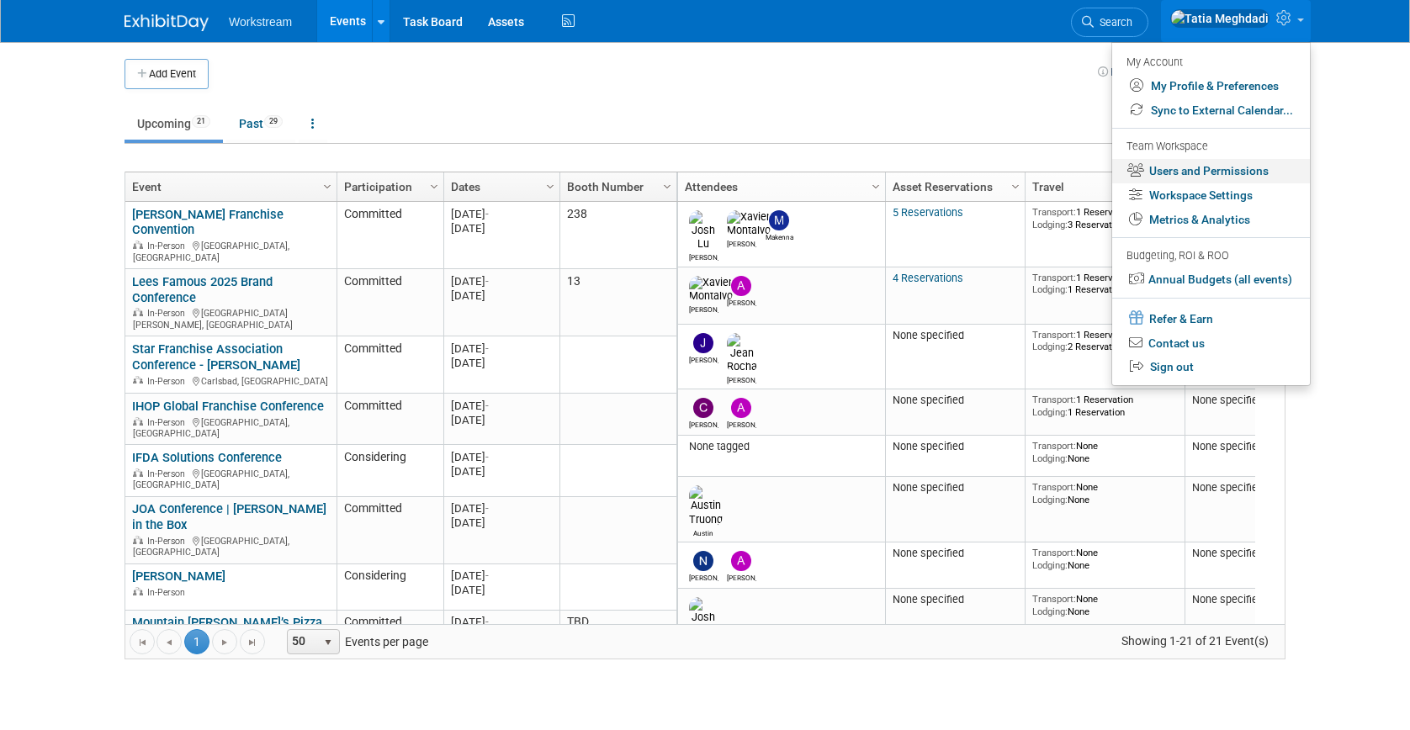
click at [1239, 165] on link "Users and Permissions" at bounding box center [1211, 171] width 198 height 24
